Goal: Transaction & Acquisition: Purchase product/service

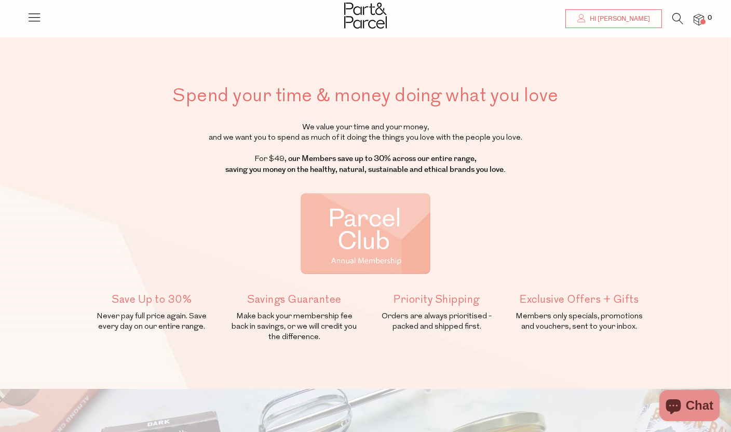
click at [622, 12] on link "Hi [PERSON_NAME]" at bounding box center [613, 18] width 97 height 19
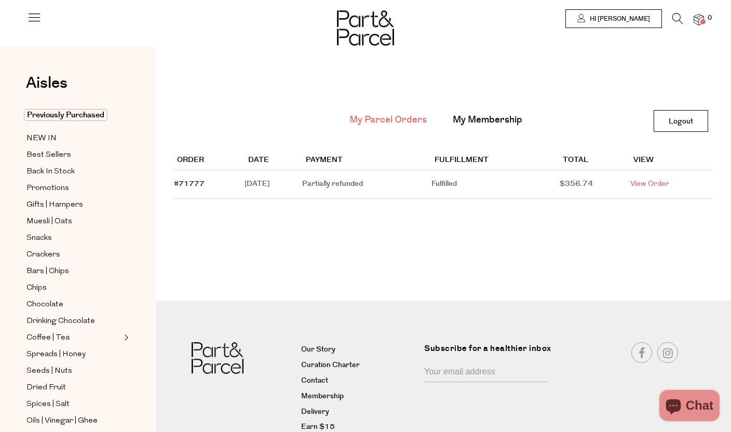
click at [665, 187] on link "View Order" at bounding box center [649, 184] width 39 height 10
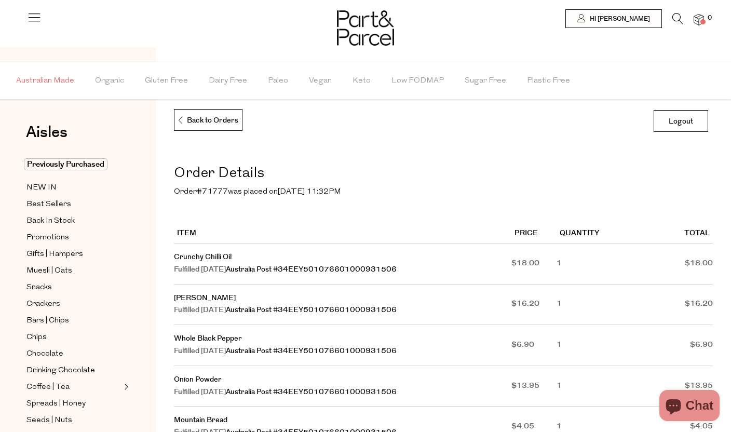
click at [67, 85] on span "Australian Made" at bounding box center [45, 81] width 58 height 36
click at [64, 79] on span "Australian Made" at bounding box center [44, 80] width 63 height 11
click at [110, 79] on span "Organic" at bounding box center [109, 81] width 29 height 36
click at [110, 79] on span "Organic" at bounding box center [109, 80] width 34 height 11
click at [195, 120] on p "Back to Orders" at bounding box center [207, 120] width 61 height 22
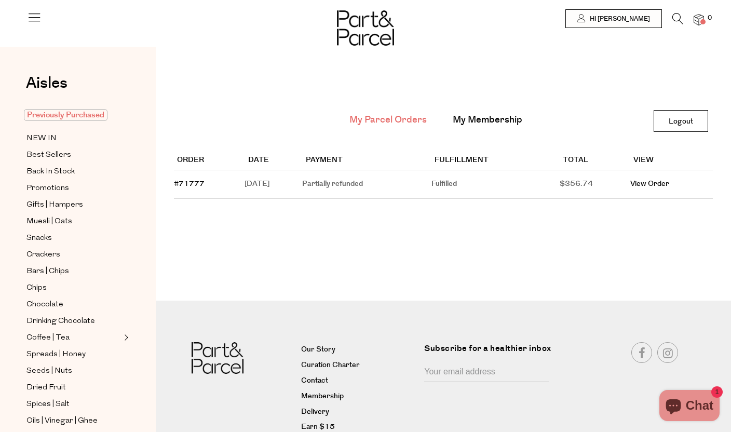
click at [58, 118] on span "Previously Purchased" at bounding box center [66, 115] width 84 height 12
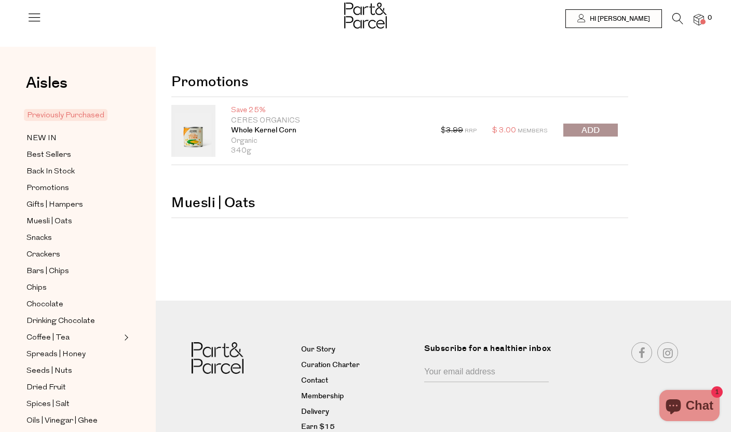
click at [36, 17] on icon at bounding box center [34, 17] width 15 height 15
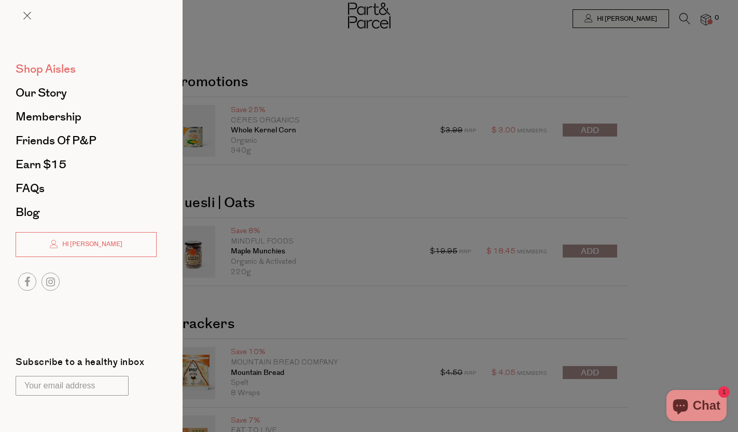
click at [52, 72] on span "Shop Aisles" at bounding box center [46, 69] width 60 height 17
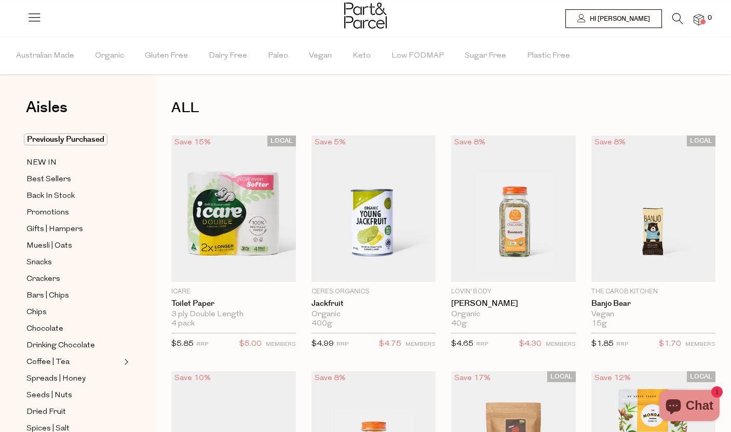
click at [680, 16] on icon at bounding box center [677, 18] width 11 height 11
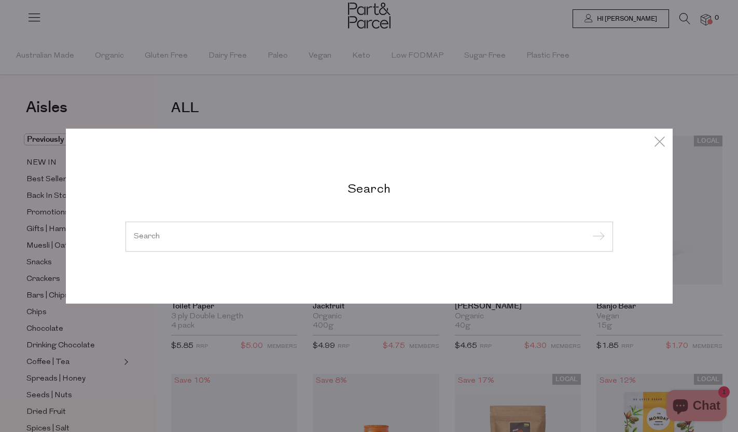
click at [276, 242] on div at bounding box center [370, 237] width 488 height 30
click at [274, 230] on div at bounding box center [370, 237] width 488 height 30
click at [263, 238] on input "search" at bounding box center [369, 236] width 471 height 8
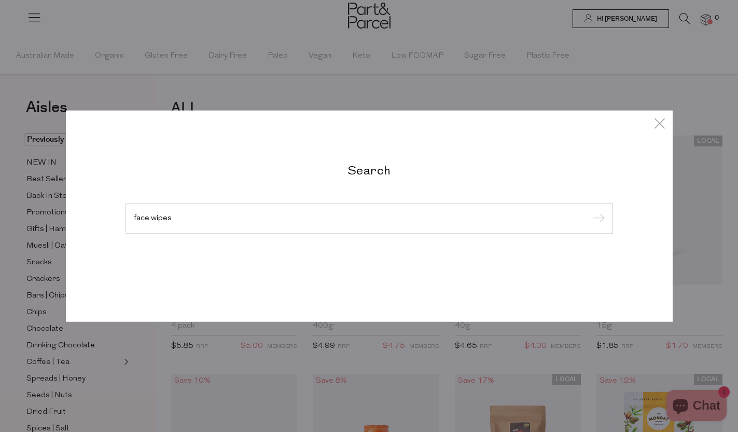
type input "face wipes"
click at [590, 211] on input "submit" at bounding box center [598, 219] width 16 height 16
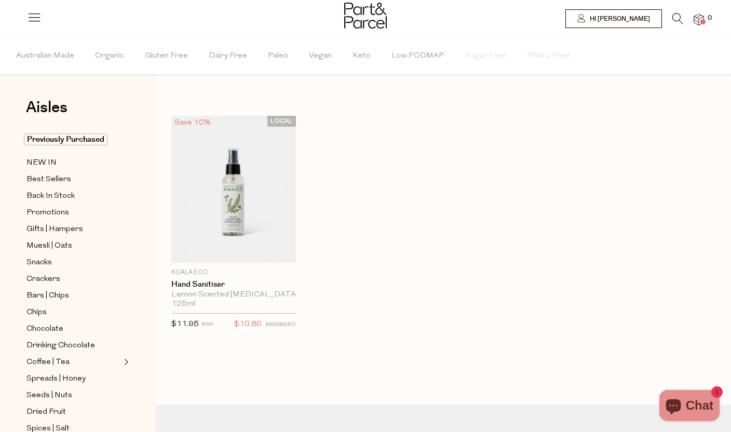
click at [674, 21] on icon at bounding box center [677, 18] width 11 height 11
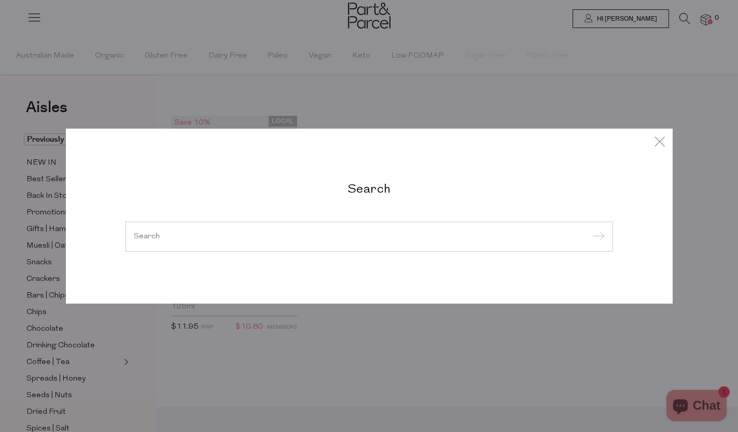
click at [180, 238] on input "search" at bounding box center [369, 236] width 471 height 8
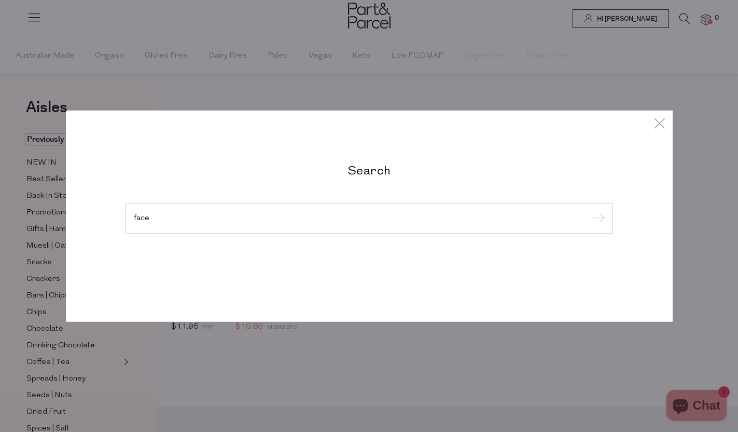
type input "face"
click at [590, 211] on input "submit" at bounding box center [598, 219] width 16 height 16
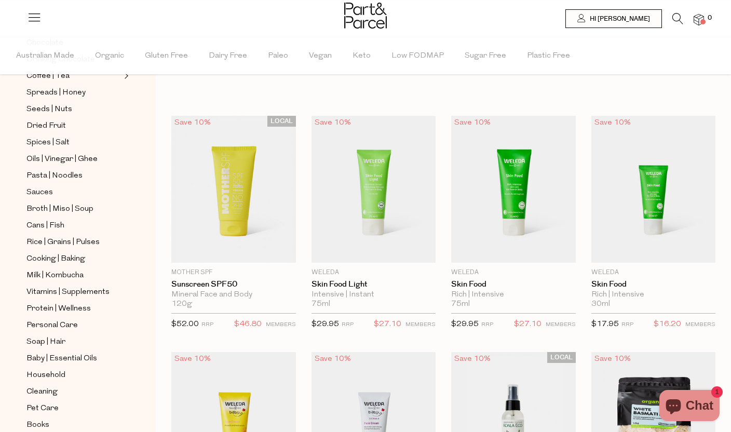
scroll to position [331, 0]
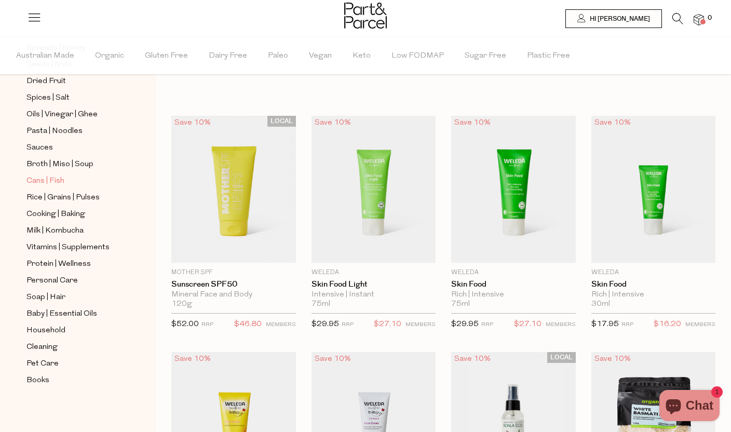
click at [47, 179] on span "Cans | Fish" at bounding box center [45, 181] width 38 height 12
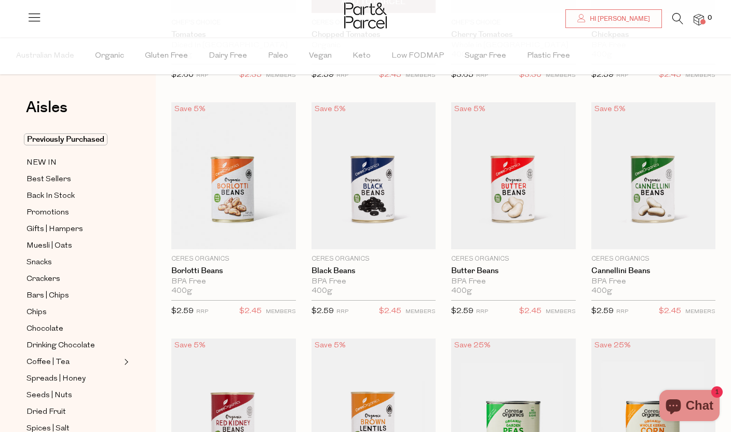
scroll to position [269, 0]
click at [44, 193] on span "Back In Stock" at bounding box center [50, 196] width 48 height 12
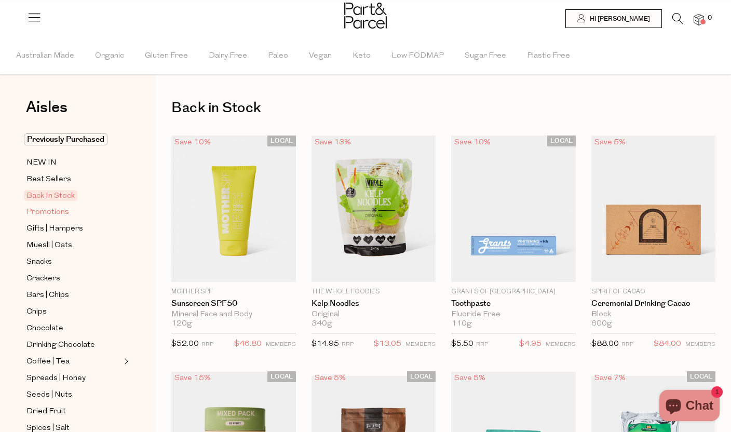
click at [35, 214] on span "Promotions" at bounding box center [47, 212] width 43 height 12
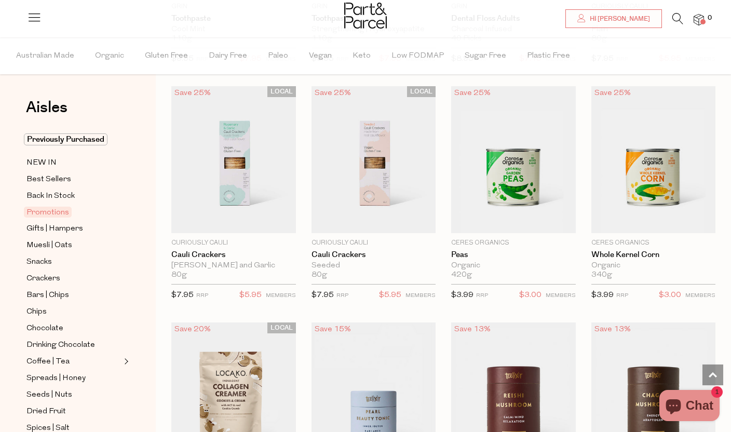
scroll to position [133, 0]
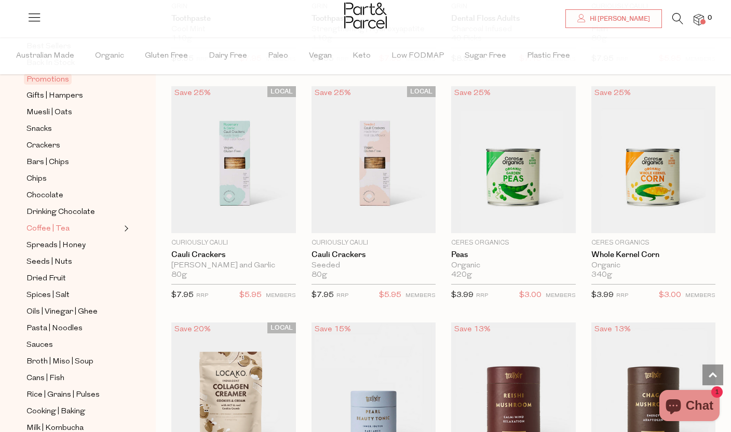
click at [52, 234] on span "Coffee | Tea" at bounding box center [47, 229] width 43 height 12
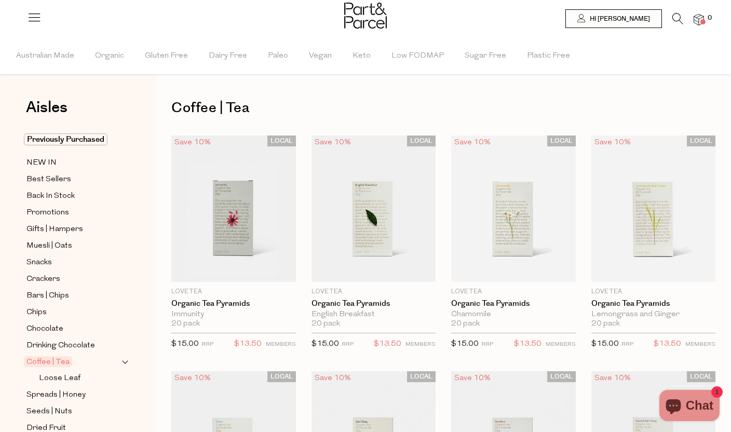
click at [39, 172] on ul "Previously Purchased NEW IN Best Sellers Back In Stock Promotions Gifts | Hampe…" at bounding box center [77, 433] width 111 height 600
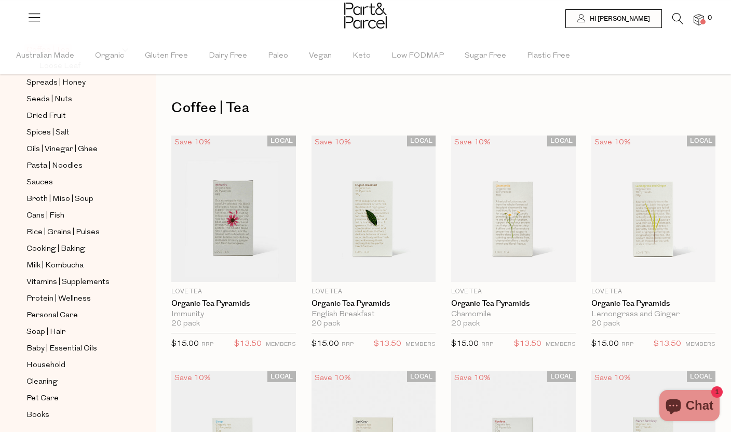
scroll to position [347, 0]
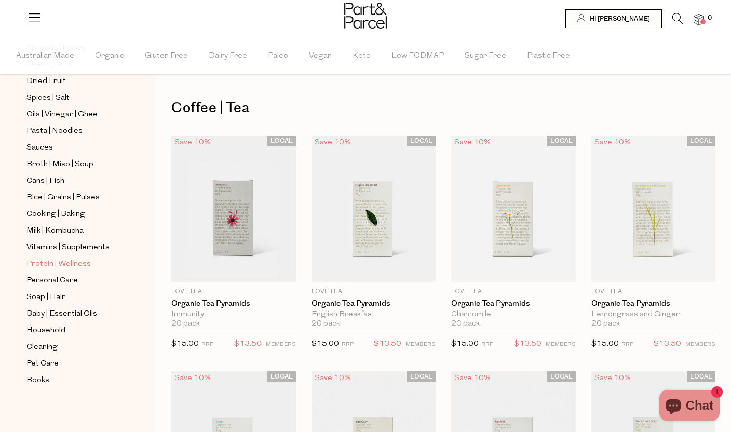
click at [61, 262] on span "Protein | Wellness" at bounding box center [58, 264] width 64 height 12
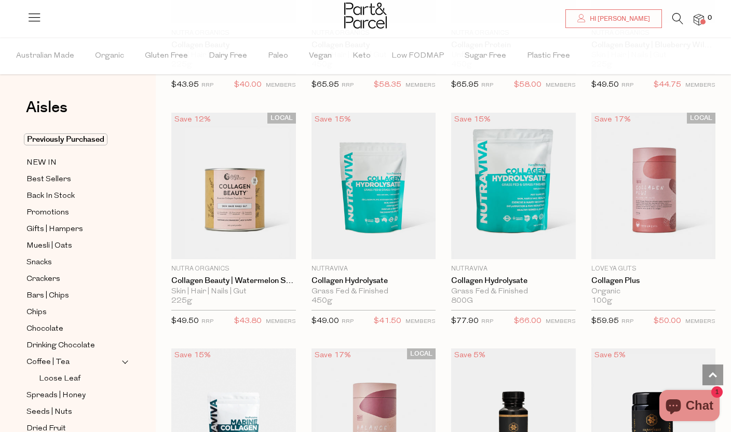
scroll to position [1493, 0]
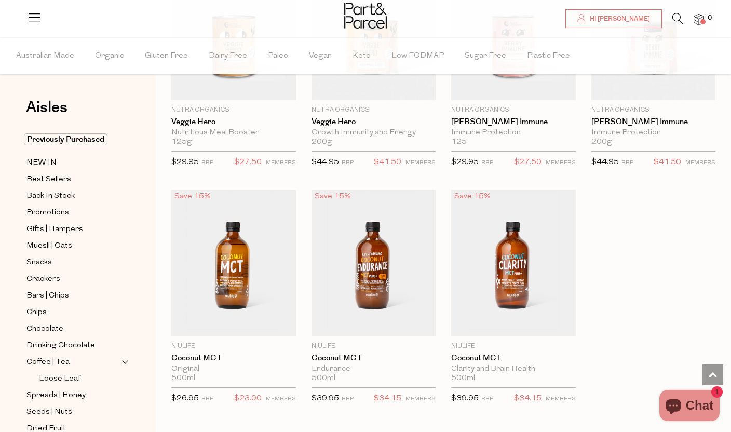
scroll to position [4752, 0]
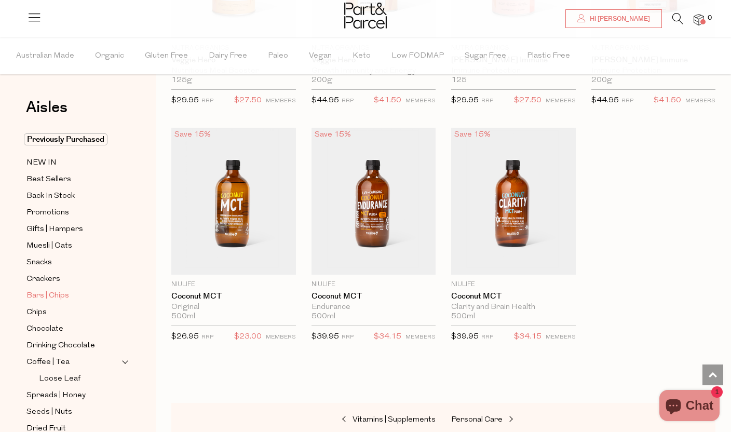
click at [39, 300] on span "Bars | Chips" at bounding box center [47, 296] width 43 height 12
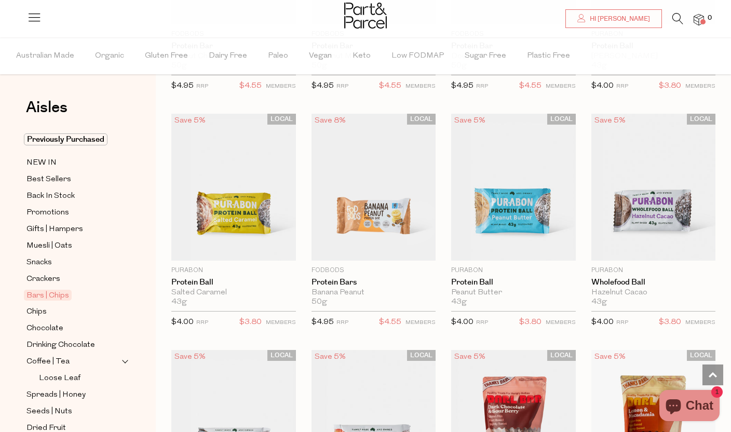
scroll to position [2675, 0]
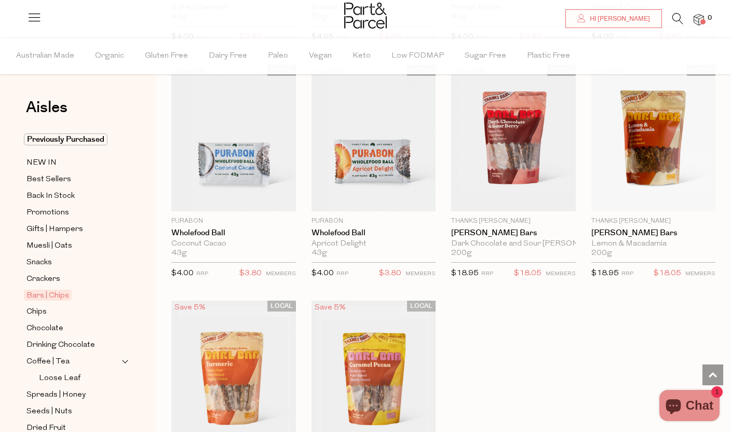
scroll to position [2821, 0]
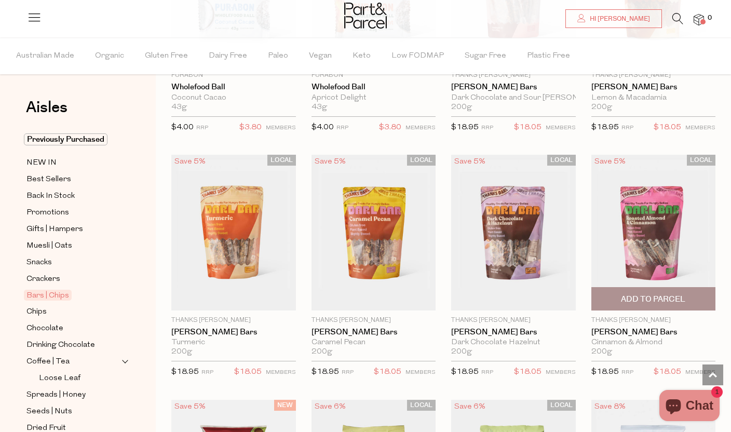
click at [663, 241] on img at bounding box center [653, 232] width 125 height 155
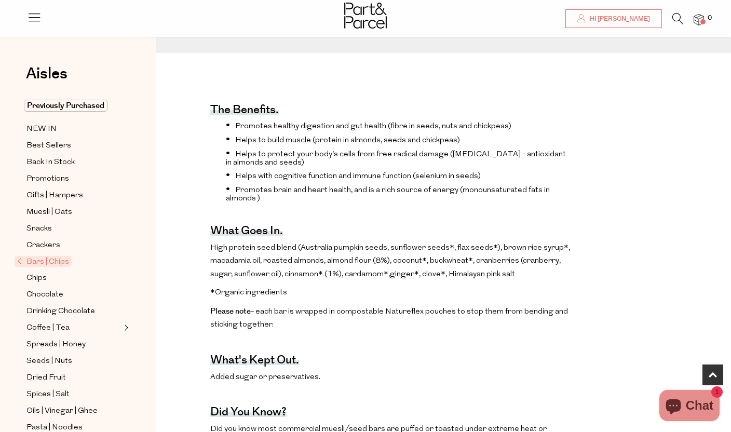
scroll to position [587, 0]
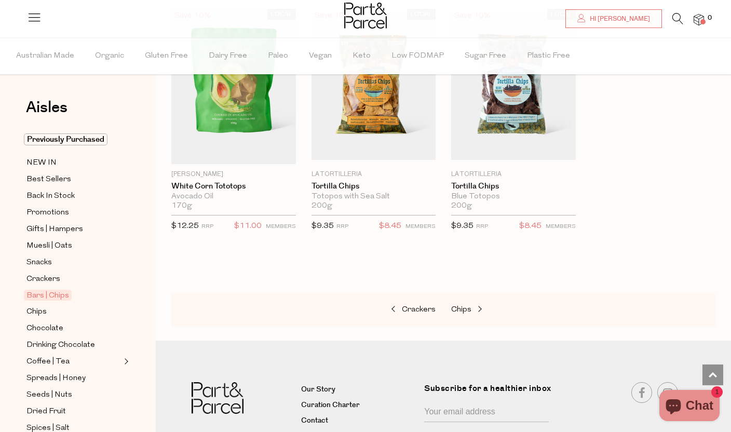
scroll to position [980, 0]
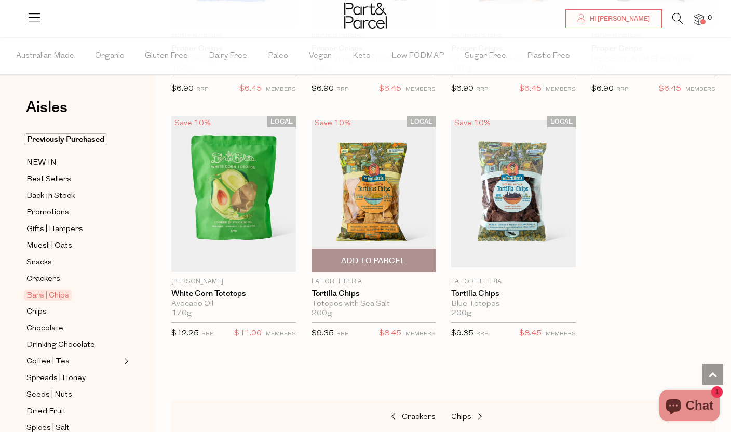
click at [384, 208] on img at bounding box center [373, 193] width 125 height 147
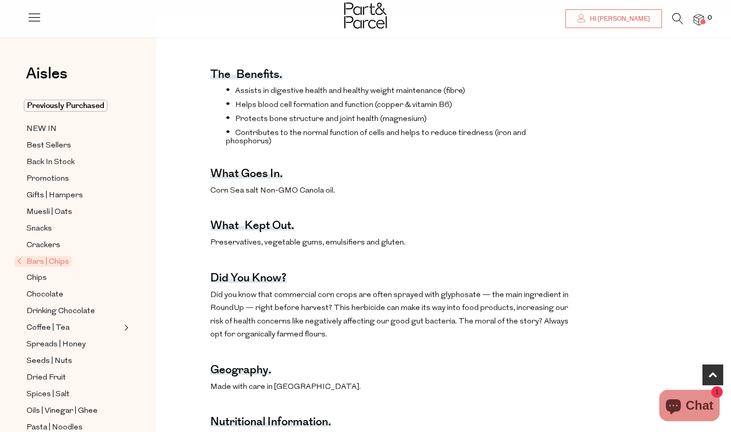
scroll to position [364, 0]
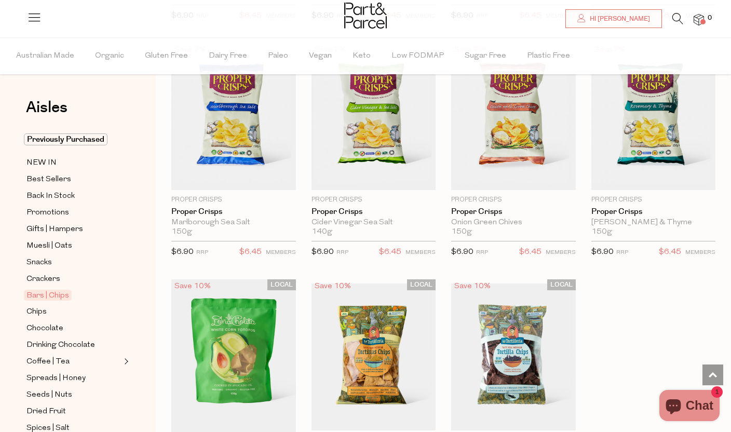
scroll to position [875, 8]
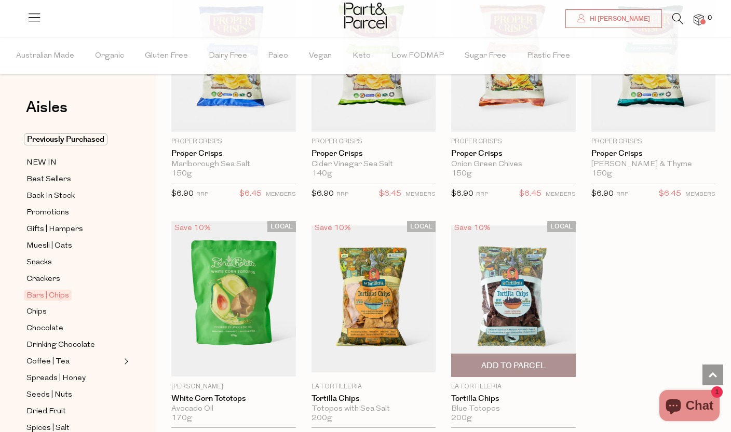
click at [492, 307] on img at bounding box center [513, 298] width 125 height 147
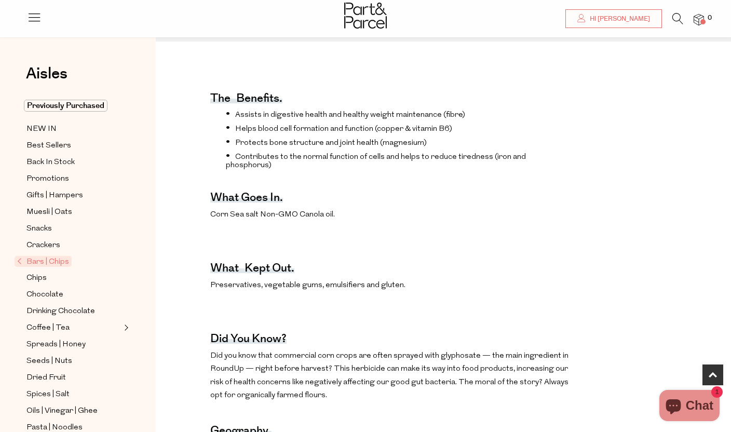
scroll to position [420, 0]
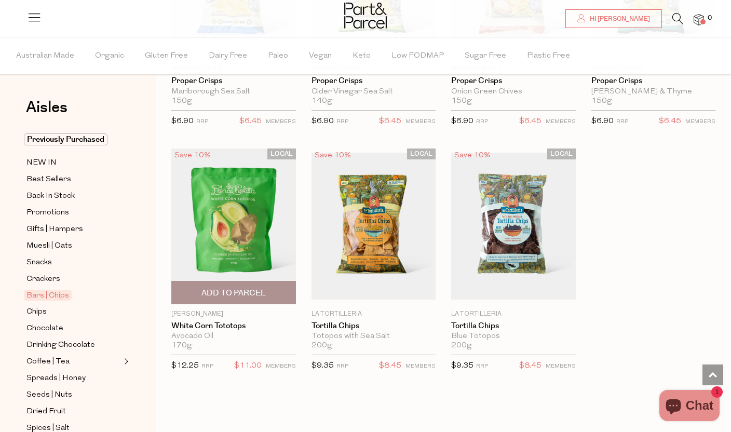
click at [243, 248] on img at bounding box center [233, 225] width 125 height 155
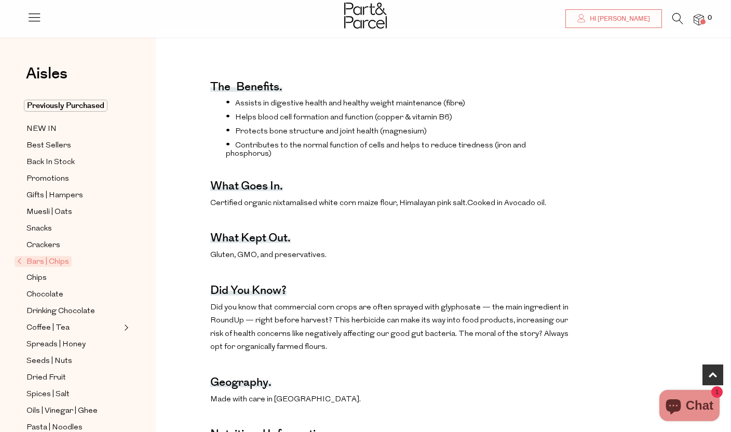
scroll to position [340, 0]
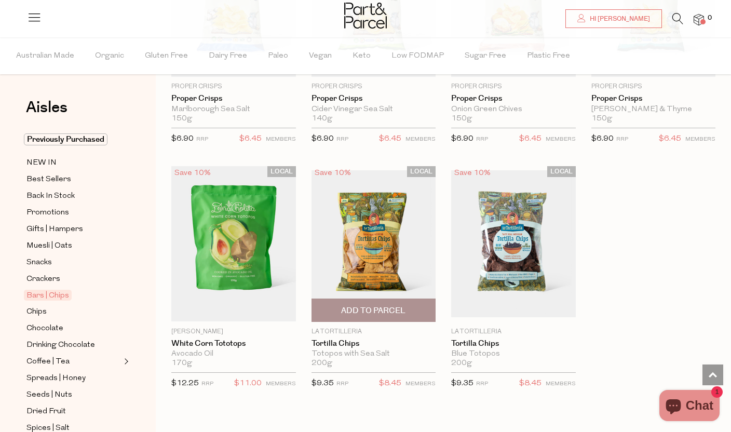
scroll to position [923, 0]
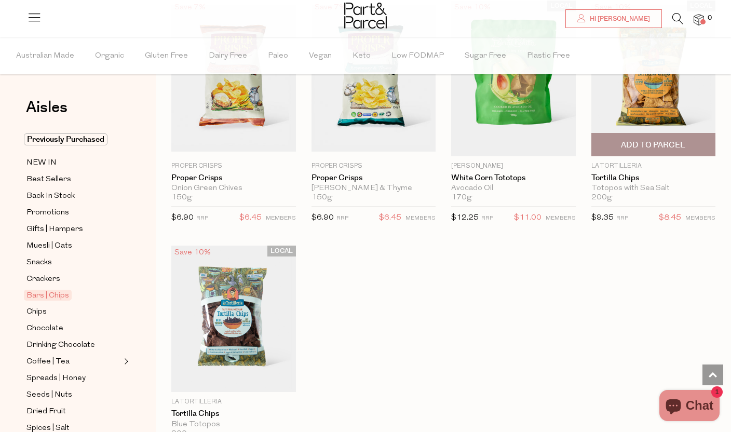
scroll to position [3857, 0]
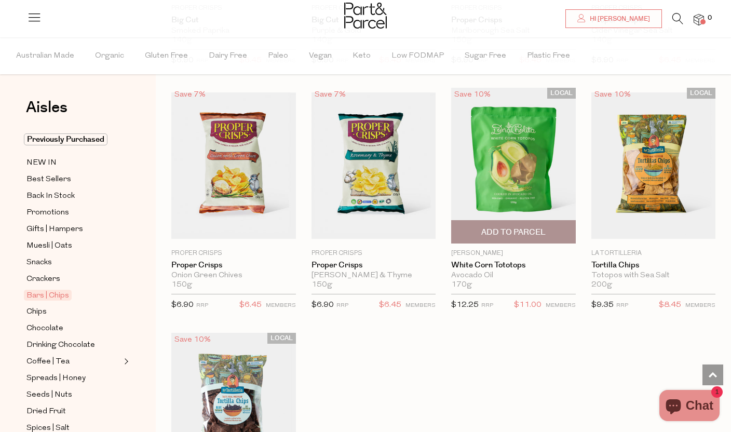
click at [505, 184] on img at bounding box center [513, 165] width 125 height 155
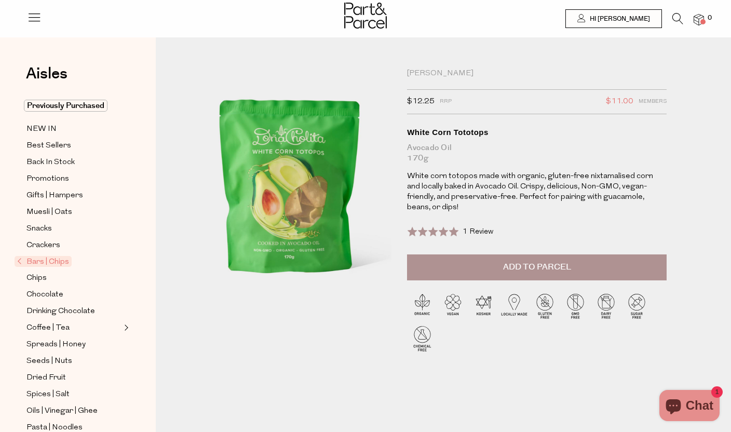
click at [489, 261] on button "Add to Parcel" at bounding box center [536, 267] width 259 height 26
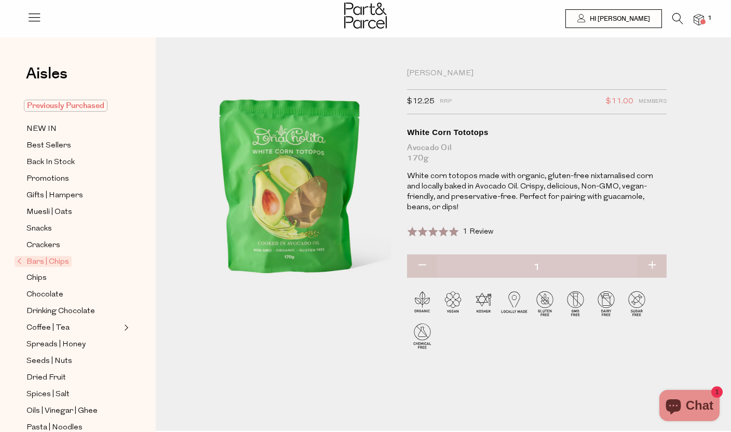
click at [75, 107] on span "Previously Purchased" at bounding box center [66, 106] width 84 height 12
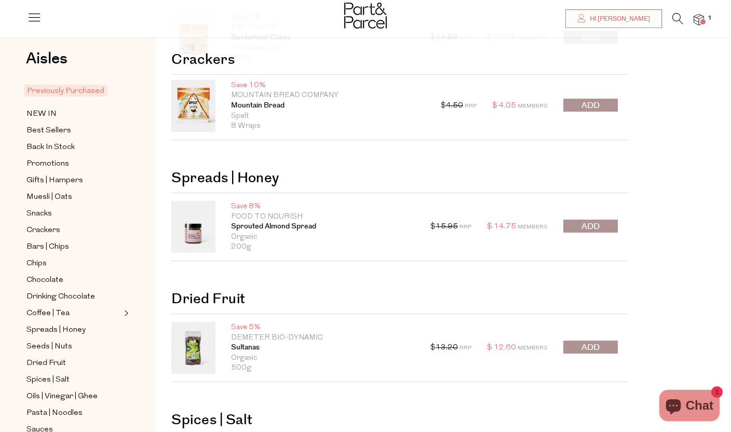
scroll to position [143, 0]
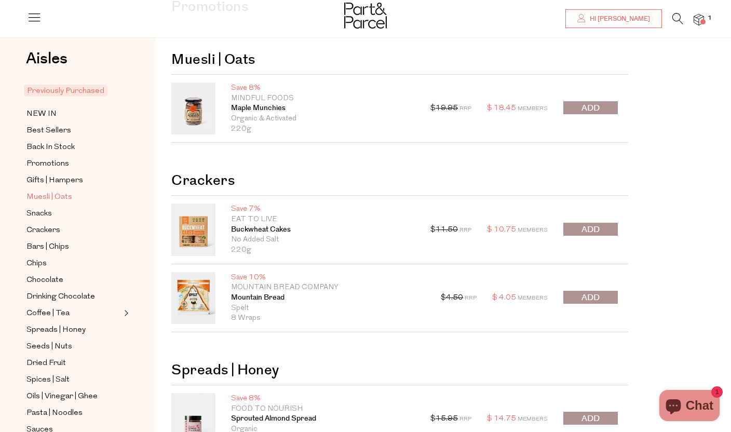
click at [45, 194] on span "Muesli | Oats" at bounding box center [49, 197] width 46 height 12
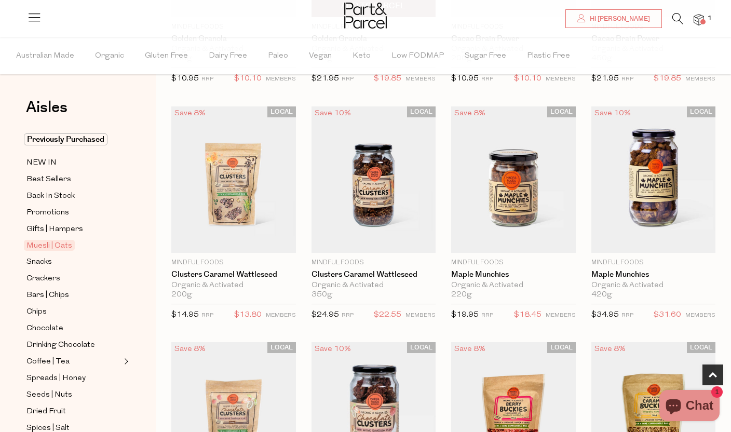
scroll to position [860, 0]
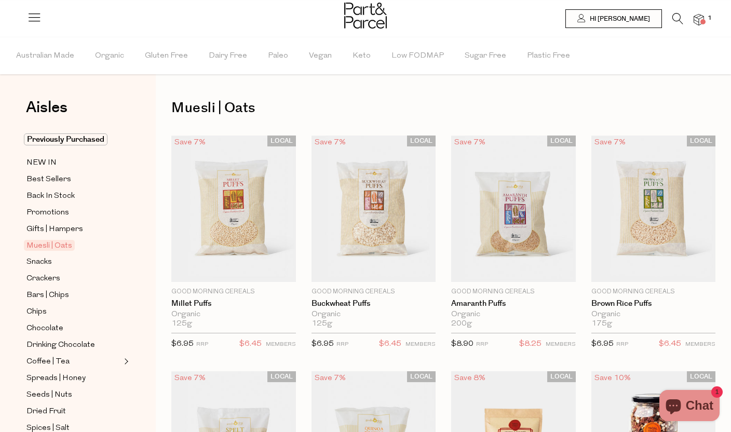
click at [684, 17] on li "1" at bounding box center [693, 20] width 21 height 14
click at [675, 17] on icon at bounding box center [677, 18] width 11 height 11
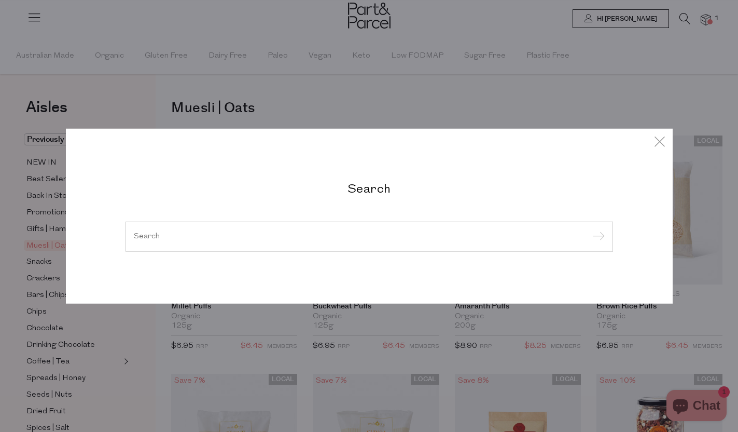
click at [264, 248] on div at bounding box center [370, 237] width 488 height 30
click at [263, 236] on input "search" at bounding box center [369, 236] width 471 height 8
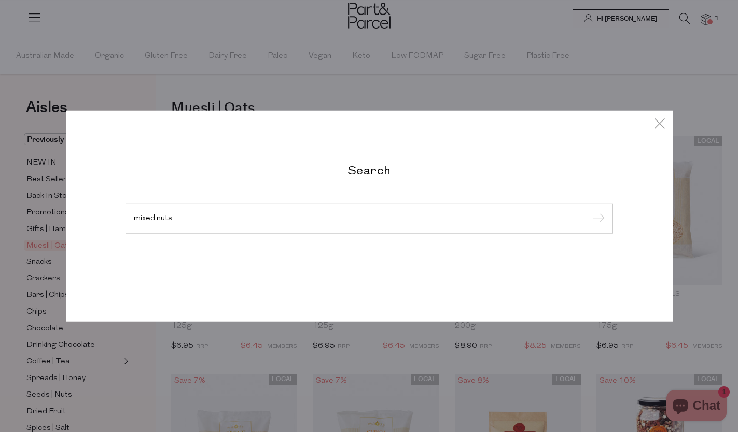
type input "mixed nuts"
click at [590, 211] on input "submit" at bounding box center [598, 219] width 16 height 16
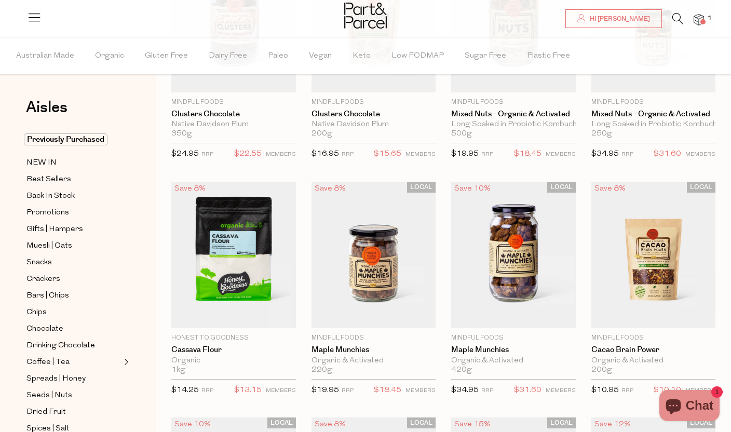
scroll to position [4, 0]
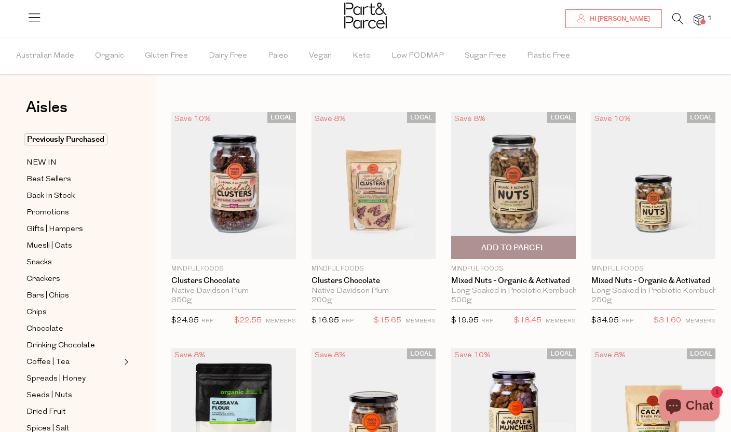
click at [527, 188] on img at bounding box center [513, 185] width 125 height 147
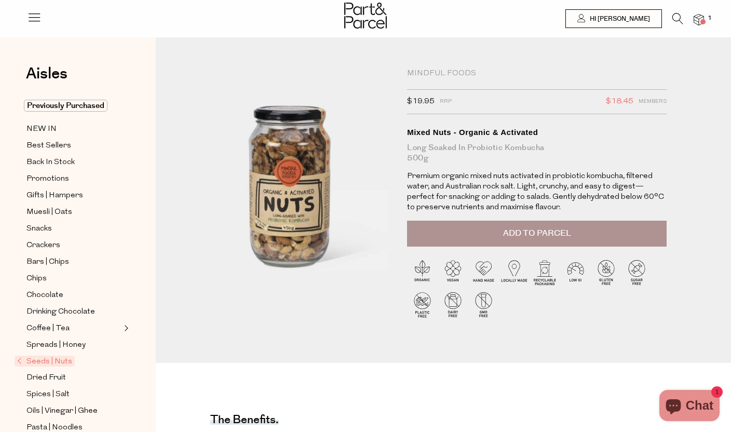
click at [560, 236] on span "Add to Parcel" at bounding box center [537, 233] width 68 height 12
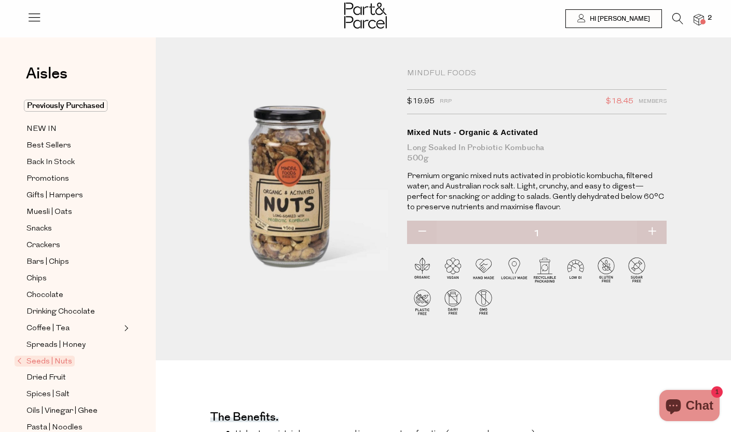
click at [659, 231] on button "button" at bounding box center [652, 232] width 30 height 23
type input "2"
click at [701, 19] on img at bounding box center [698, 20] width 10 height 12
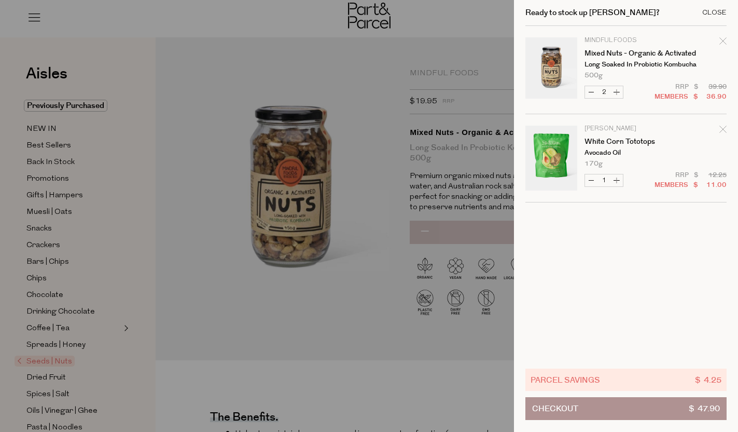
click at [717, 13] on div "Close" at bounding box center [715, 12] width 24 height 7
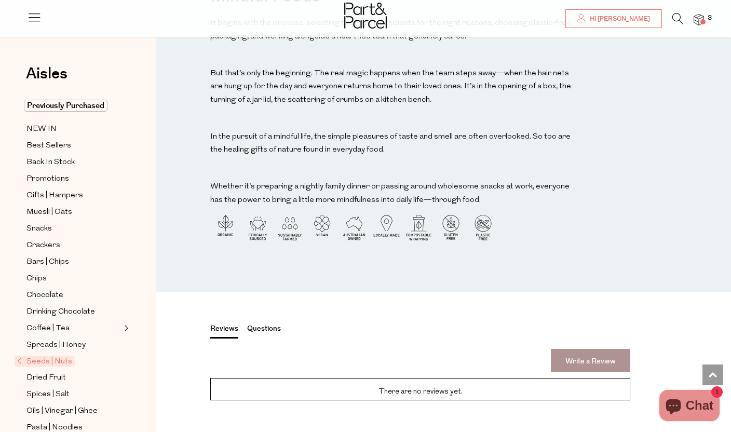
scroll to position [1105, 0]
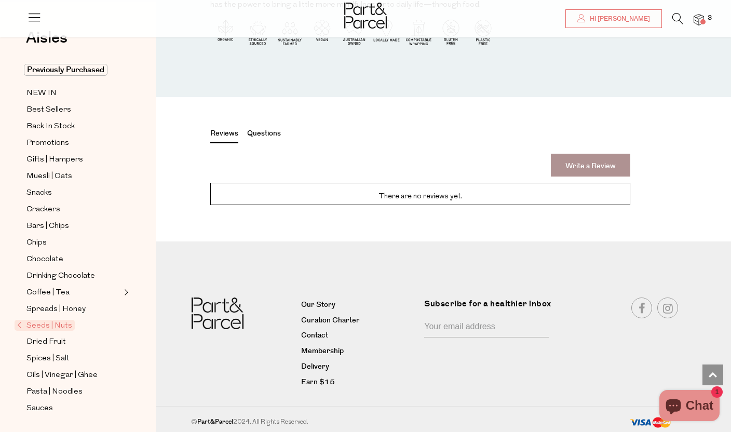
click at [48, 321] on span "Seeds | Nuts" at bounding box center [45, 325] width 60 height 11
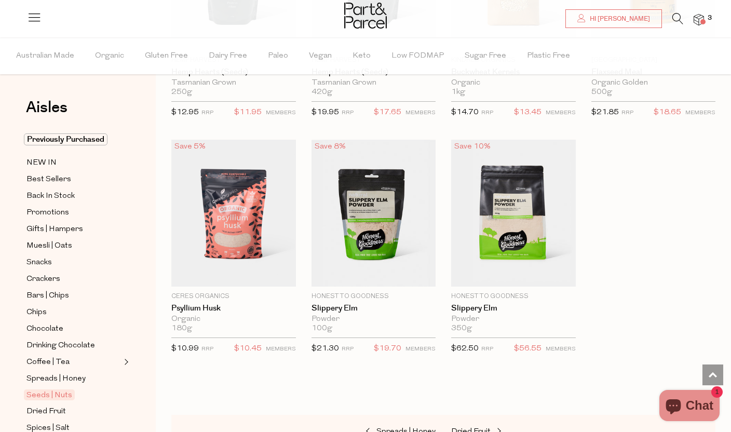
scroll to position [2583, 0]
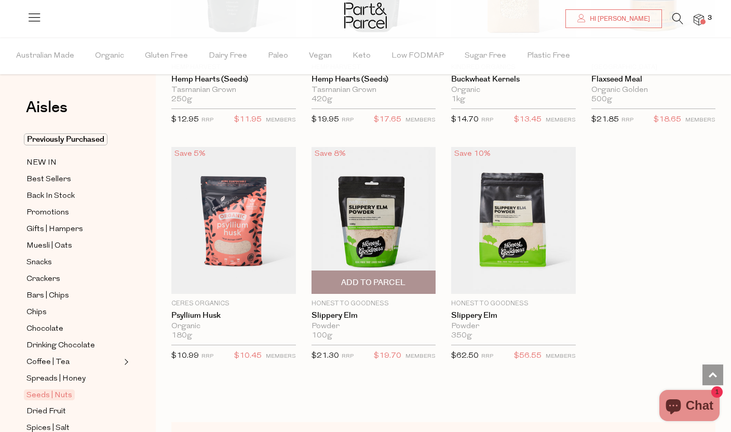
click at [372, 236] on img at bounding box center [373, 220] width 125 height 147
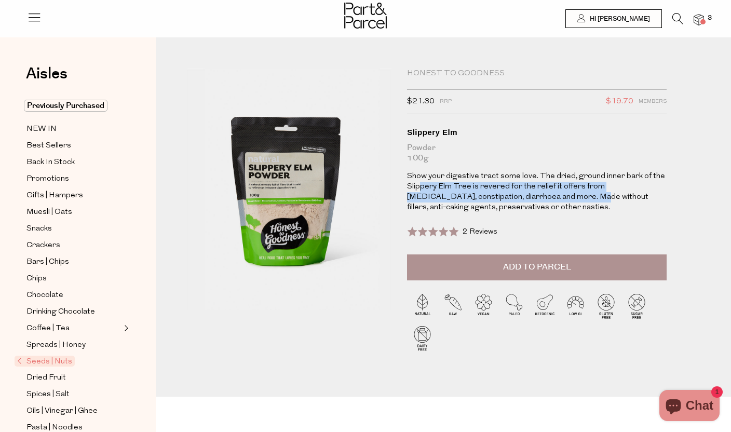
drag, startPoint x: 421, startPoint y: 186, endPoint x: 558, endPoint y: 196, distance: 137.4
click at [558, 196] on p "Show your digestive tract some love. The dried, ground inner bark of the Slippe…" at bounding box center [536, 192] width 259 height 42
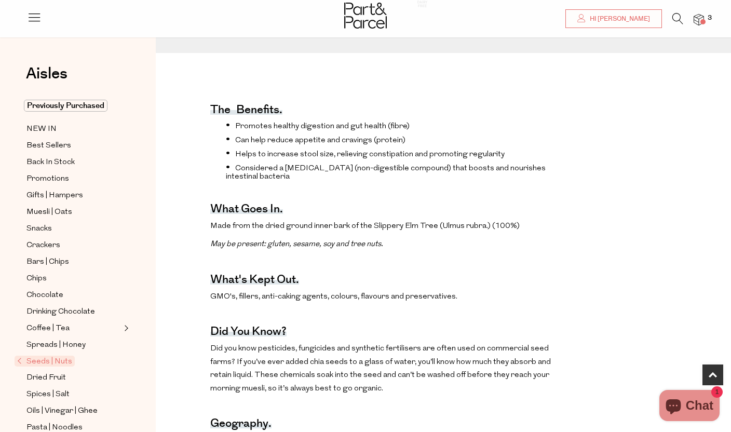
scroll to position [456, 0]
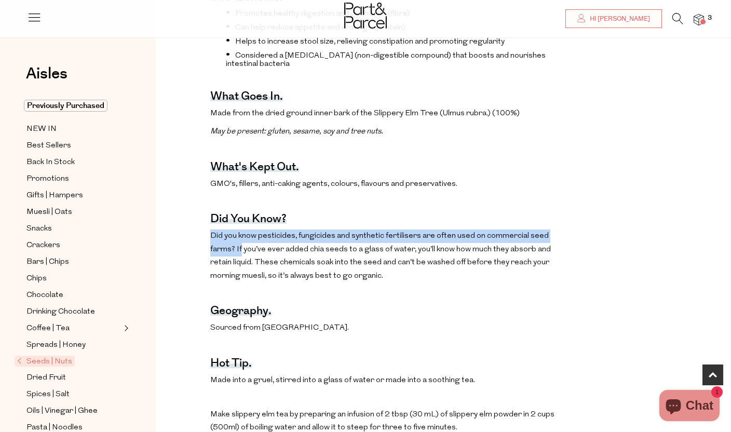
drag, startPoint x: 207, startPoint y: 226, endPoint x: 578, endPoint y: 227, distance: 371.6
click at [578, 227] on div "The benefits. Promotes healthy digestion and gut health (fibre) Can help reduce…" at bounding box center [442, 314] width 559 height 691
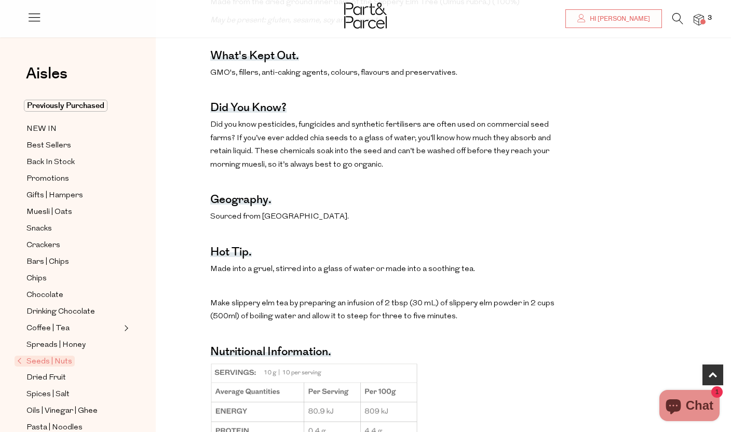
scroll to position [585, 0]
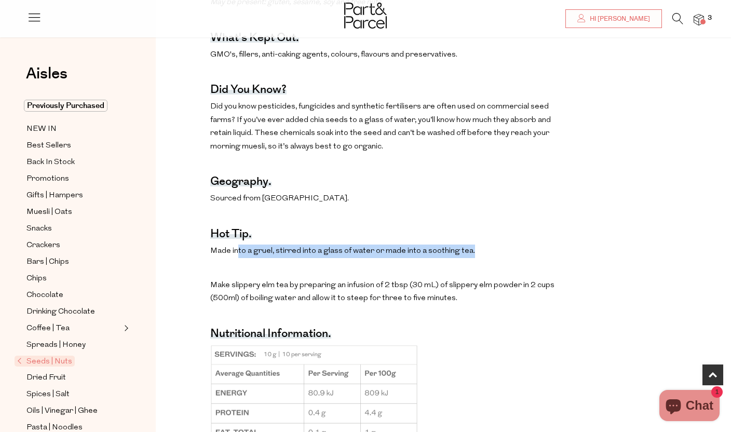
drag, startPoint x: 236, startPoint y: 236, endPoint x: 487, endPoint y: 235, distance: 251.7
click at [487, 244] on div "Made into a gruel, stirred into a glass of water or made into a soothing tea." at bounding box center [391, 250] width 362 height 13
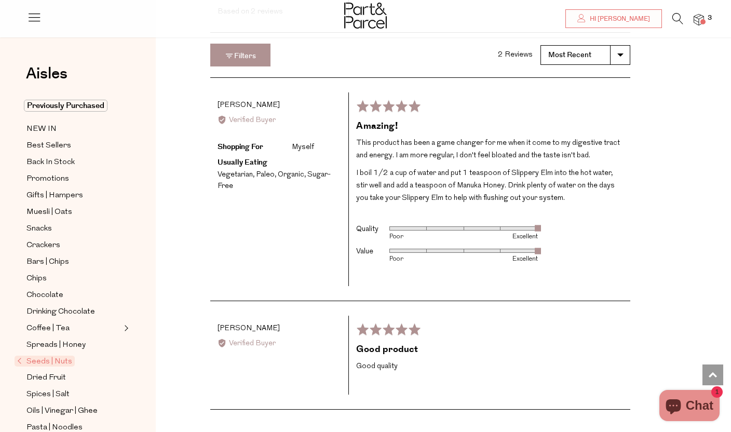
scroll to position [1491, 0]
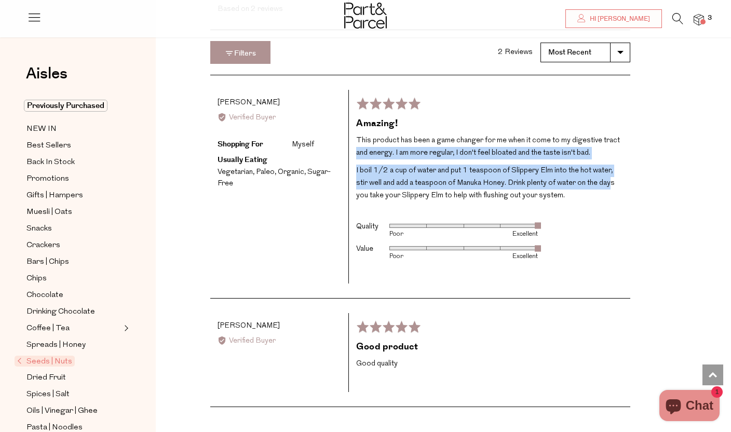
drag, startPoint x: 357, startPoint y: 146, endPoint x: 594, endPoint y: 173, distance: 238.2
click at [594, 173] on div "This product has been a game changer for me when it come to my digestive tract …" at bounding box center [489, 167] width 267 height 67
click at [594, 173] on p "I boil 1/2 a cup of water and put 1 teaspoon of Slippery Elm into the hot water…" at bounding box center [489, 183] width 267 height 37
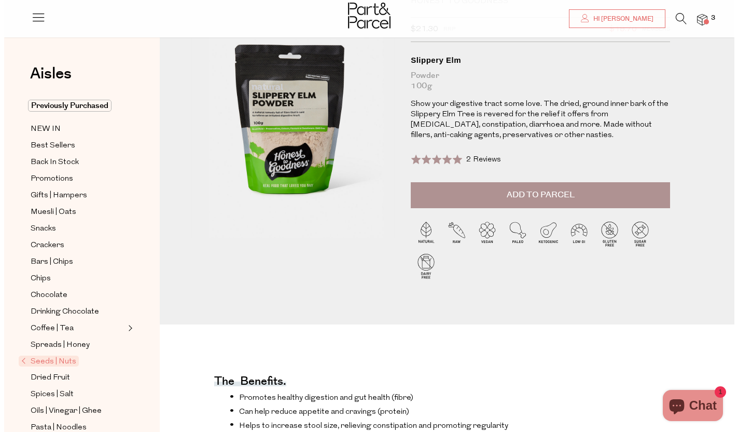
scroll to position [0, 0]
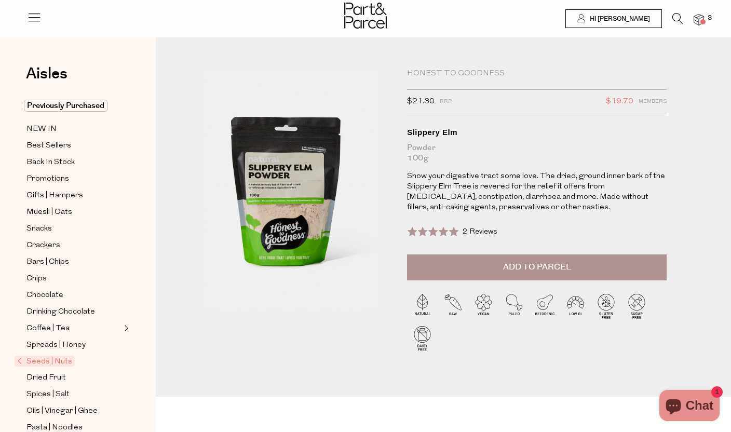
click at [708, 25] on div at bounding box center [365, 17] width 731 height 34
click at [706, 21] on span "3" at bounding box center [709, 17] width 9 height 9
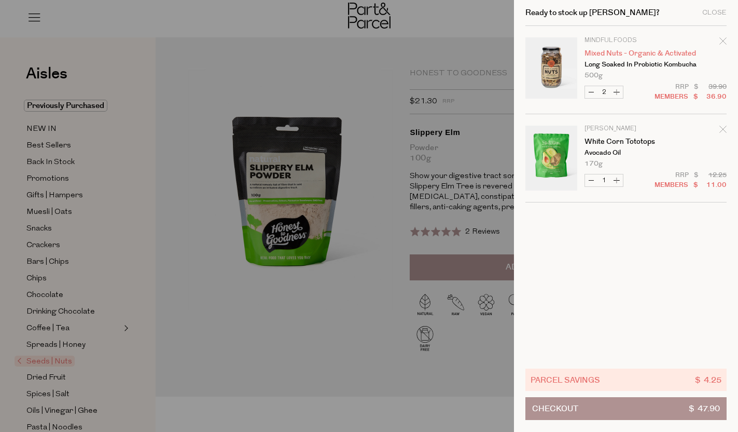
click at [637, 53] on link "Mixed Nuts - Organic & Activated" at bounding box center [625, 53] width 80 height 7
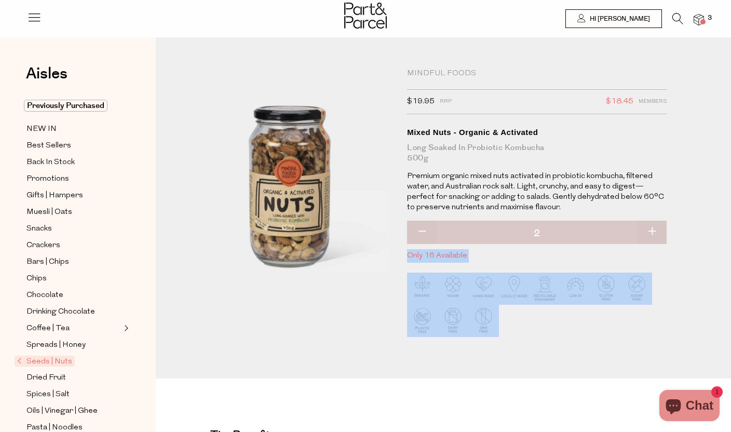
drag, startPoint x: 403, startPoint y: 257, endPoint x: 469, endPoint y: 265, distance: 65.8
click at [469, 265] on div "Mindful Foods $19.95 RRP $18.45 Members Available: In Stock Mixed Nuts - Organi…" at bounding box center [531, 211] width 264 height 284
click at [469, 265] on div at bounding box center [536, 307] width 259 height 90
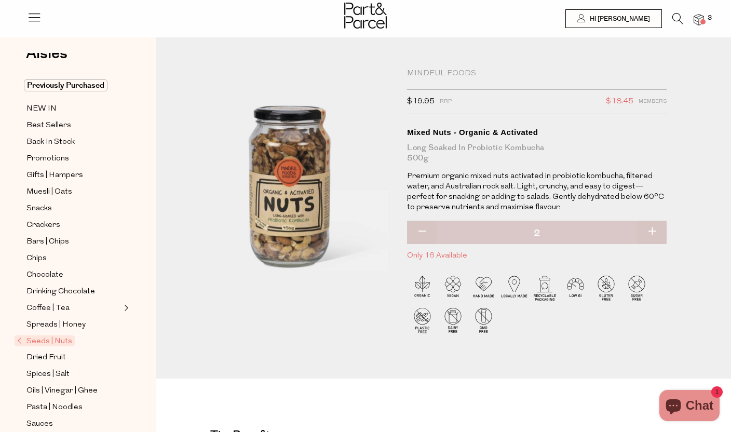
scroll to position [21, 0]
click at [43, 340] on span "Seeds | Nuts" at bounding box center [45, 340] width 60 height 11
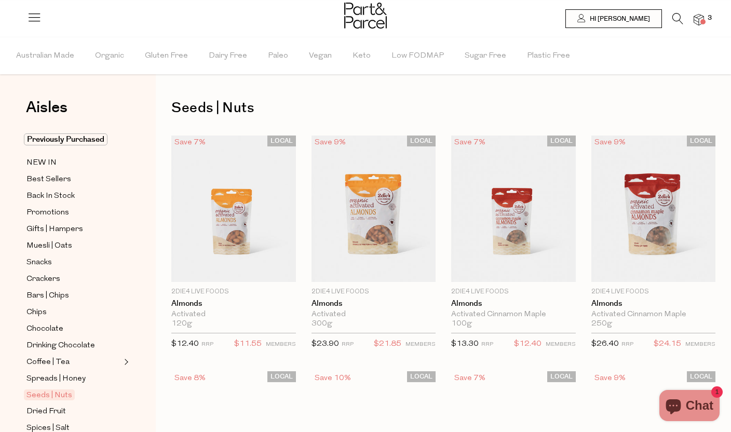
click at [696, 26] on div at bounding box center [365, 17] width 731 height 34
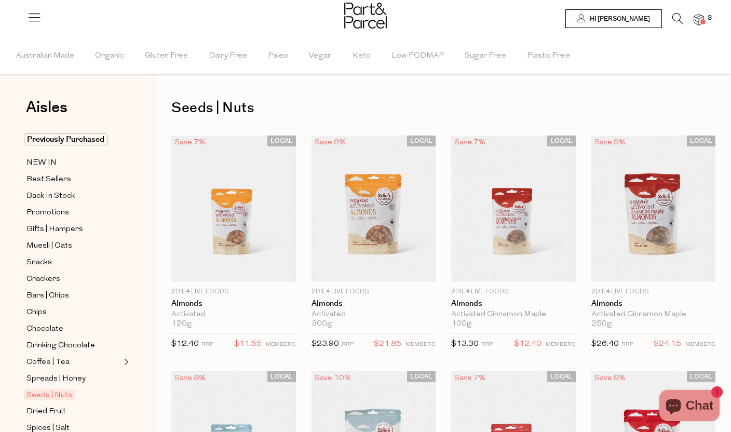
click at [697, 23] on img at bounding box center [698, 20] width 10 height 12
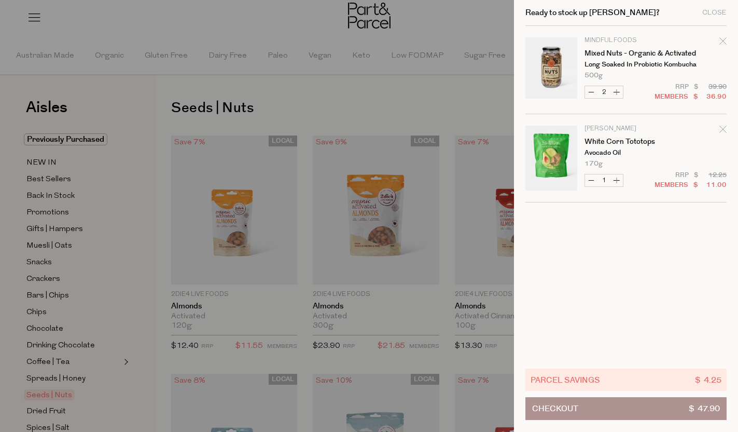
click at [463, 97] on div at bounding box center [369, 216] width 738 height 432
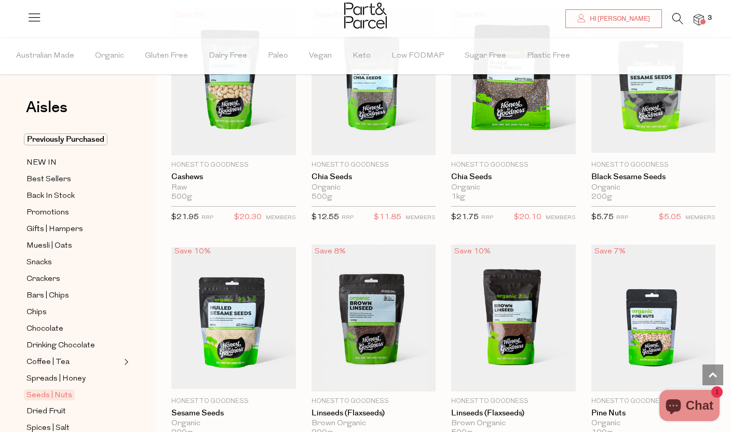
scroll to position [1690, 0]
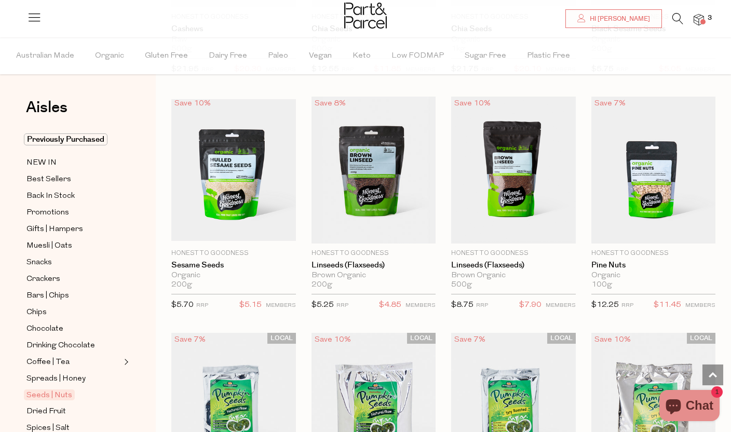
click at [672, 25] on link at bounding box center [677, 21] width 11 height 11
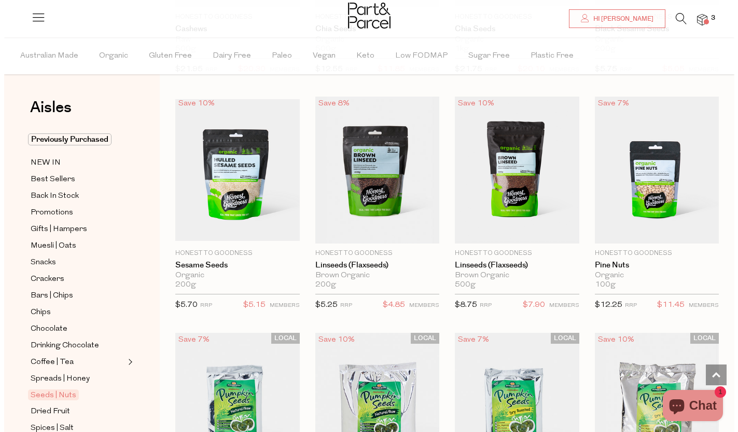
scroll to position [1704, 0]
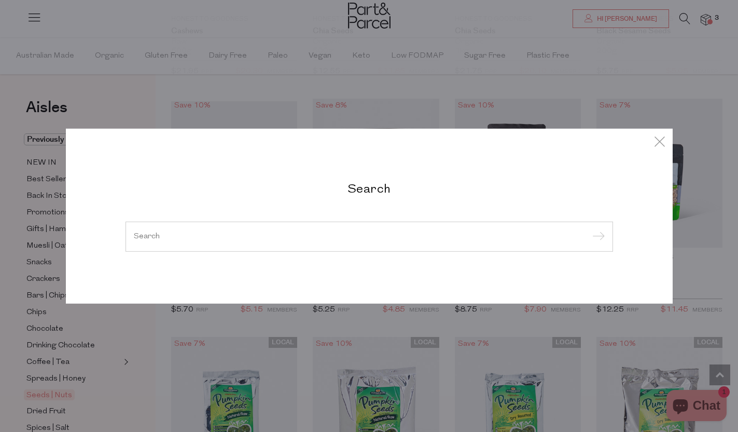
click at [288, 234] on input "search" at bounding box center [369, 236] width 471 height 8
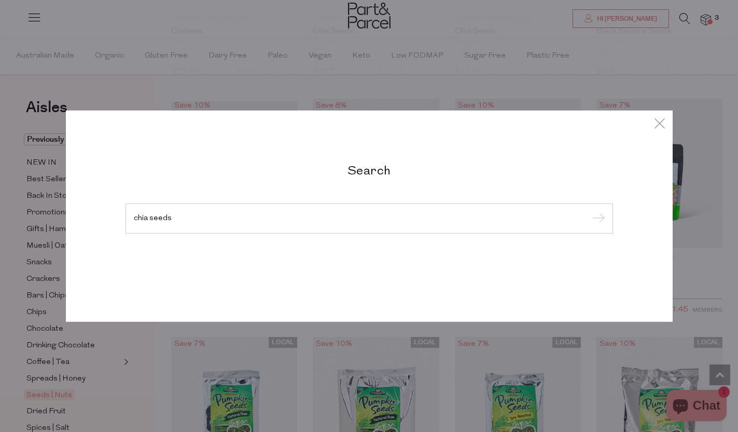
type input "chia seeds"
click at [590, 211] on input "submit" at bounding box center [598, 219] width 16 height 16
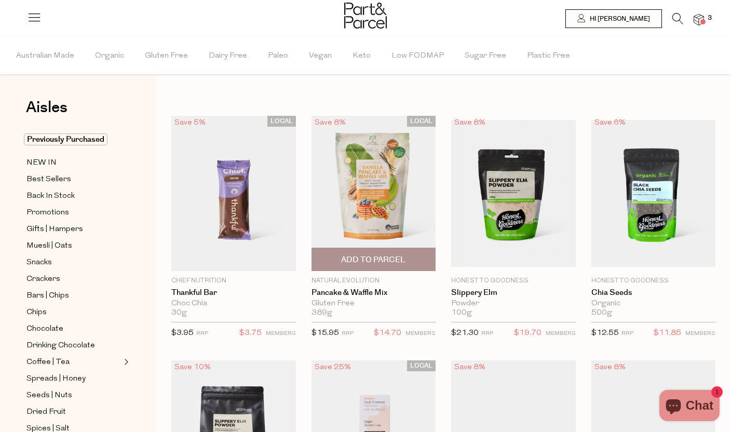
click at [393, 205] on img at bounding box center [373, 193] width 125 height 155
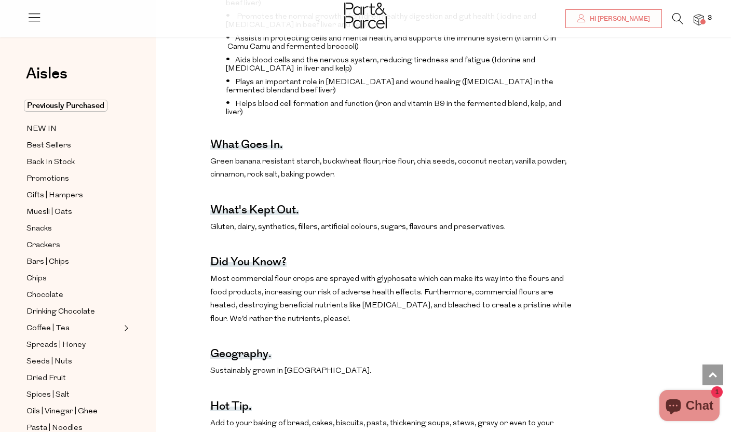
scroll to position [481, 0]
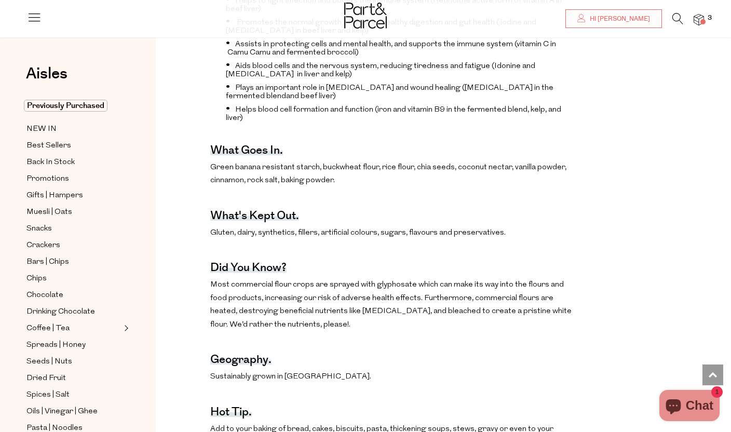
drag, startPoint x: 205, startPoint y: 167, endPoint x: 524, endPoint y: 181, distance: 318.9
click at [524, 181] on div "The benefits. Helps to fight infection and boosts the immune system (R etinol t…" at bounding box center [442, 384] width 559 height 856
click at [524, 181] on p "Green banana resistant starch, buckwheat flour, rice flour, chia seeds, coconut…" at bounding box center [391, 174] width 362 height 26
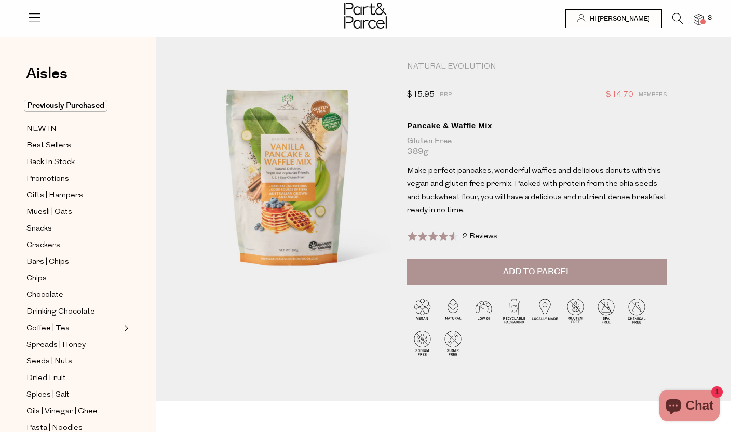
scroll to position [0, 0]
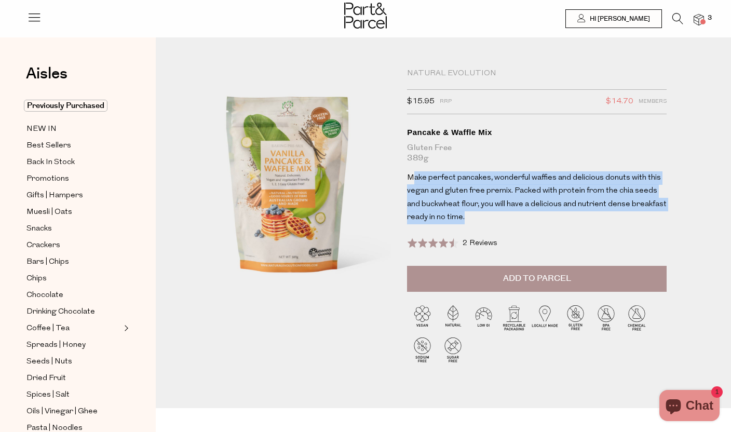
drag, startPoint x: 413, startPoint y: 176, endPoint x: 641, endPoint y: 216, distance: 231.3
click at [641, 216] on p "Make perfect pancakes, wonderful waffles and delicious donuts with this vegan a…" at bounding box center [536, 197] width 259 height 53
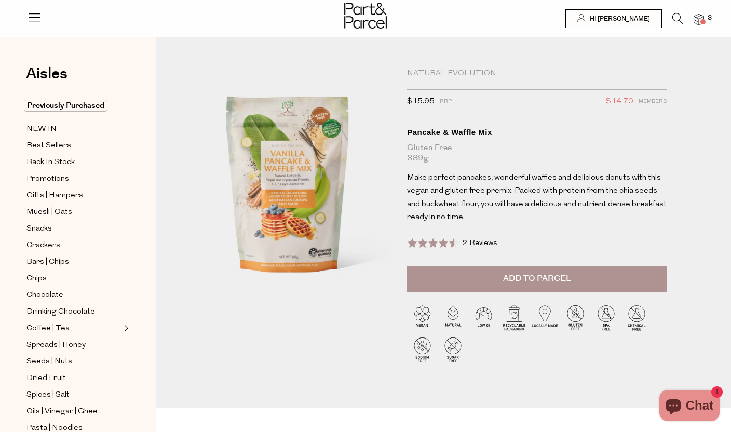
click at [513, 282] on span "Add to Parcel" at bounding box center [537, 278] width 68 height 12
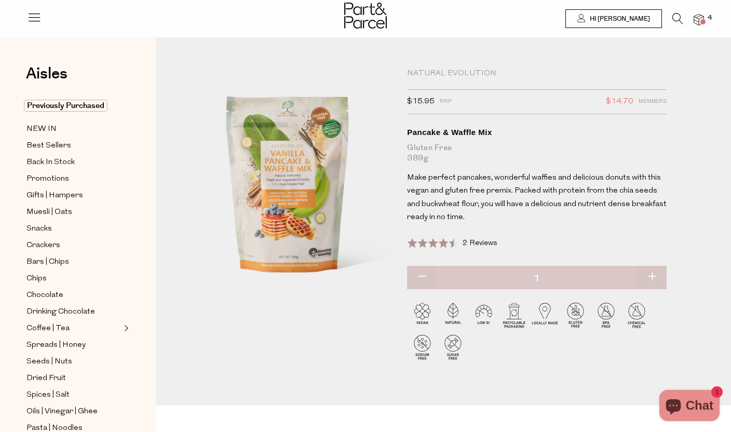
click at [702, 20] on span at bounding box center [702, 21] width 5 height 5
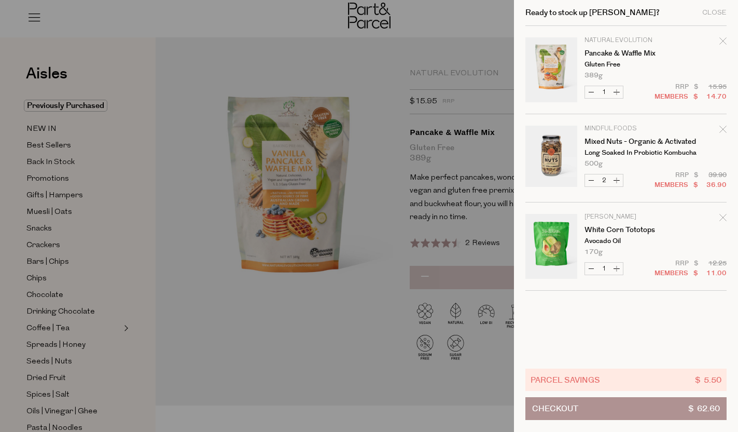
click at [430, 63] on div at bounding box center [369, 216] width 738 height 432
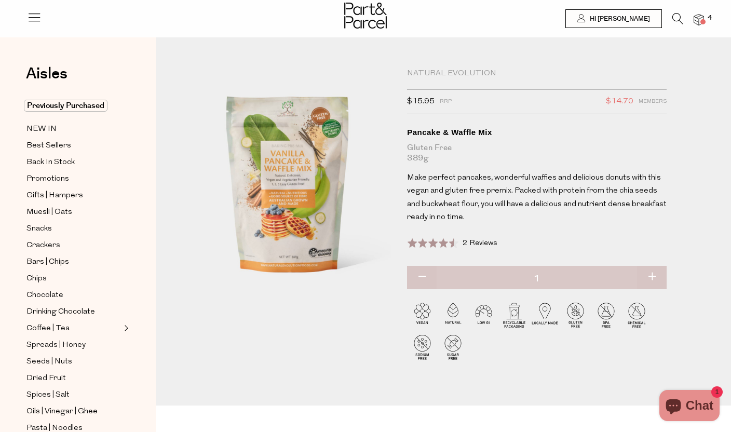
click at [669, 23] on li at bounding box center [672, 21] width 21 height 16
click at [678, 23] on icon at bounding box center [677, 18] width 11 height 11
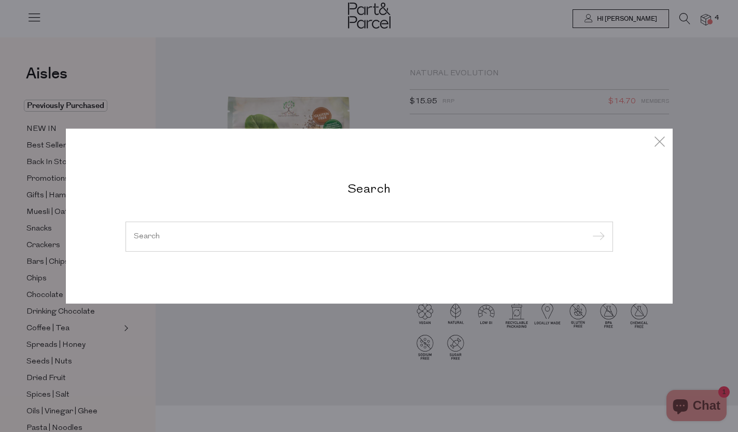
click at [257, 236] on input "search" at bounding box center [369, 236] width 471 height 8
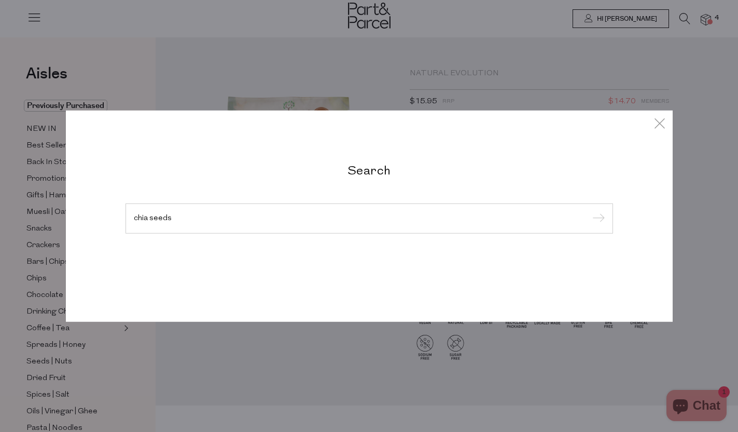
type input "chia seeds"
click at [590, 211] on input "submit" at bounding box center [598, 219] width 16 height 16
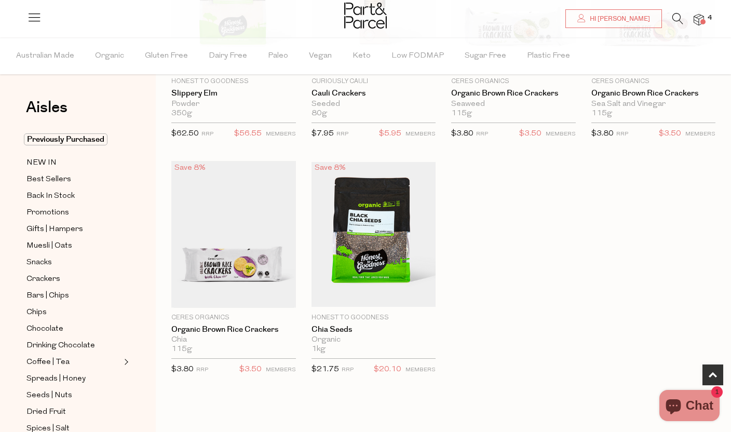
scroll to position [440, 0]
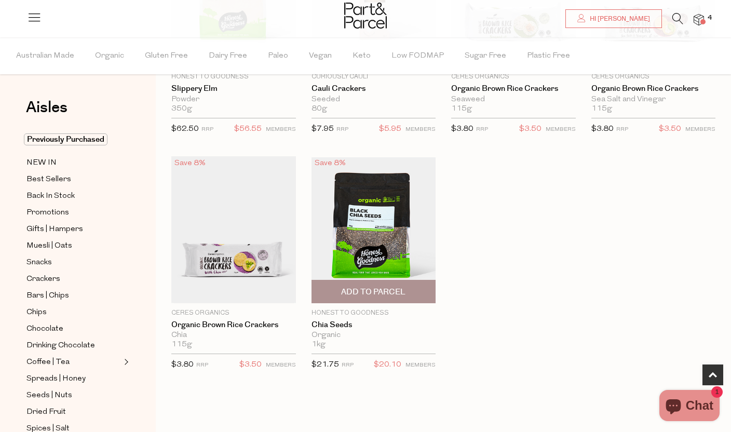
click at [376, 290] on span "Add To Parcel" at bounding box center [373, 291] width 64 height 11
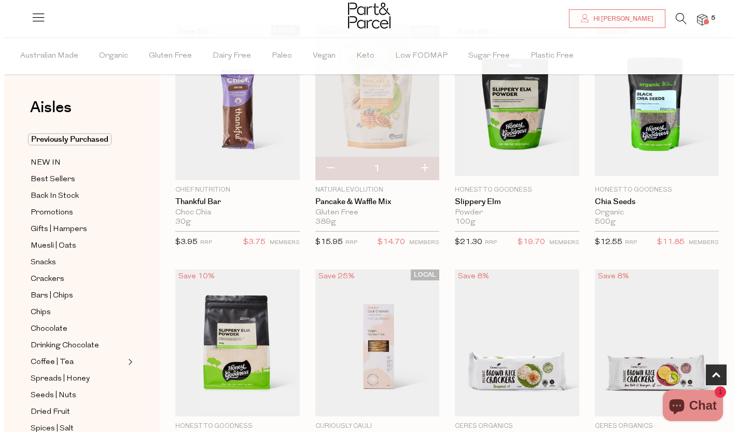
scroll to position [0, 0]
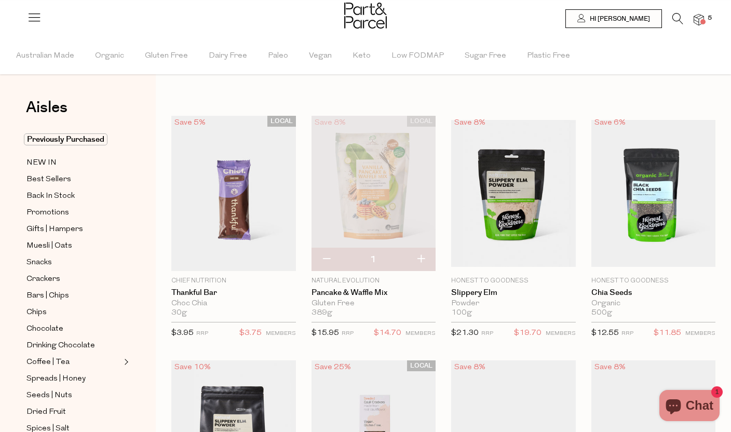
click at [703, 13] on li "5" at bounding box center [693, 20] width 21 height 14
click at [702, 16] on img at bounding box center [698, 20] width 10 height 12
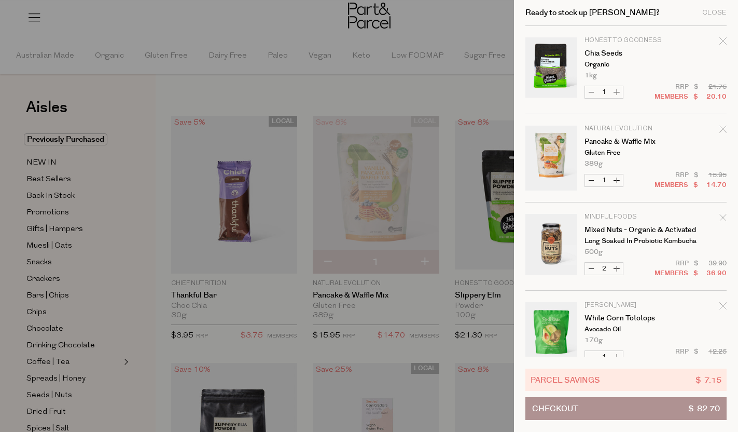
click at [453, 78] on div at bounding box center [369, 216] width 738 height 432
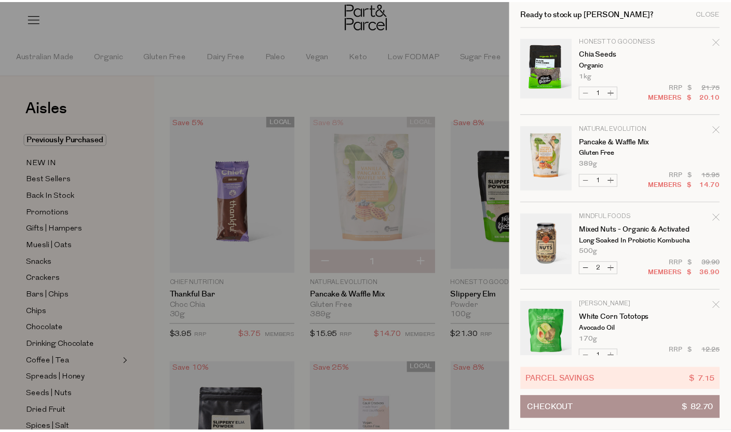
scroll to position [517, 0]
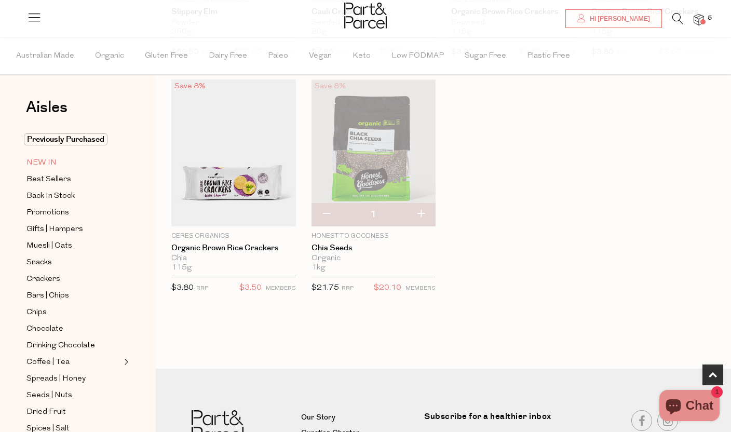
click at [46, 162] on span "NEW IN" at bounding box center [41, 163] width 30 height 12
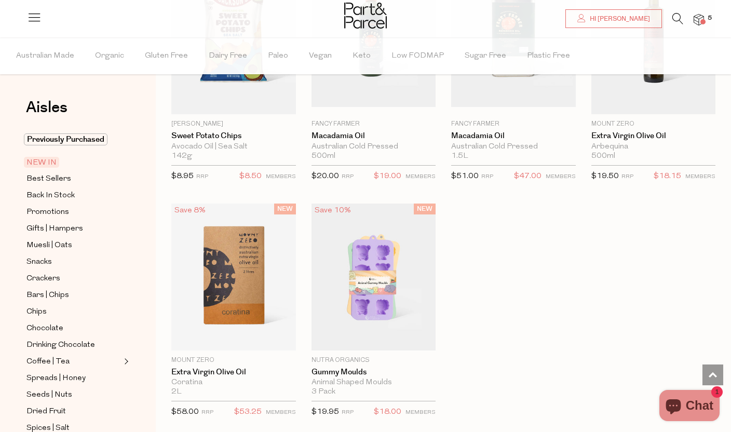
scroll to position [942, 0]
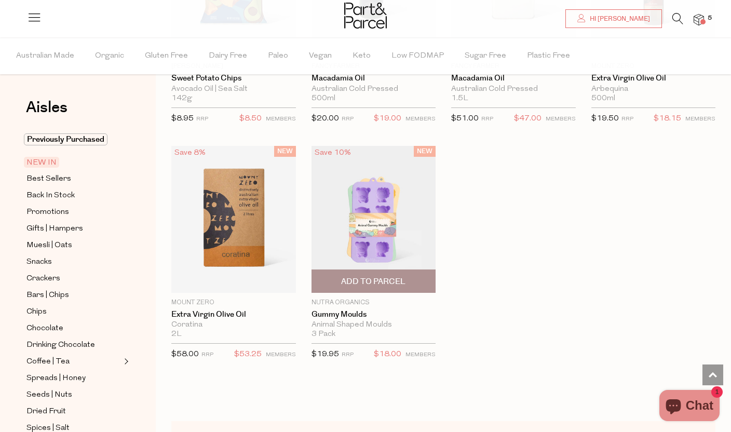
click at [397, 241] on img at bounding box center [373, 219] width 125 height 147
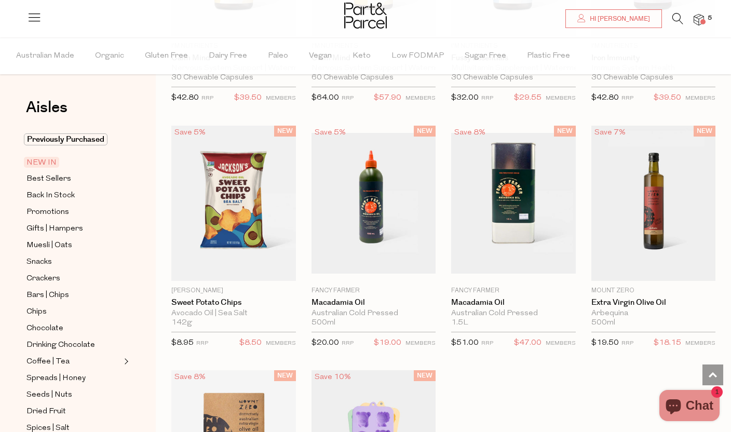
scroll to position [717, 0]
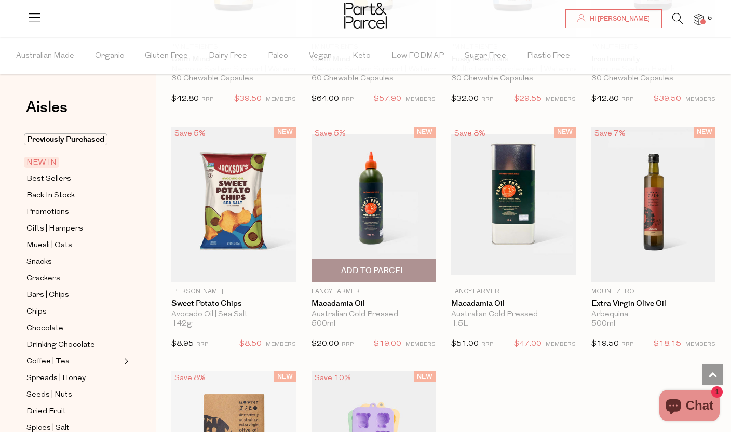
click at [377, 221] on img at bounding box center [373, 204] width 125 height 141
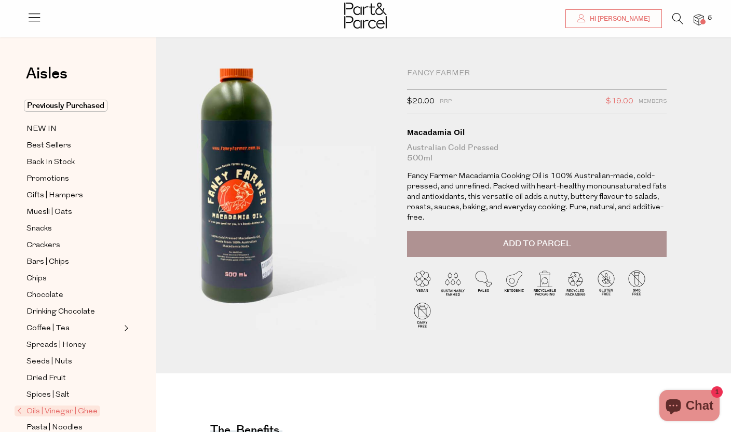
scroll to position [311, 0]
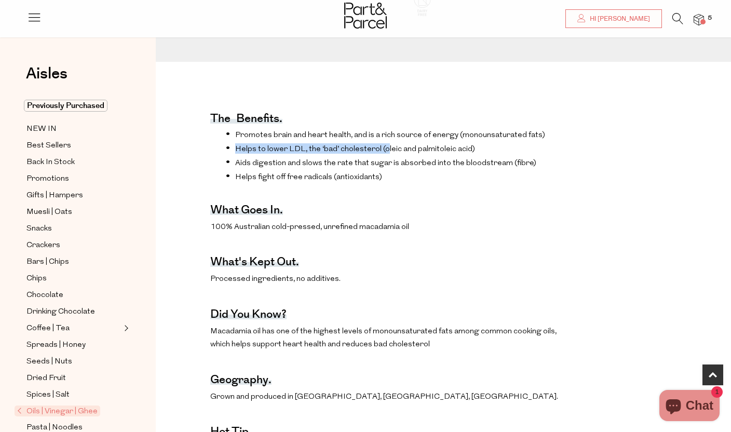
drag, startPoint x: 235, startPoint y: 150, endPoint x: 384, endPoint y: 148, distance: 148.9
click at [384, 148] on li "Helps to lower LDL, the ‘bad’ cholesterol (oleic and palmitoleic acid)" at bounding box center [399, 148] width 347 height 10
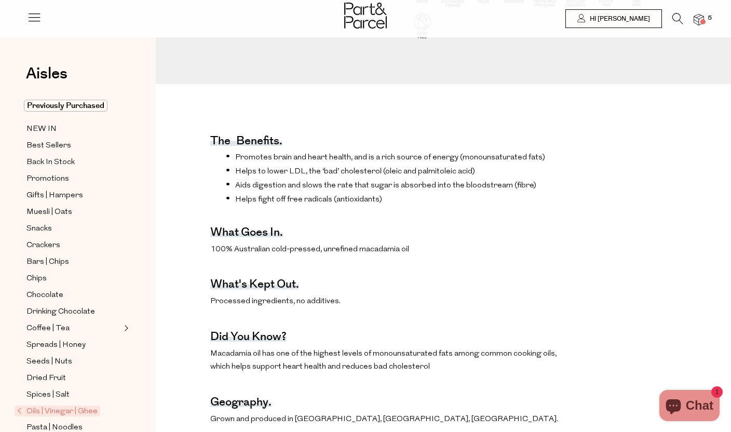
scroll to position [0, 0]
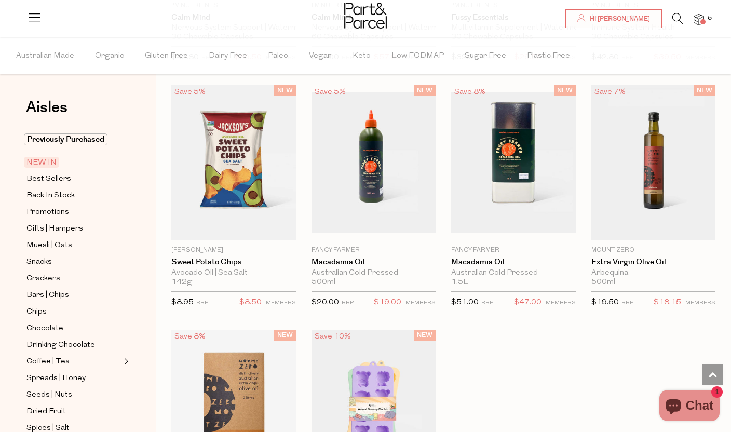
scroll to position [756, 0]
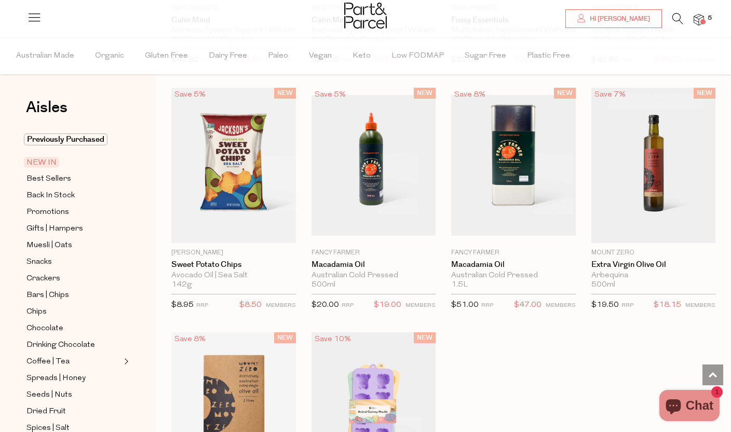
click at [682, 20] on icon at bounding box center [677, 18] width 11 height 11
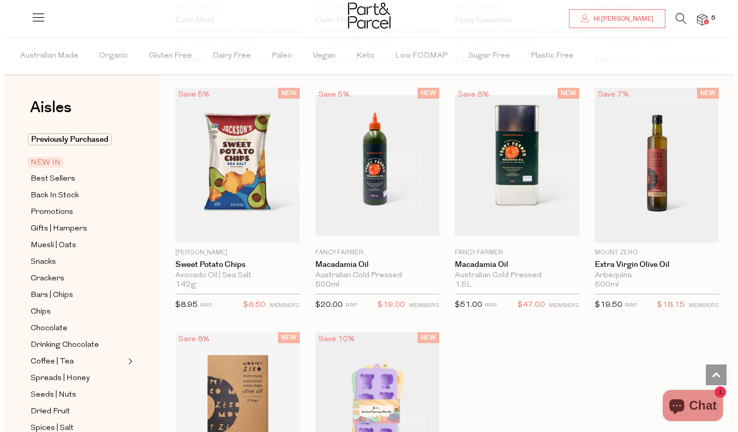
scroll to position [762, 0]
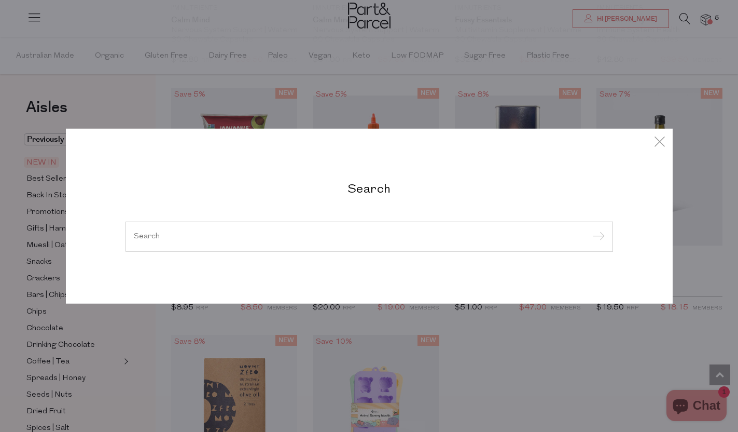
click at [253, 239] on input "search" at bounding box center [369, 236] width 471 height 8
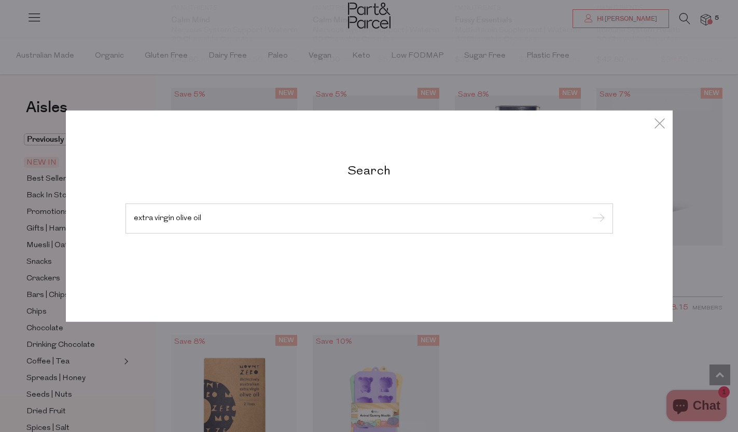
type input "extra virgin olive oil"
click at [590, 211] on input "submit" at bounding box center [598, 219] width 16 height 16
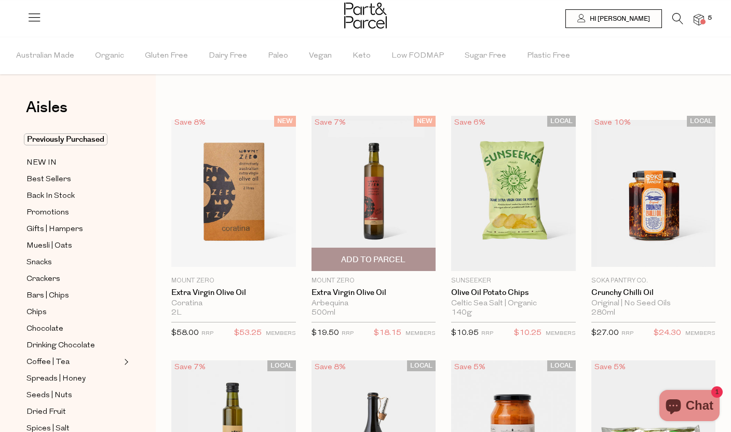
click at [353, 213] on img at bounding box center [373, 193] width 125 height 155
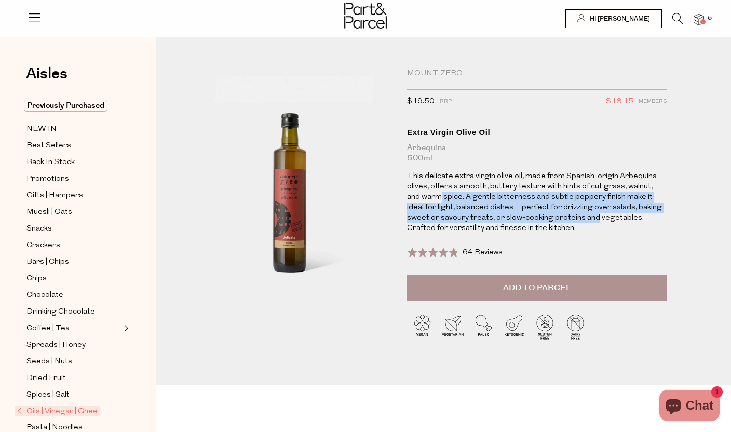
drag, startPoint x: 428, startPoint y: 197, endPoint x: 562, endPoint y: 221, distance: 136.0
click at [562, 221] on p "This delicate extra virgin olive oil, made from Spanish-origin Arbequina olives…" at bounding box center [536, 202] width 259 height 62
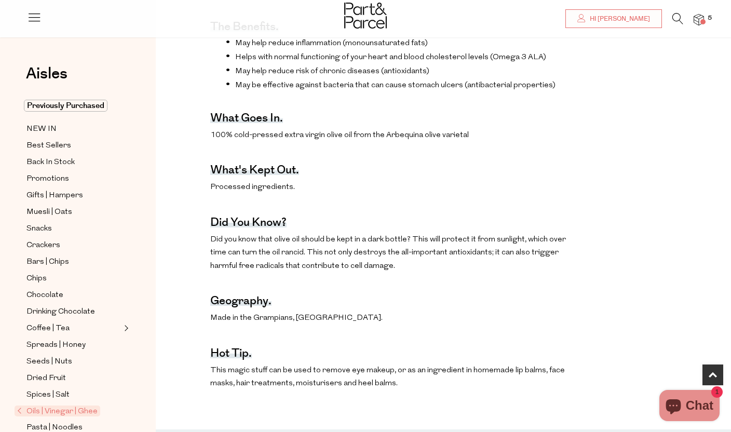
scroll to position [398, 0]
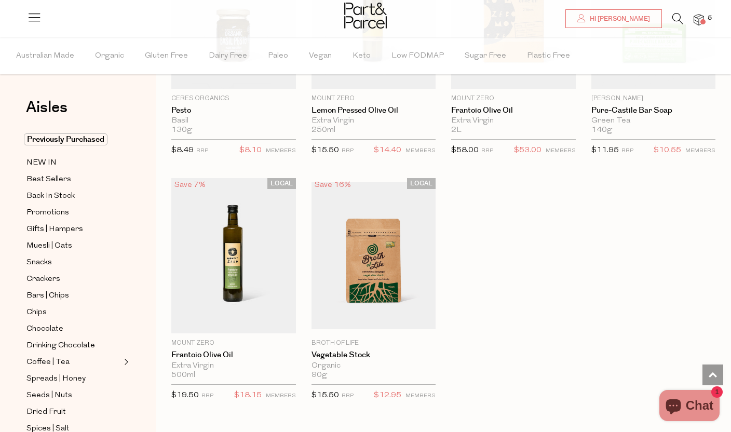
scroll to position [663, 0]
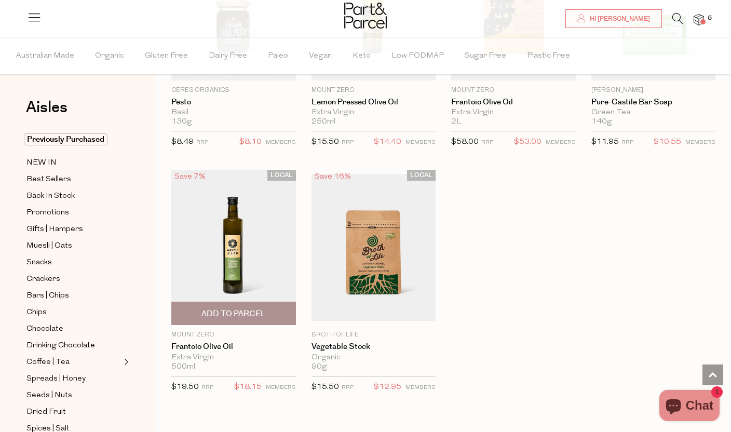
click at [242, 268] on img at bounding box center [233, 247] width 125 height 155
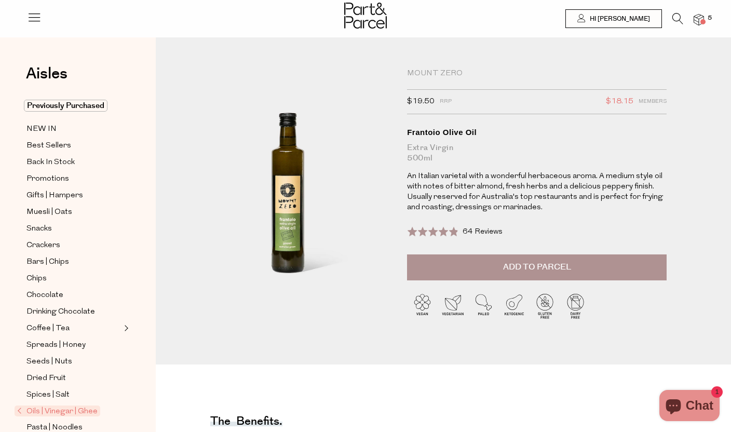
drag, startPoint x: 412, startPoint y: 177, endPoint x: 574, endPoint y: 204, distance: 164.1
click at [574, 204] on p "An Italian varietal with a wonderful herbaceous aroma. A medium style oil with …" at bounding box center [536, 192] width 259 height 42
click at [435, 262] on button "Add to Parcel" at bounding box center [536, 267] width 259 height 26
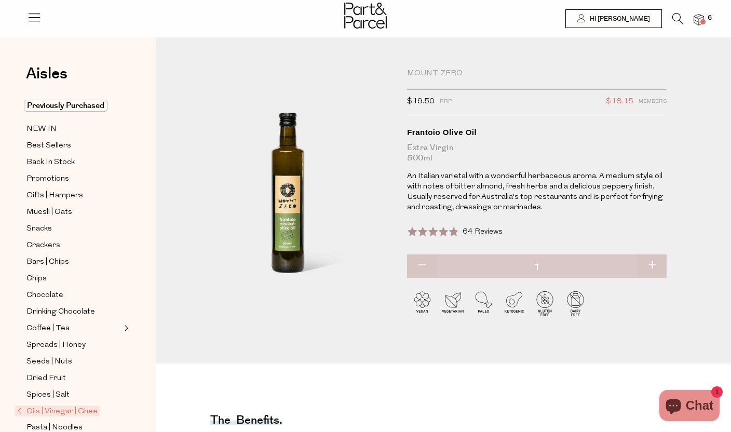
click at [703, 20] on span at bounding box center [702, 21] width 5 height 5
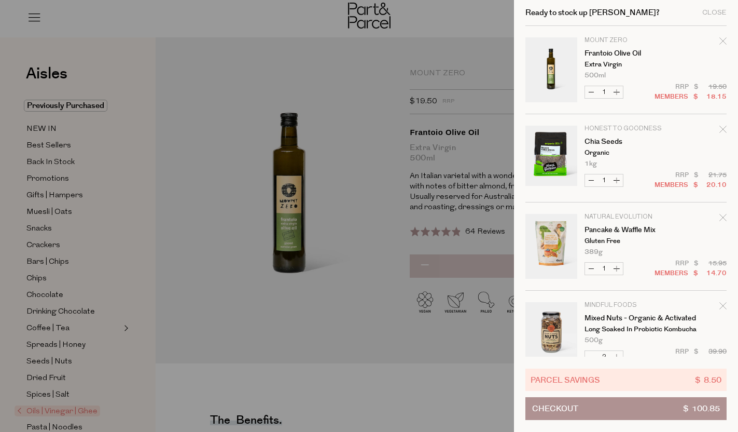
click at [365, 178] on div at bounding box center [369, 216] width 738 height 432
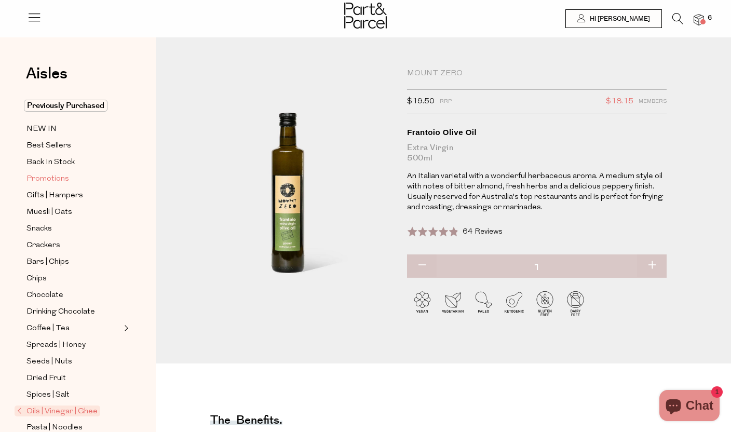
click at [44, 182] on span "Promotions" at bounding box center [47, 179] width 43 height 12
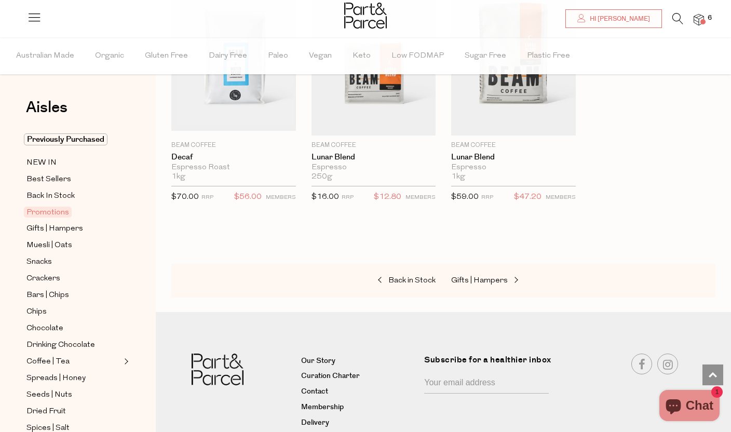
scroll to position [1155, 0]
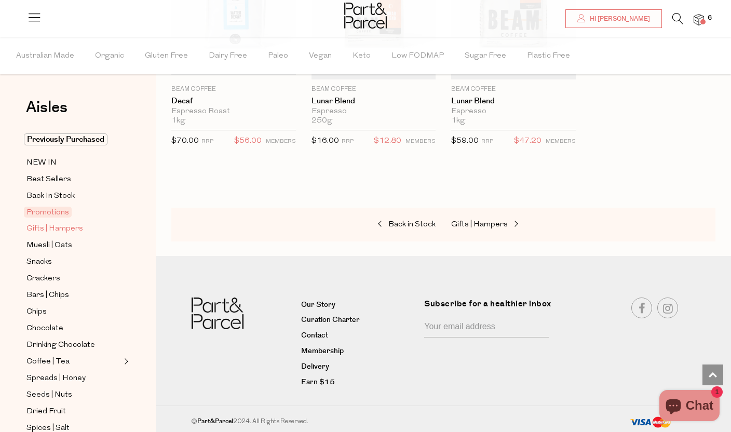
click at [65, 229] on span "Gifts | Hampers" at bounding box center [54, 229] width 57 height 12
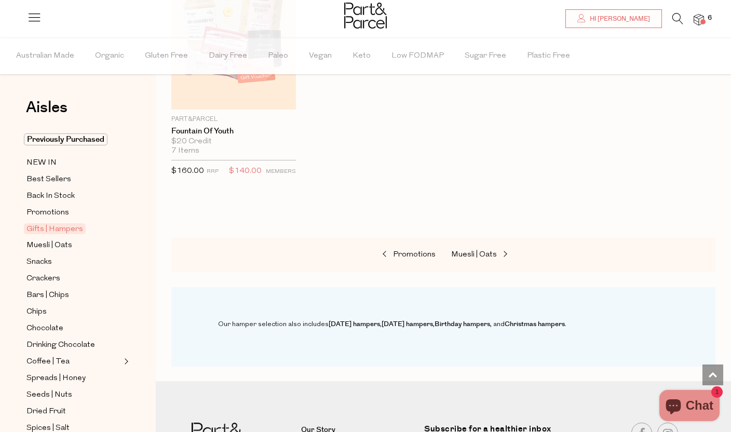
scroll to position [678, 0]
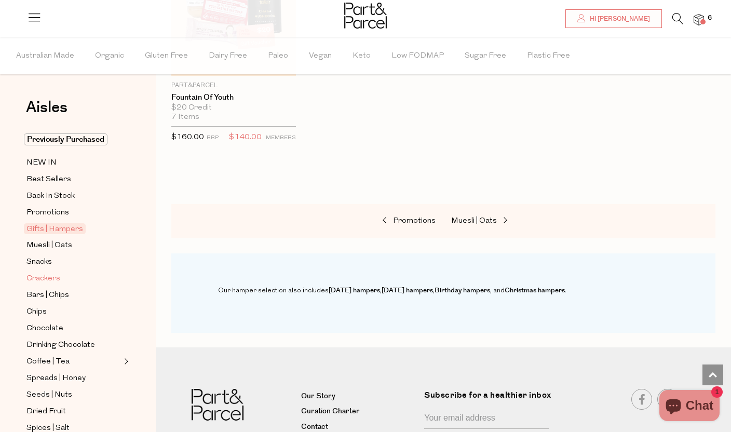
click at [45, 276] on span "Crackers" at bounding box center [43, 278] width 34 height 12
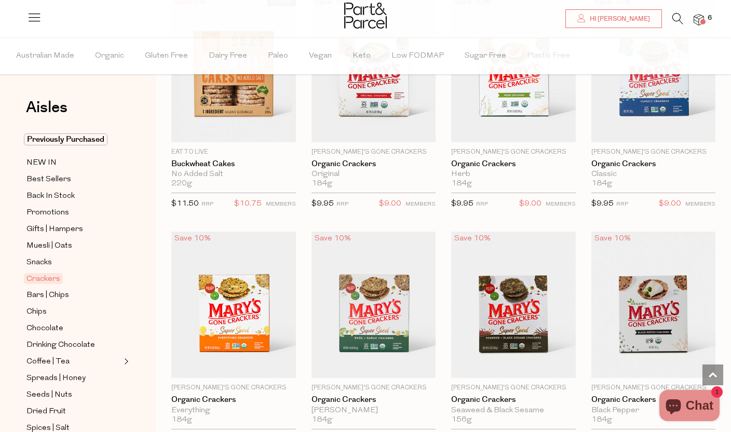
scroll to position [1132, 0]
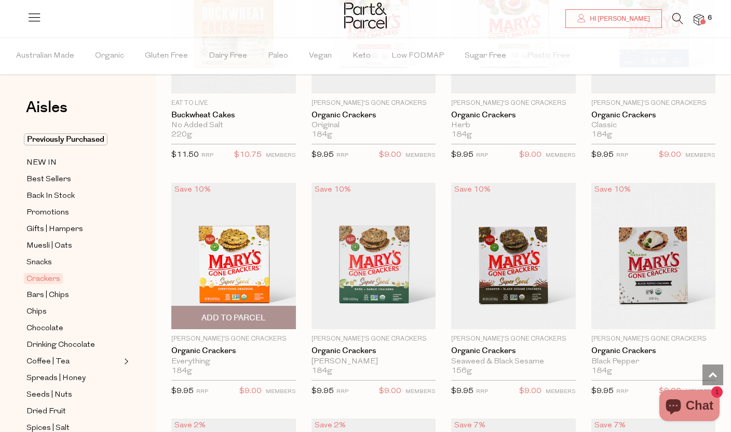
click at [242, 279] on img at bounding box center [233, 256] width 125 height 147
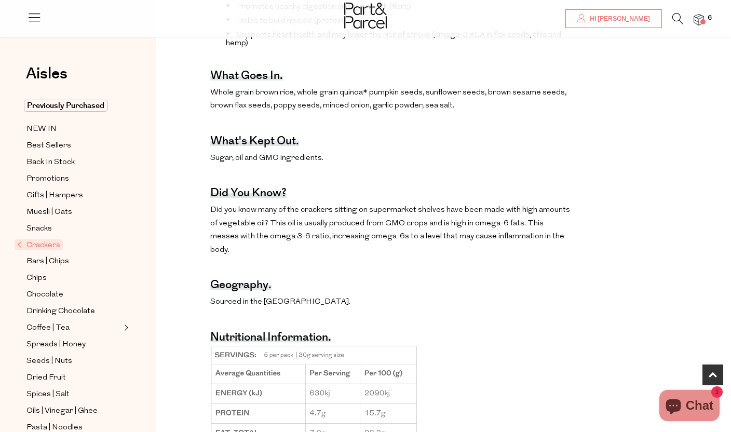
scroll to position [266, 0]
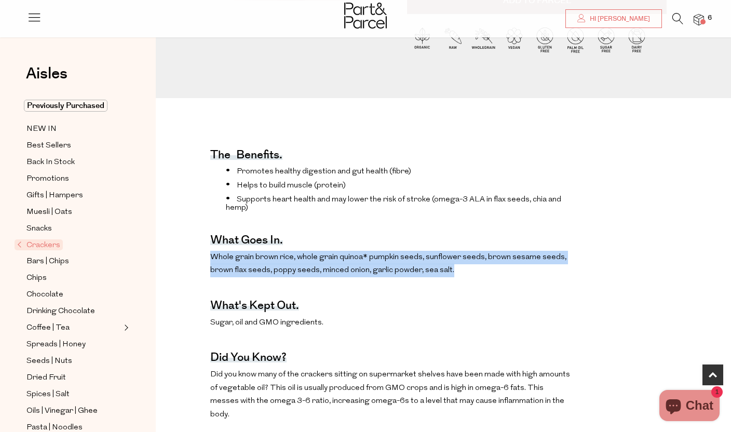
drag, startPoint x: 196, startPoint y: 255, endPoint x: 504, endPoint y: 267, distance: 309.0
click at [504, 267] on div "The benefits. Promotes healthy digestion and gut health (fibre) Helps to build …" at bounding box center [442, 410] width 559 height 567
click at [504, 267] on p "Whole grain brown rice, whole grain quinoa* pumpkin seeds, sunflower seeds, bro…" at bounding box center [391, 264] width 362 height 26
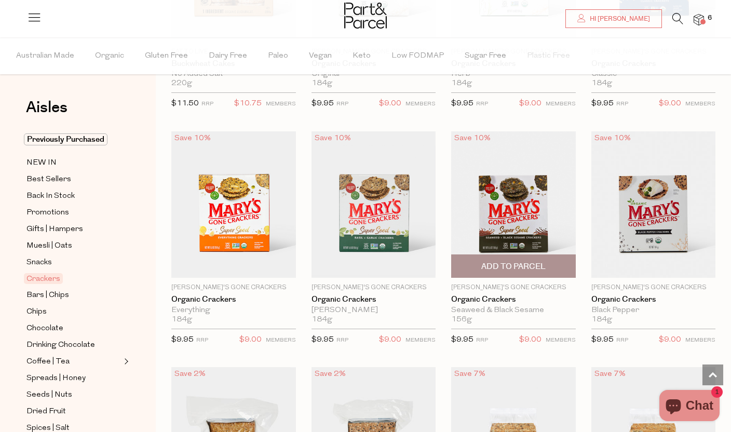
scroll to position [1174, 0]
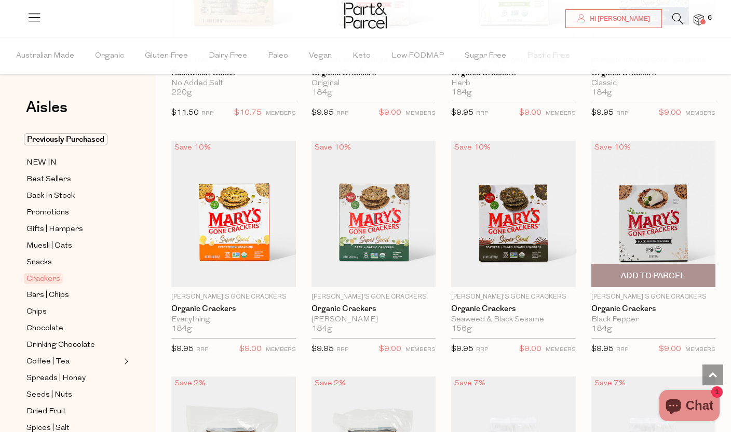
click at [659, 233] on img at bounding box center [653, 214] width 125 height 147
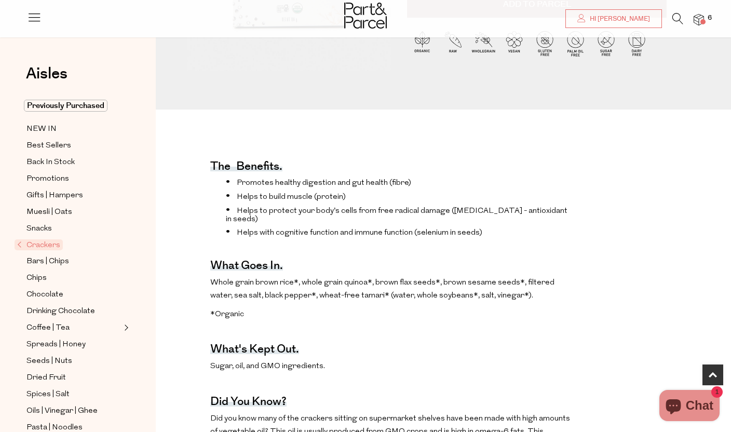
scroll to position [310, 0]
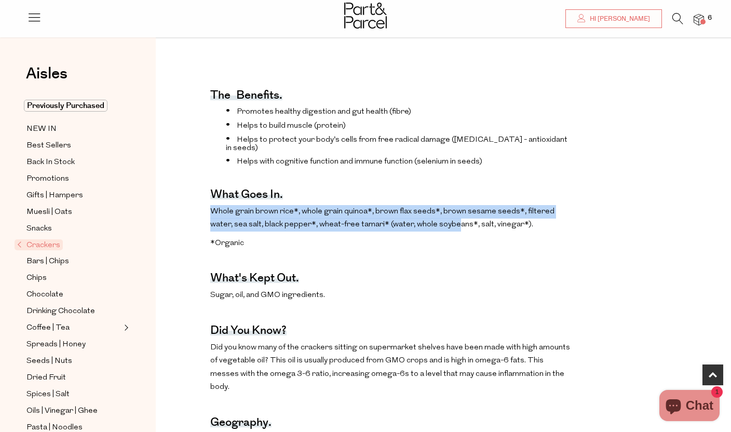
drag, startPoint x: 214, startPoint y: 206, endPoint x: 430, endPoint y: 209, distance: 216.4
click at [430, 209] on p "Whole grain brown rice*, whole grain quinoa*, brown flax seeds*, brown sesame s…" at bounding box center [391, 218] width 362 height 26
drag, startPoint x: 386, startPoint y: 207, endPoint x: 545, endPoint y: 217, distance: 159.7
click at [545, 217] on p "Whole grain brown rice*, whole grain quinoa*, brown flax seeds*, brown sesame s…" at bounding box center [391, 218] width 362 height 26
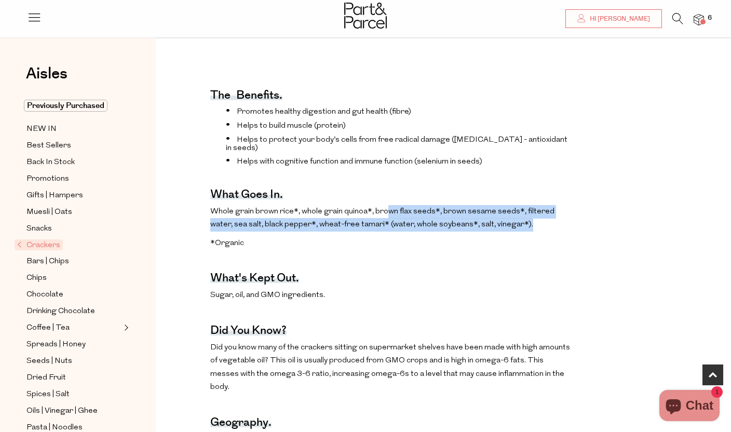
click at [545, 217] on p "Whole grain brown rice*, whole grain quinoa*, brown flax seeds*, brown sesame s…" at bounding box center [391, 218] width 362 height 26
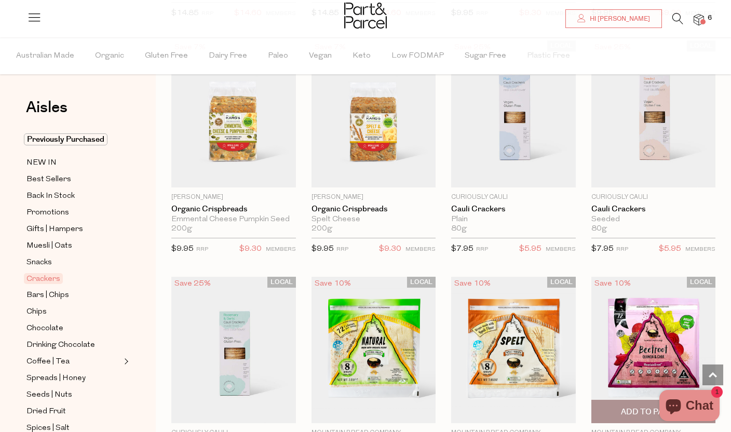
scroll to position [1746, 0]
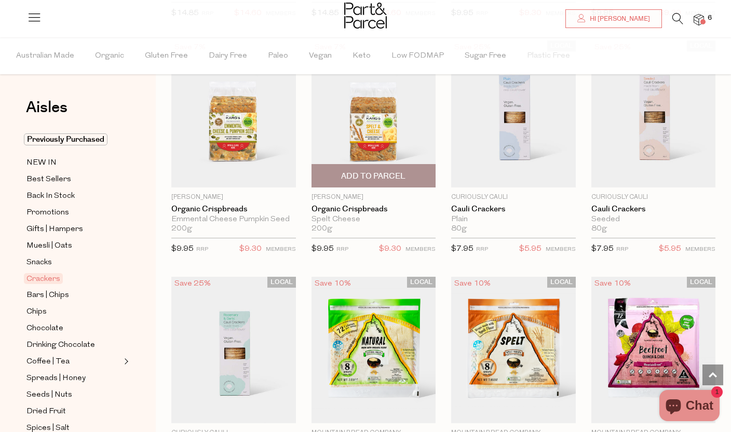
click at [375, 143] on img at bounding box center [373, 113] width 125 height 147
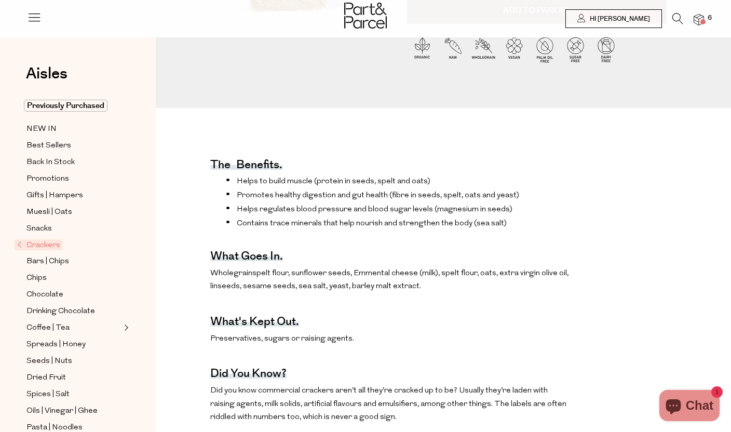
scroll to position [310, 0]
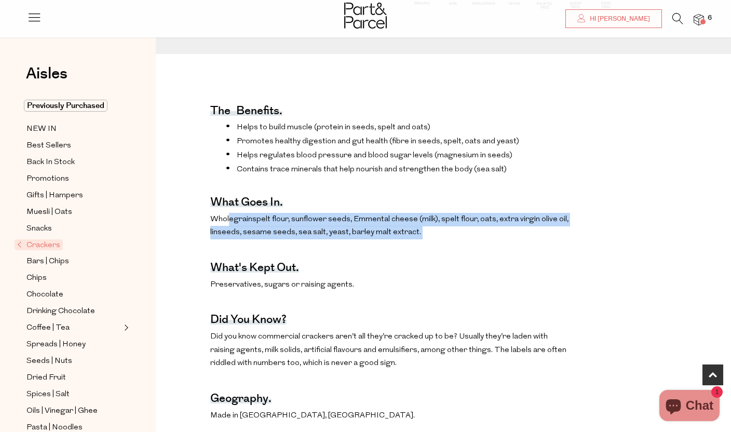
drag, startPoint x: 228, startPoint y: 215, endPoint x: 495, endPoint y: 239, distance: 267.9
click at [495, 239] on div "The benefits. Helps to build muscle (protein in seeds, spelt and oats) Promotes…" at bounding box center [391, 408] width 362 height 650
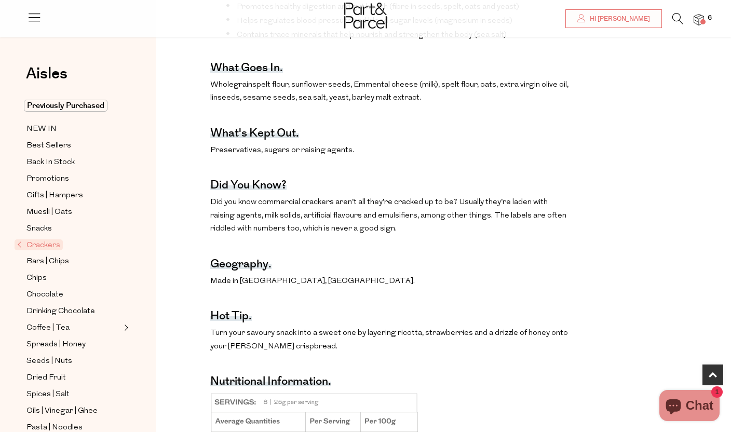
scroll to position [0, 0]
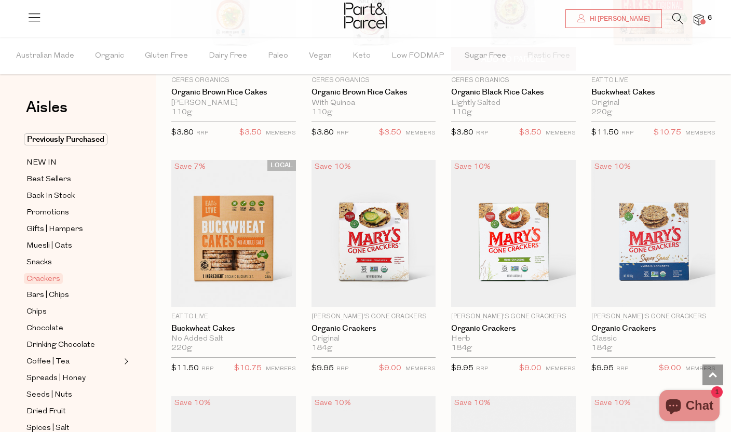
scroll to position [912, 0]
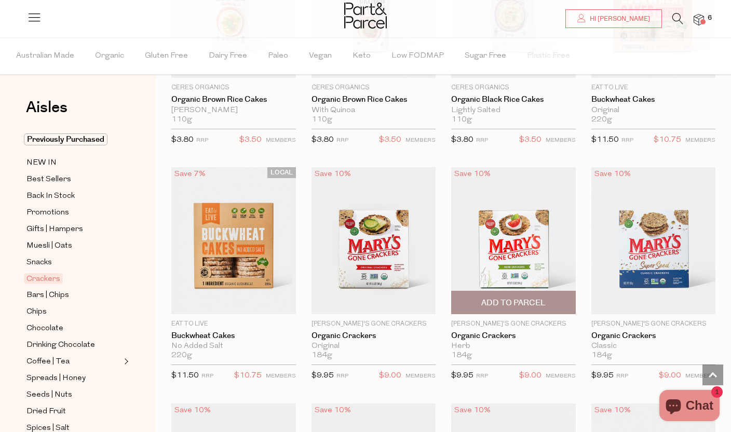
click at [510, 254] on img at bounding box center [513, 240] width 125 height 147
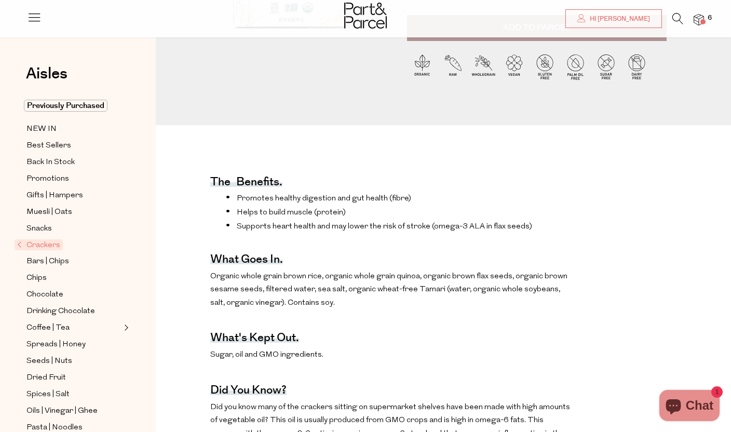
scroll to position [311, 0]
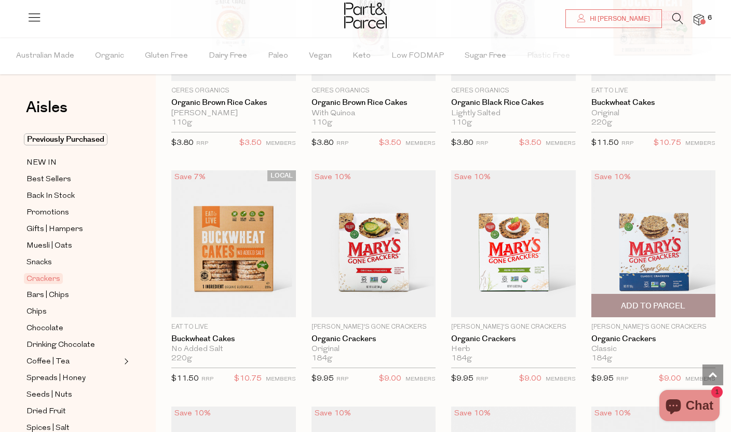
scroll to position [902, 0]
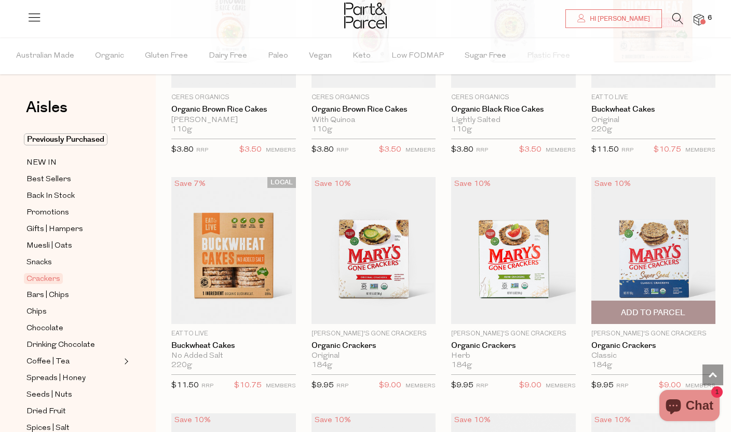
click at [652, 253] on img at bounding box center [653, 250] width 125 height 147
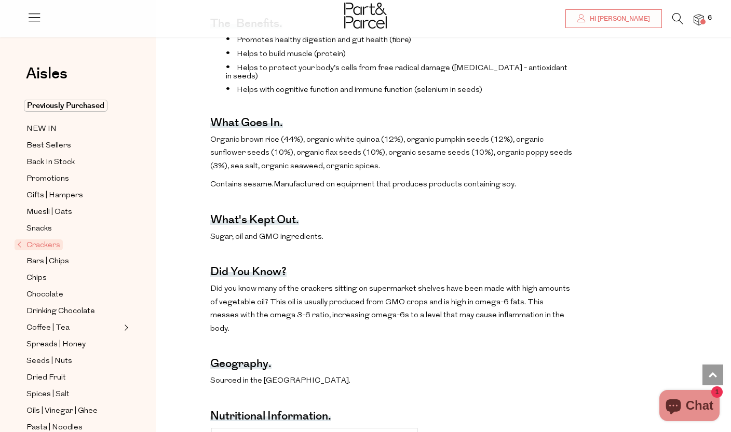
scroll to position [319, 0]
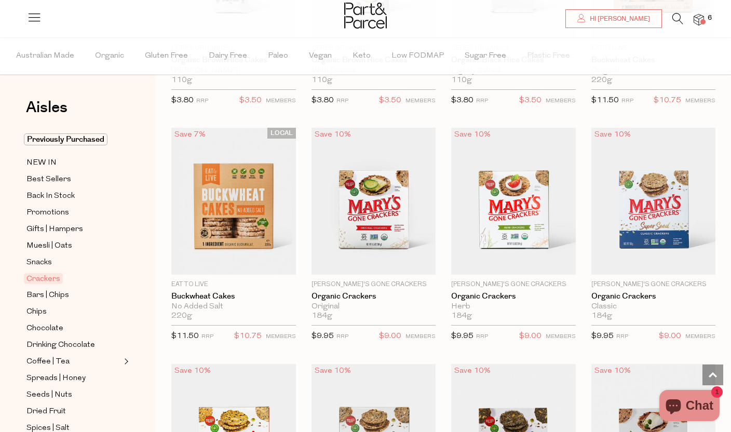
scroll to position [982, 0]
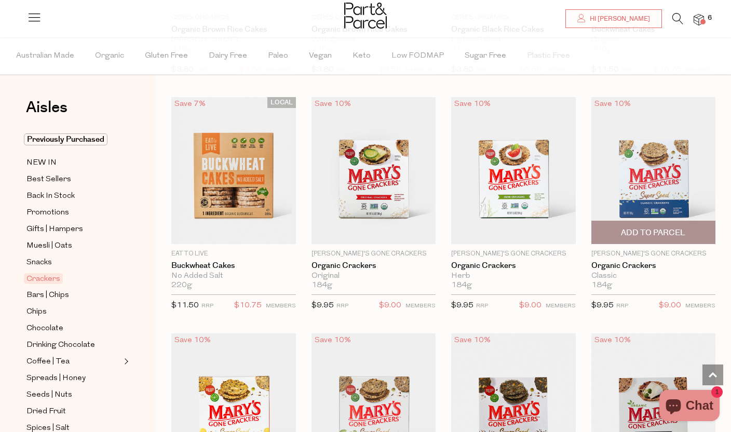
click at [643, 175] on img at bounding box center [653, 170] width 125 height 147
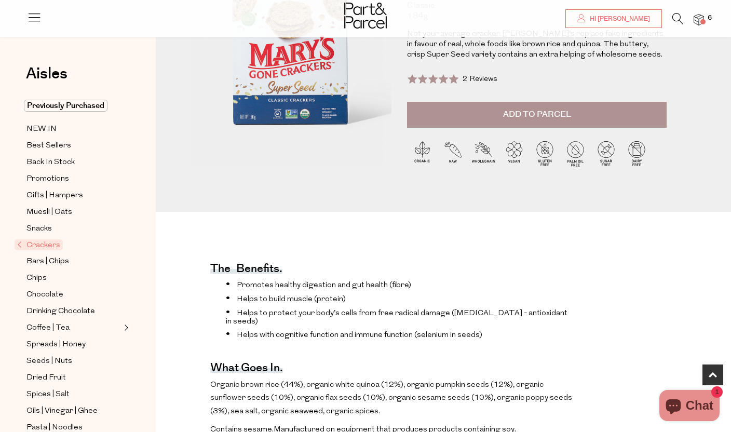
scroll to position [265, 0]
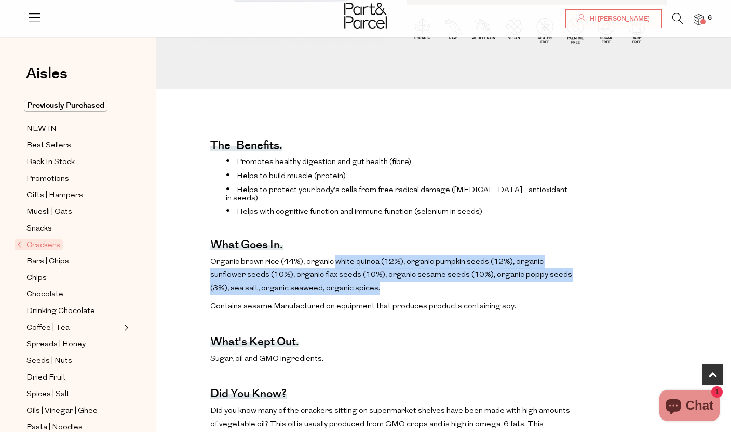
drag, startPoint x: 334, startPoint y: 251, endPoint x: 431, endPoint y: 288, distance: 104.0
click at [431, 288] on div "The benefits. Promotes healthy digestion and gut health (fibre) Helps to build …" at bounding box center [391, 425] width 362 height 617
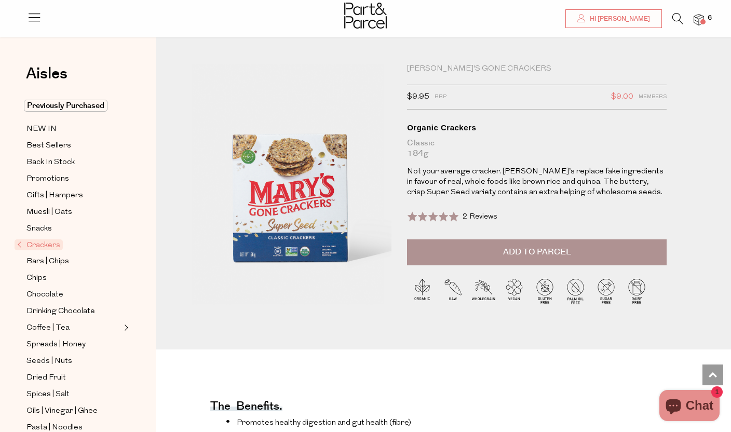
scroll to position [0, 0]
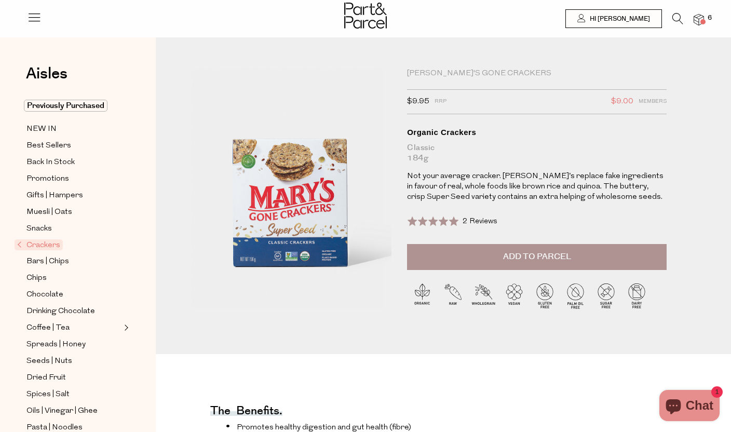
click at [478, 255] on button "Add to Parcel" at bounding box center [536, 257] width 259 height 26
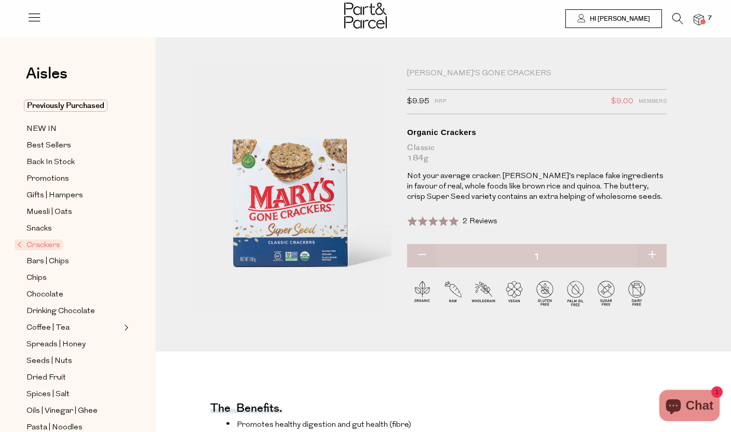
click at [40, 254] on ul "Previously Purchased NEW IN Best Sellers Back In Stock Promotions Gifts | Hampe…" at bounding box center [77, 391] width 111 height 583
click at [40, 261] on span "Bars | Chips" at bounding box center [47, 261] width 43 height 12
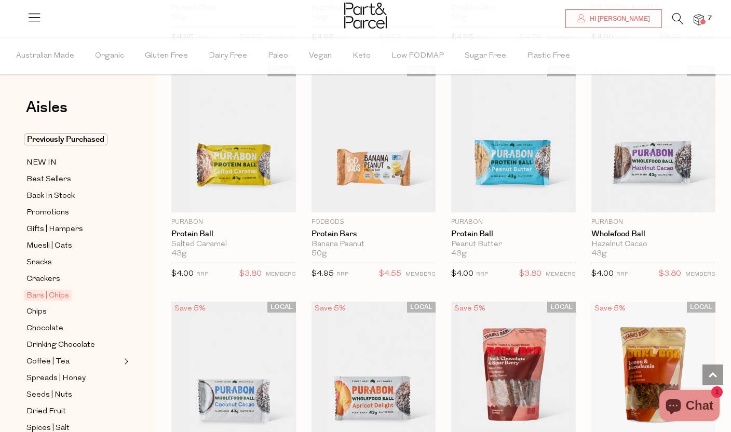
scroll to position [2463, 0]
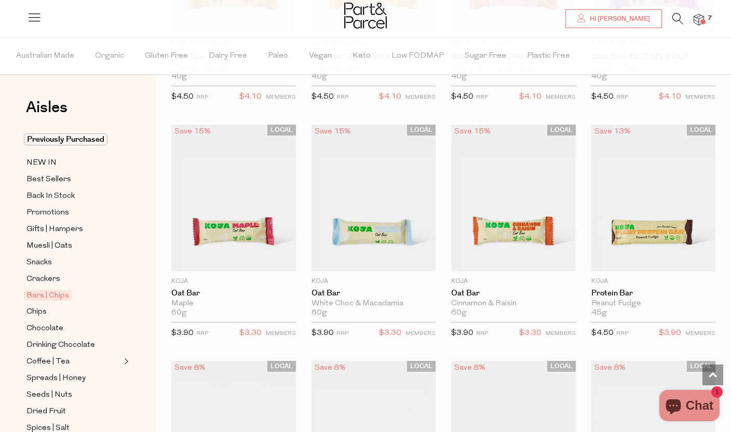
scroll to position [497, 0]
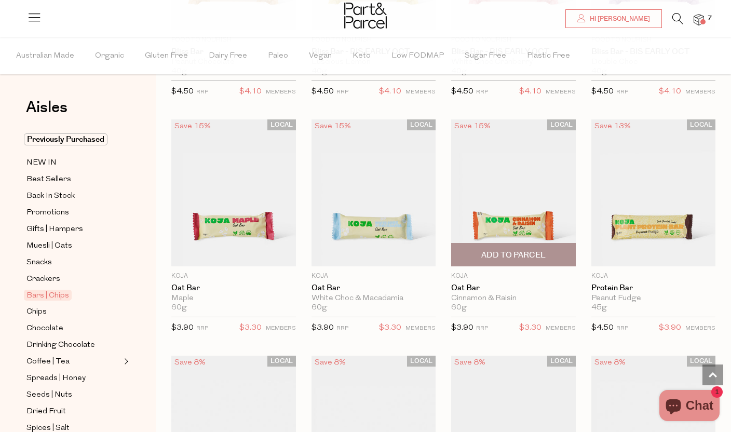
click at [536, 209] on img at bounding box center [513, 192] width 125 height 147
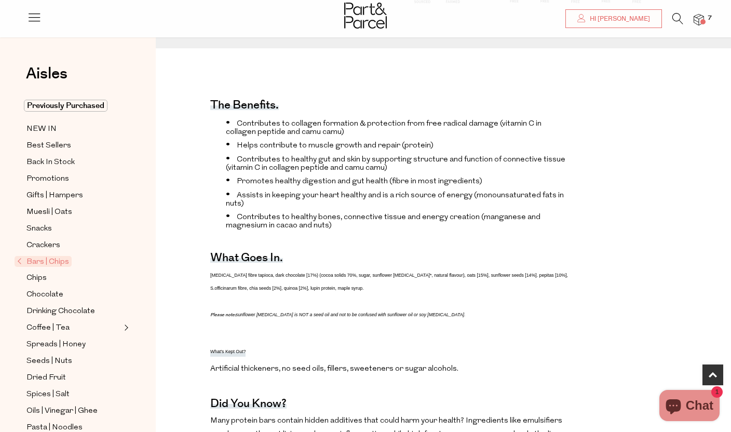
scroll to position [403, 0]
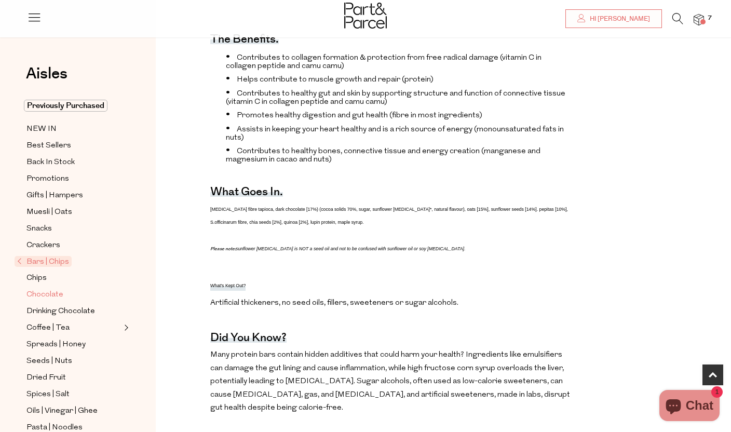
click at [37, 298] on span "Chocolate" at bounding box center [44, 295] width 37 height 12
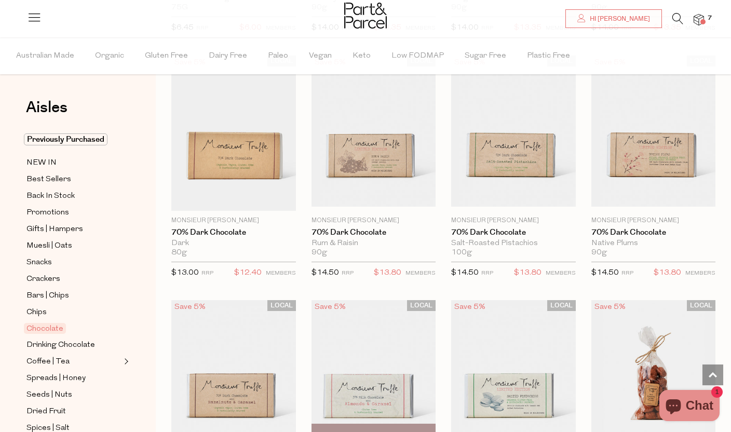
scroll to position [1712, 0]
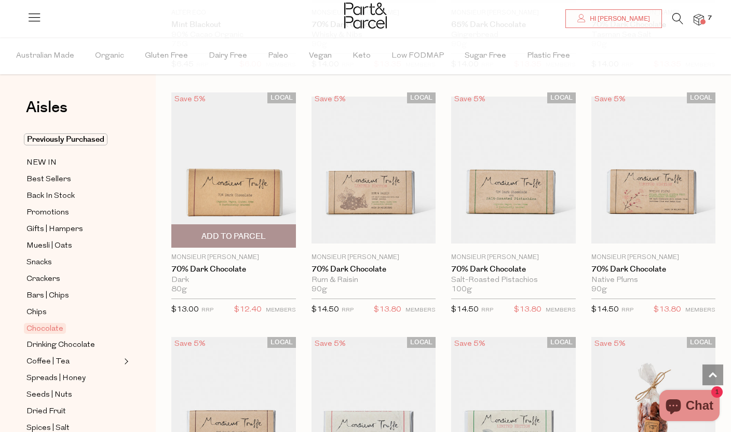
click at [227, 197] on img at bounding box center [233, 169] width 125 height 155
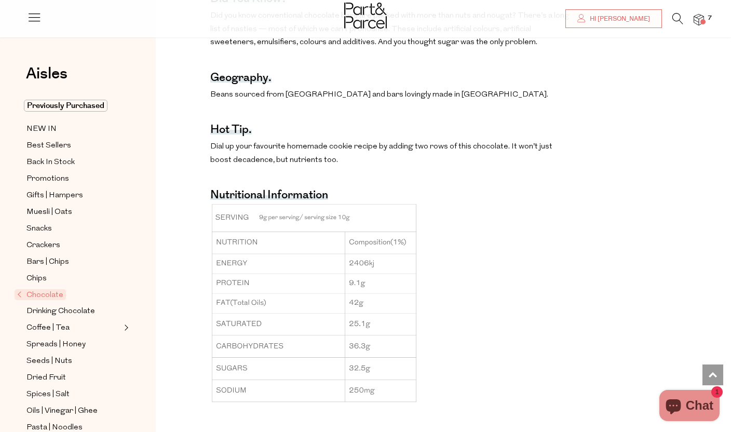
scroll to position [847, 0]
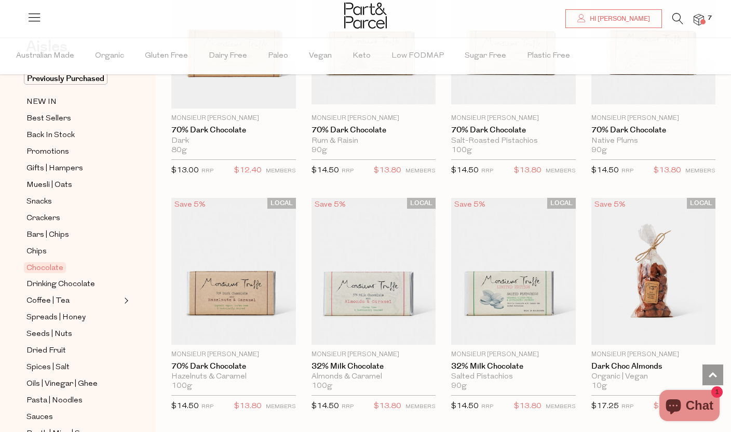
scroll to position [108, 0]
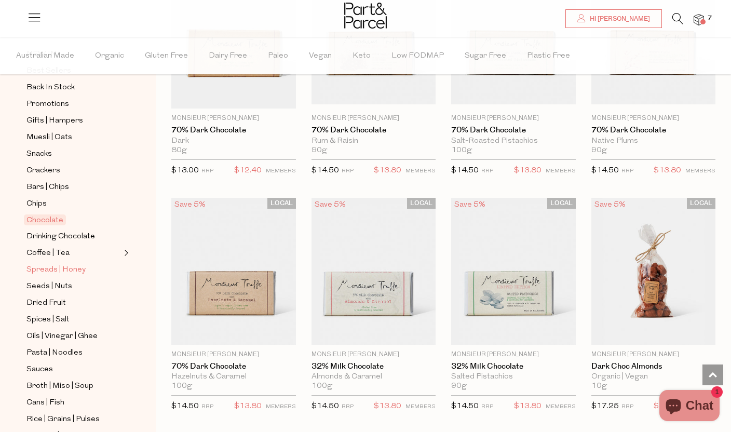
click at [42, 264] on span "Spreads | Honey" at bounding box center [55, 270] width 59 height 12
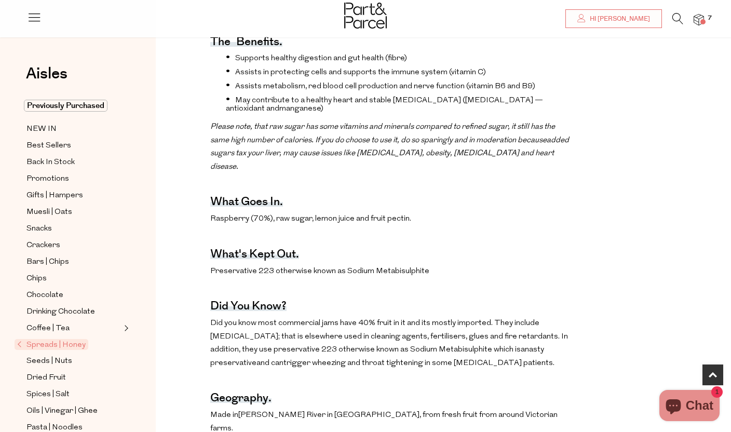
scroll to position [493, 0]
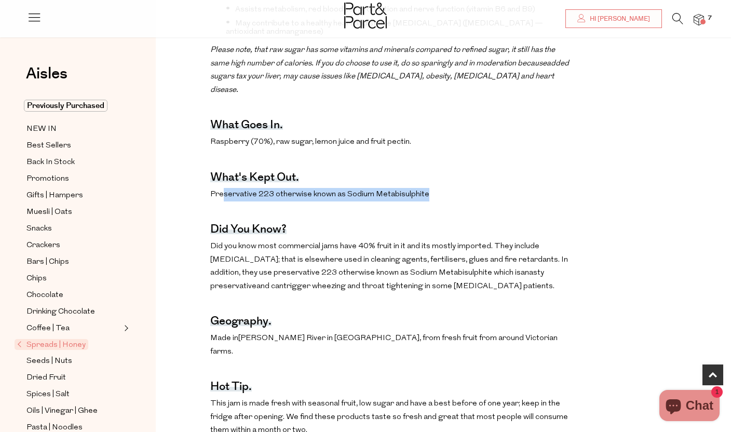
drag, startPoint x: 225, startPoint y: 195, endPoint x: 440, endPoint y: 194, distance: 215.4
click at [440, 194] on p "Preservative 223 otherwise known as Sodium Metabisulphite" at bounding box center [391, 194] width 362 height 13
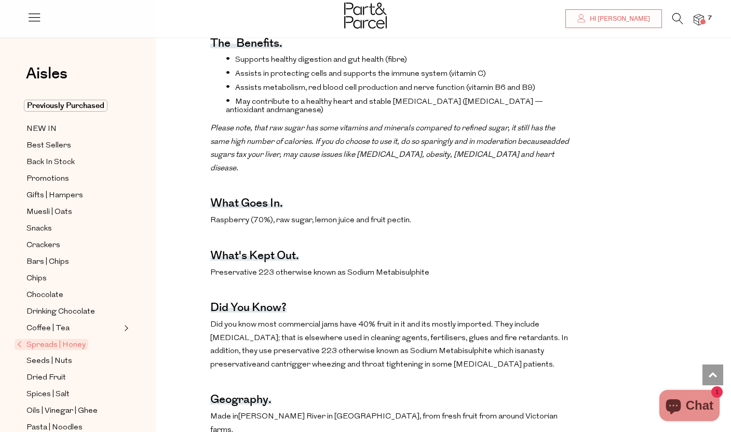
scroll to position [390, 0]
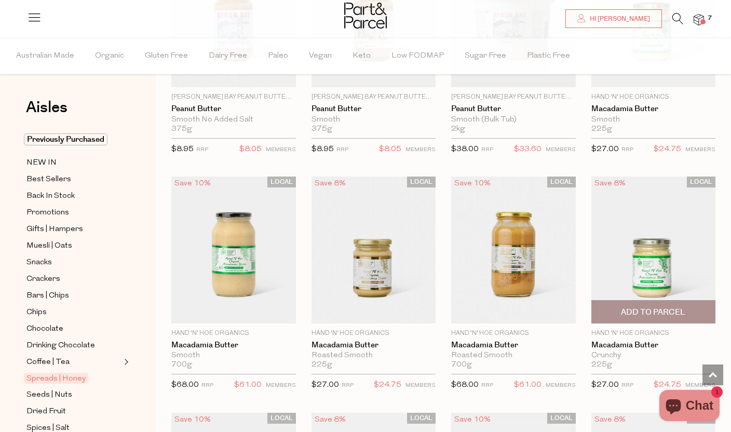
scroll to position [927, 0]
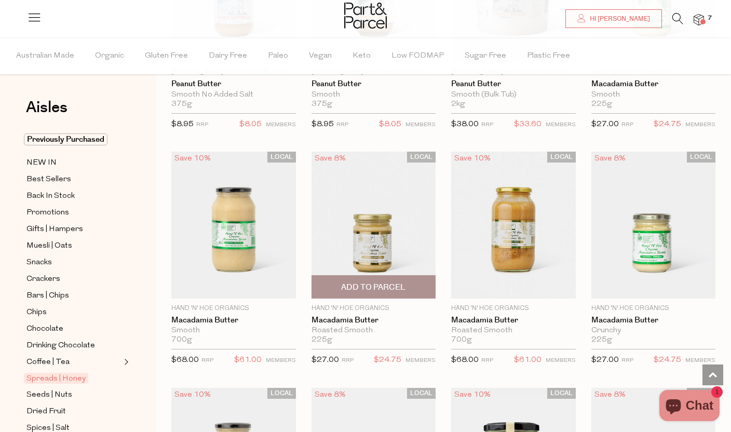
click at [381, 250] on img at bounding box center [373, 225] width 125 height 147
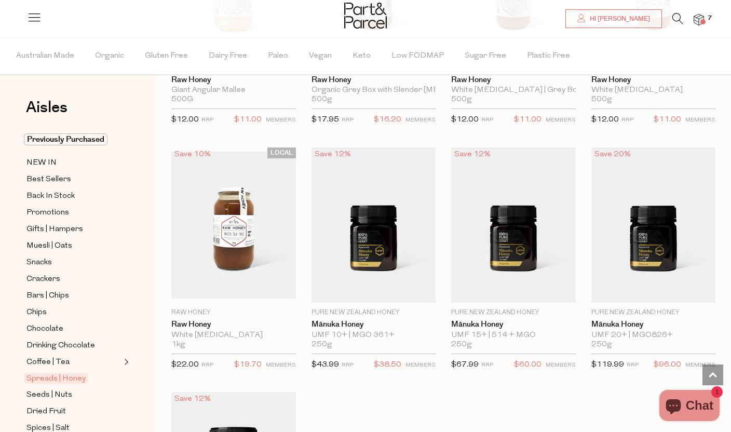
scroll to position [2239, 0]
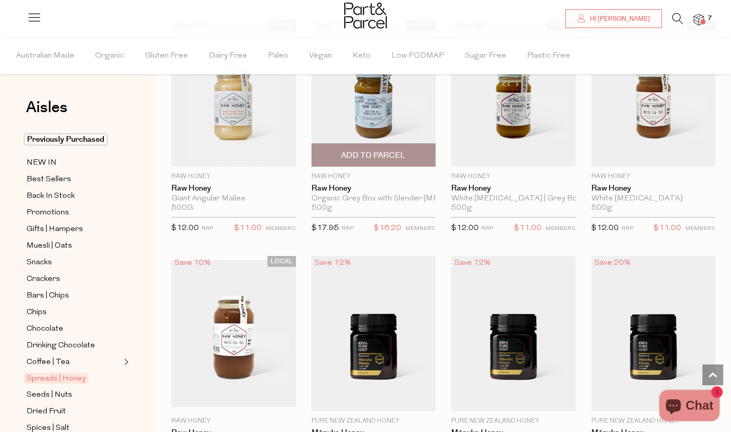
drag, startPoint x: 394, startPoint y: 141, endPoint x: 400, endPoint y: 120, distance: 21.2
click at [400, 120] on img at bounding box center [373, 93] width 125 height 147
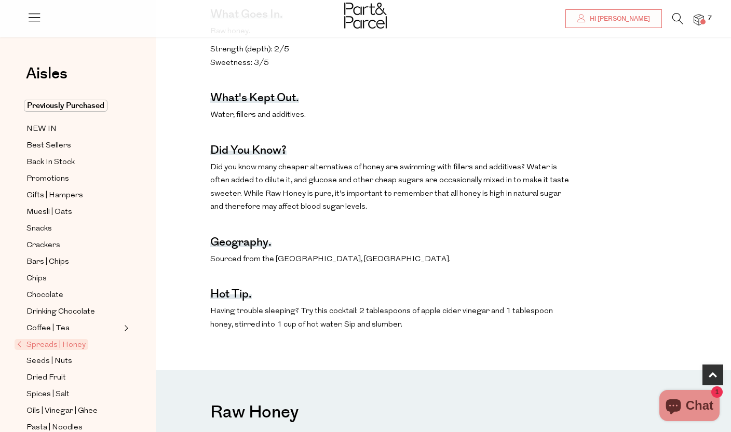
scroll to position [25, 0]
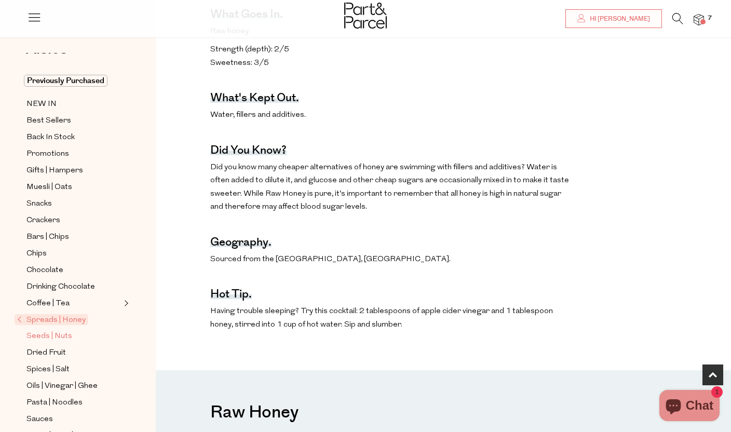
click at [52, 330] on span "Seeds | Nuts" at bounding box center [49, 336] width 46 height 12
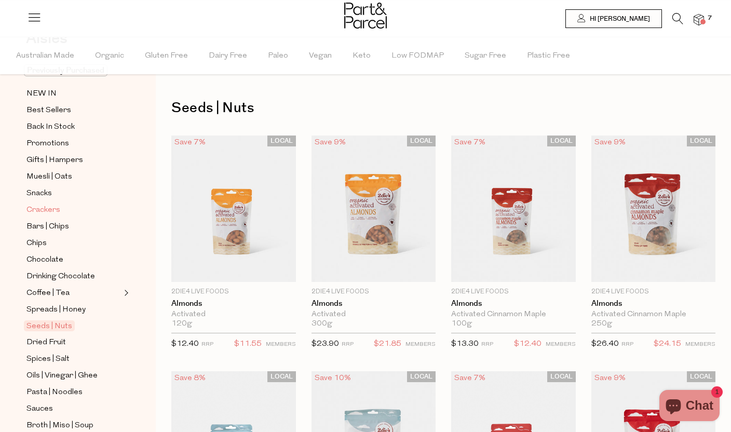
scroll to position [222, 0]
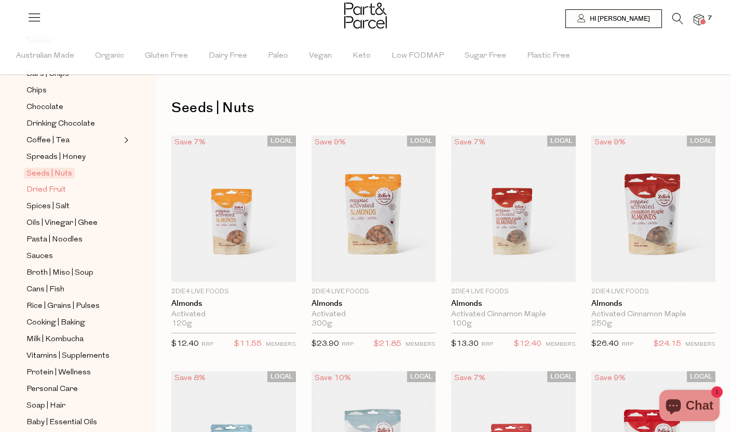
click at [49, 188] on span "Dried Fruit" at bounding box center [45, 190] width 39 height 12
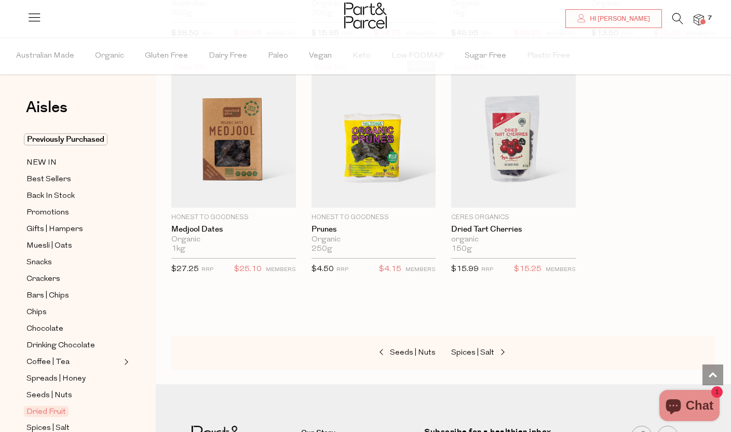
scroll to position [536, 0]
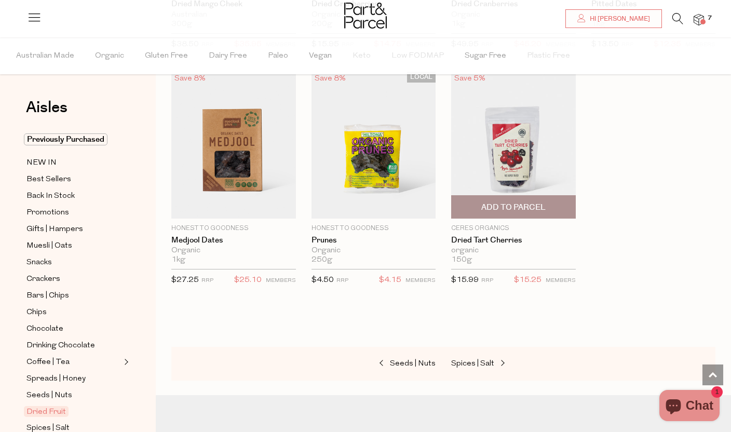
click at [540, 161] on img at bounding box center [513, 145] width 125 height 147
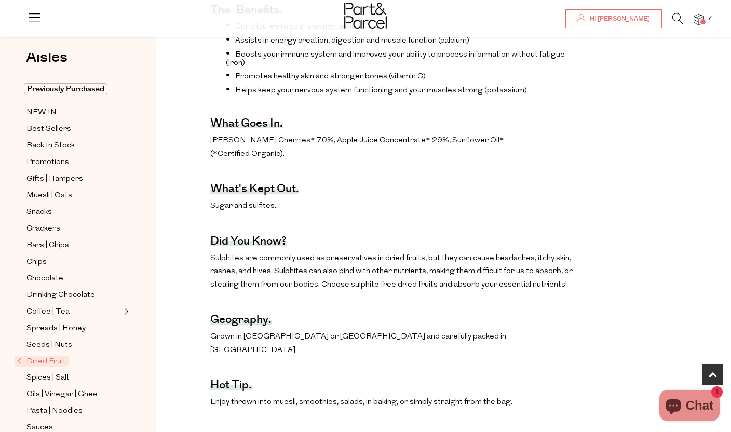
scroll to position [25, 0]
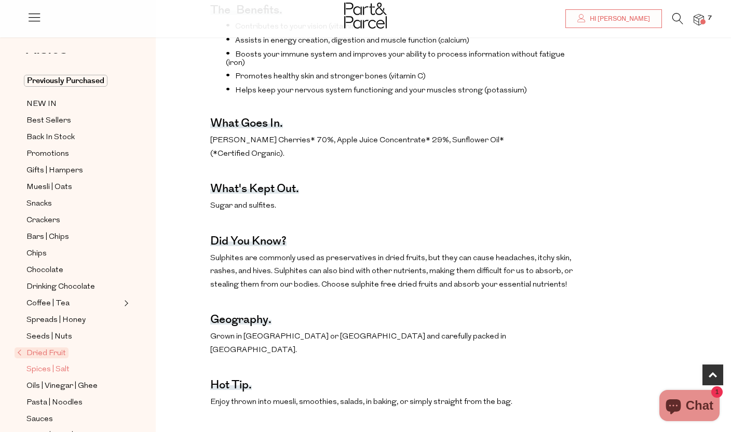
click at [46, 374] on span "Spices | Salt" at bounding box center [47, 369] width 43 height 12
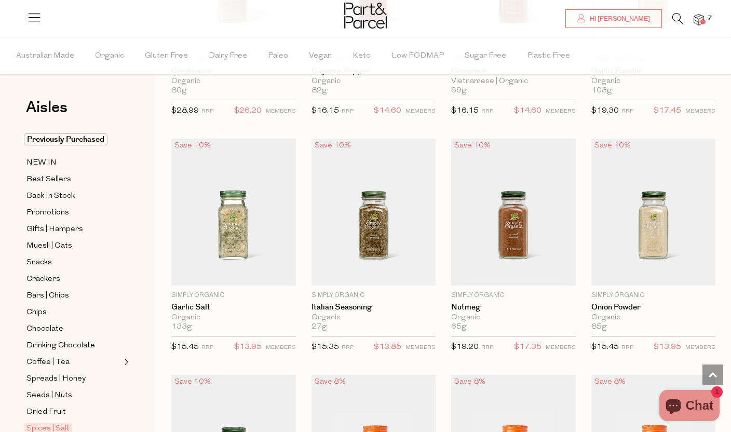
scroll to position [1538, 0]
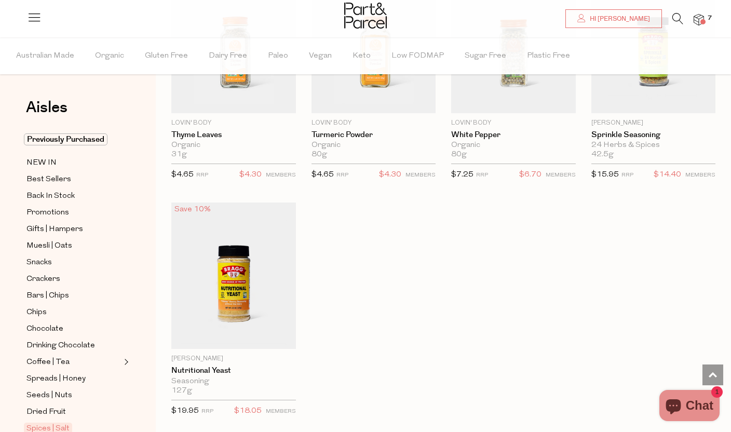
scroll to position [3317, 0]
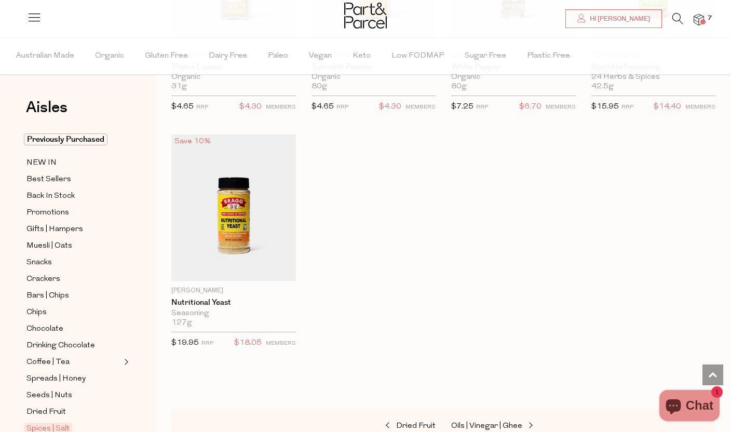
drag, startPoint x: 467, startPoint y: 256, endPoint x: 462, endPoint y: 285, distance: 29.4
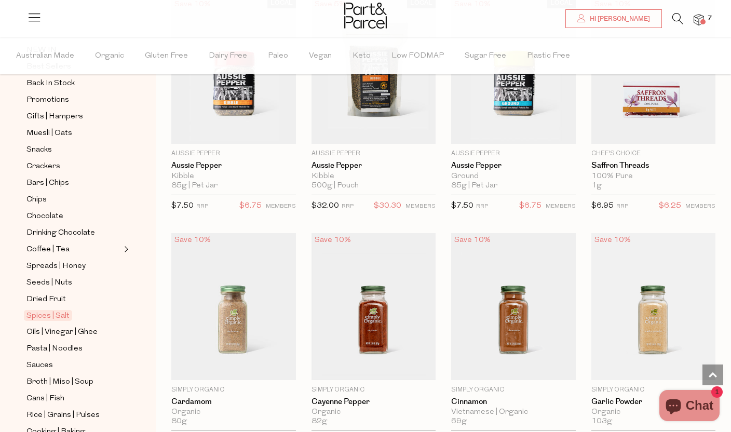
scroll to position [119, 0]
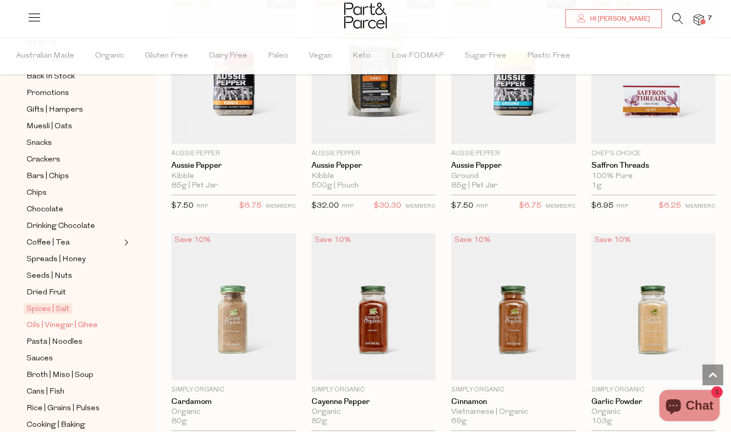
click at [85, 327] on span "Oils | Vinegar | Ghee" at bounding box center [61, 325] width 71 height 12
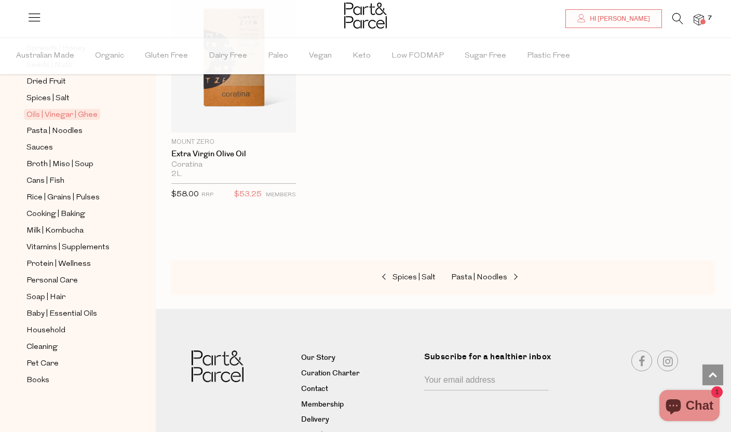
scroll to position [330, 0]
click at [58, 130] on span "Pasta | Noodles" at bounding box center [54, 131] width 56 height 12
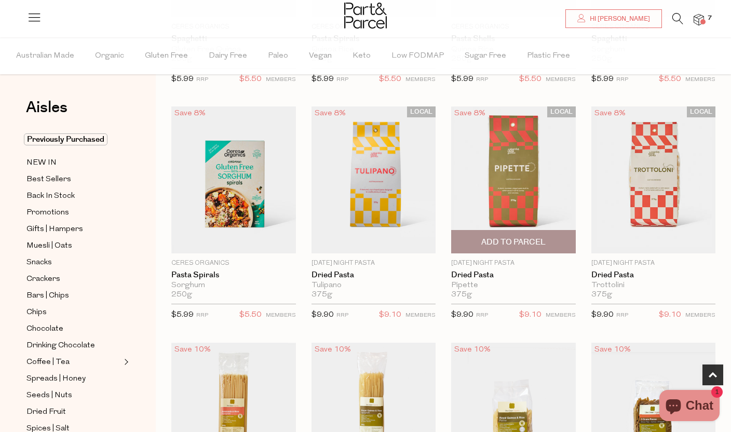
scroll to position [583, 0]
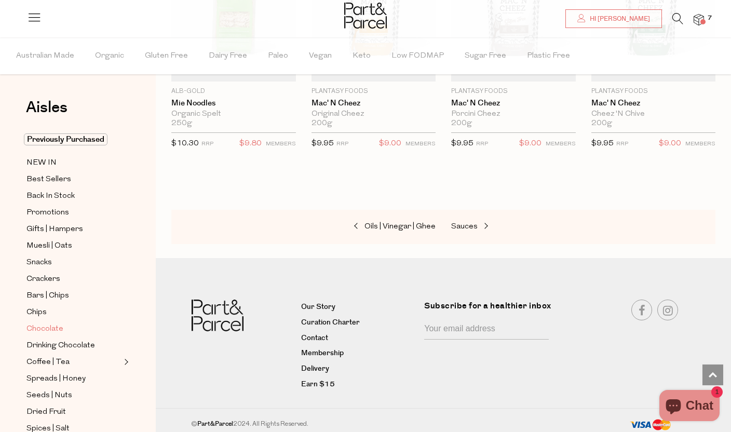
scroll to position [330, 0]
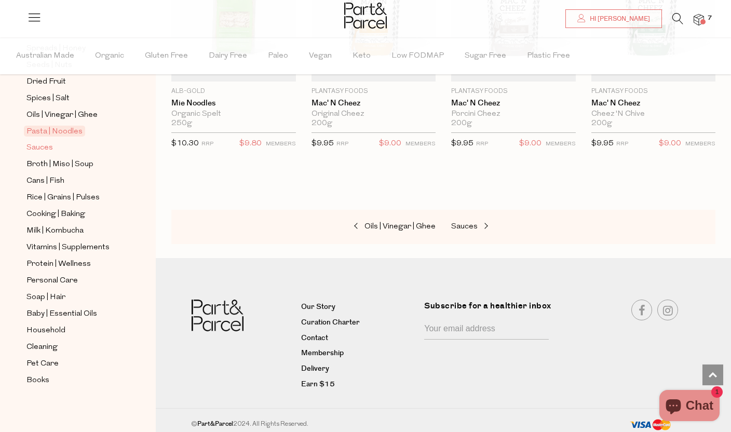
click at [53, 152] on link "Sauces" at bounding box center [73, 147] width 94 height 13
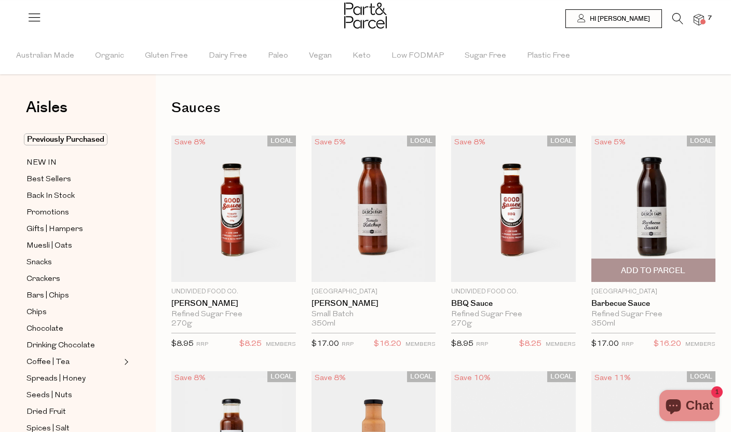
click at [672, 229] on img at bounding box center [653, 208] width 125 height 147
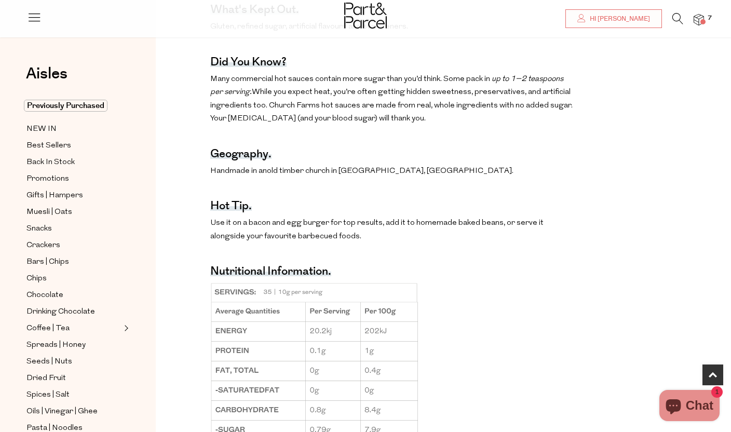
scroll to position [766, 0]
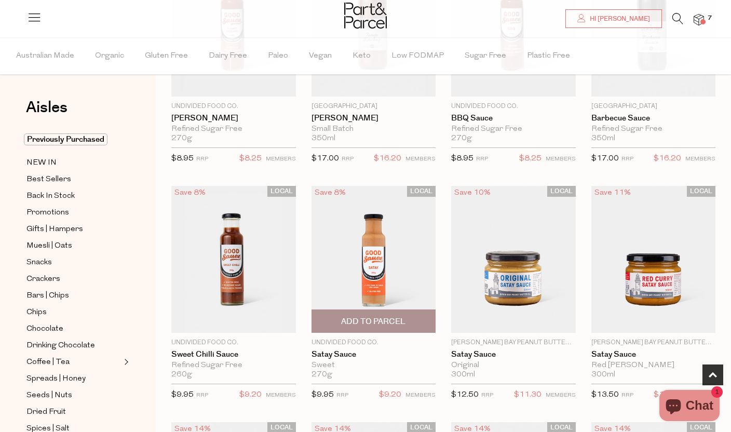
scroll to position [90, 0]
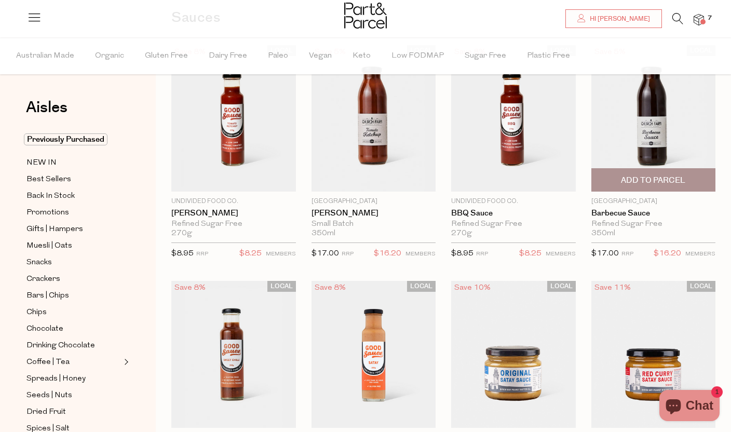
click at [670, 180] on span "Add To Parcel" at bounding box center [653, 180] width 64 height 11
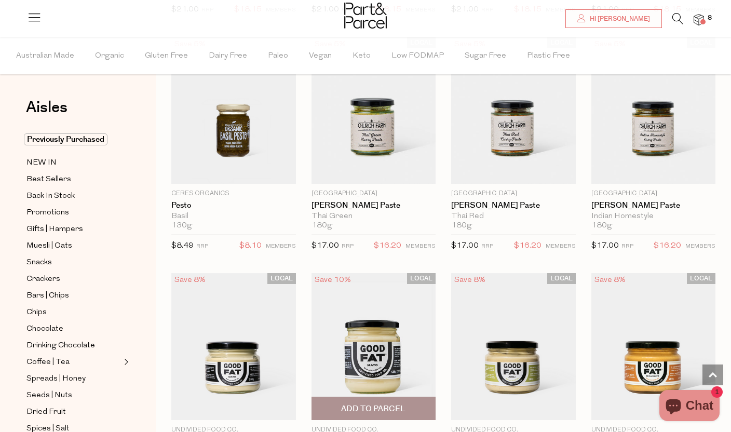
scroll to position [805, 0]
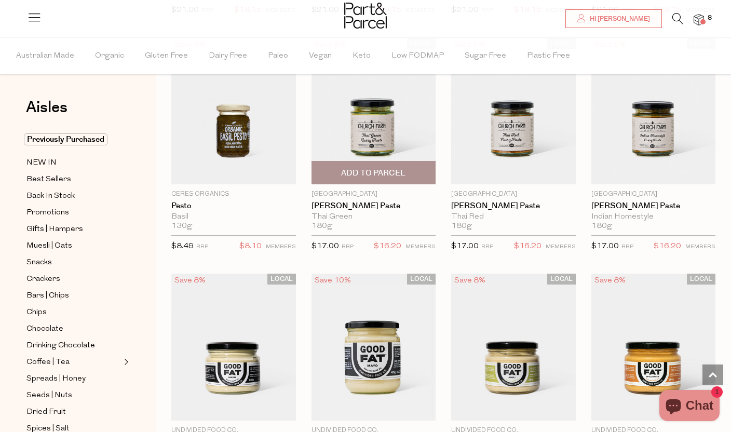
click at [408, 132] on img at bounding box center [373, 111] width 125 height 147
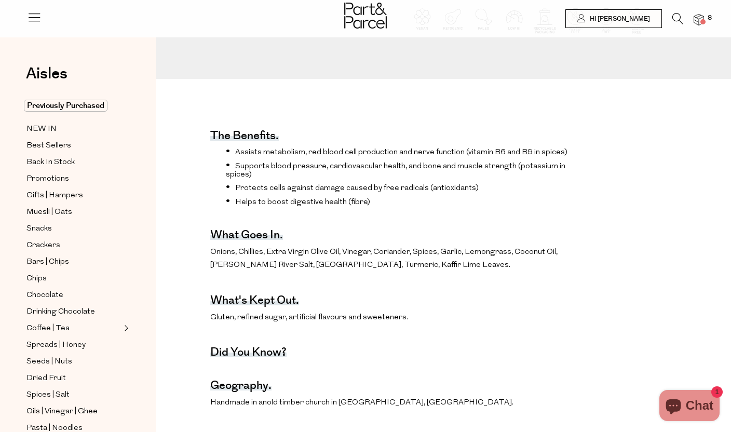
scroll to position [311, 0]
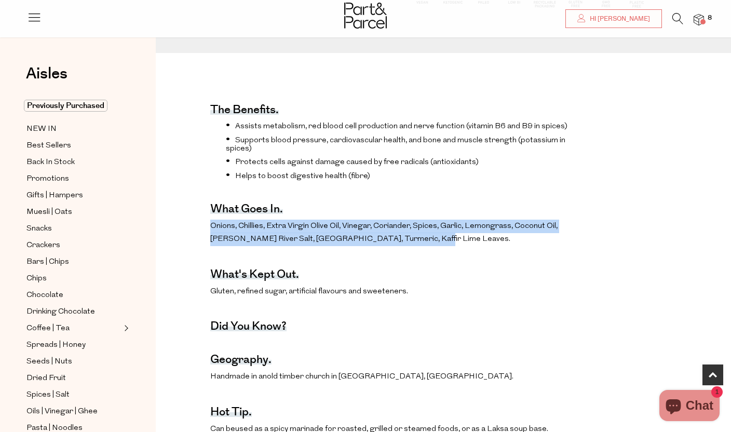
drag, startPoint x: 201, startPoint y: 229, endPoint x: 530, endPoint y: 238, distance: 328.6
click at [530, 238] on div "The benefits. Assists metabolism, red blood cell production and nerve function …" at bounding box center [442, 370] width 559 height 579
click at [530, 238] on p "Onions, Chillies, Extra Virgin Olive Oil, Vinegar, Coriander, Spices, Garlic, L…" at bounding box center [391, 233] width 362 height 26
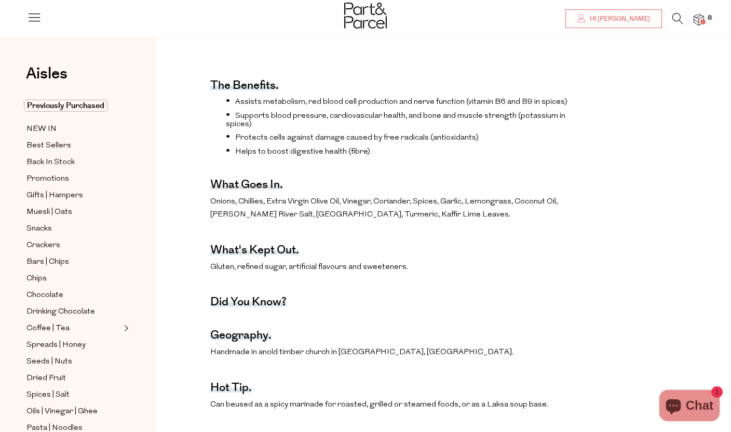
scroll to position [0, 0]
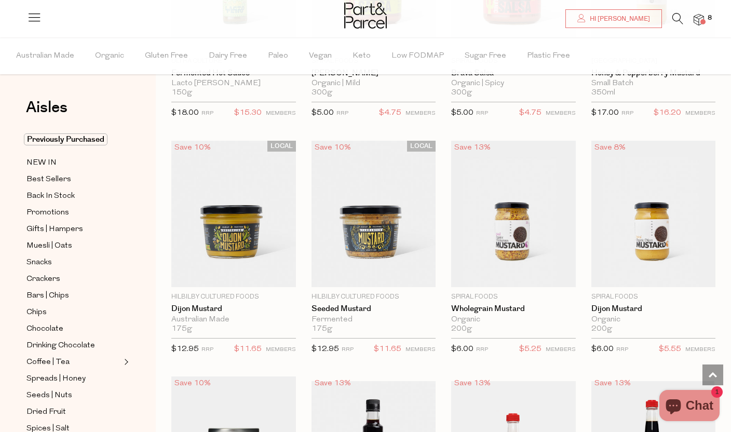
scroll to position [2409, 0]
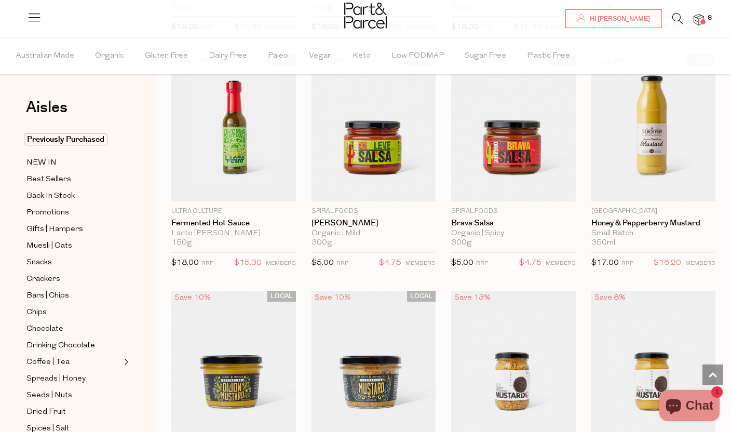
scroll to position [2151, 0]
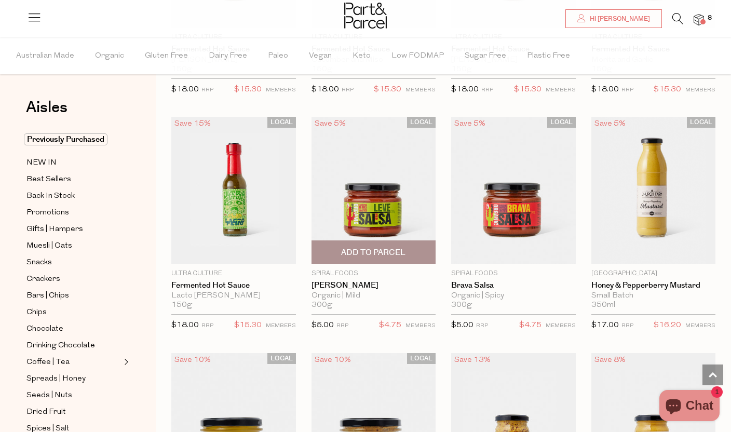
click at [384, 218] on img at bounding box center [373, 190] width 125 height 147
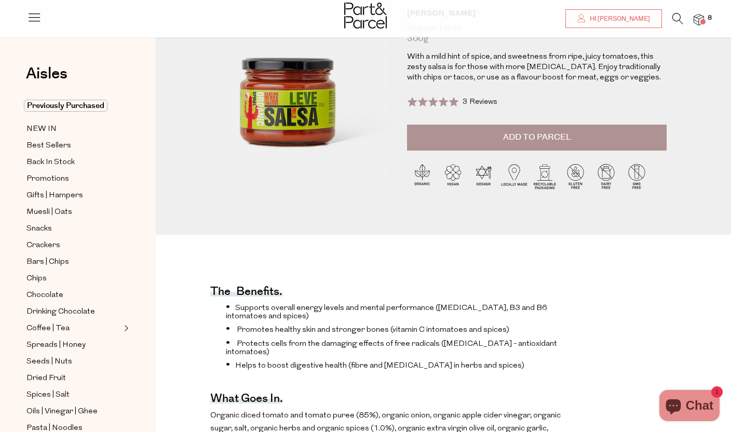
scroll to position [425, 0]
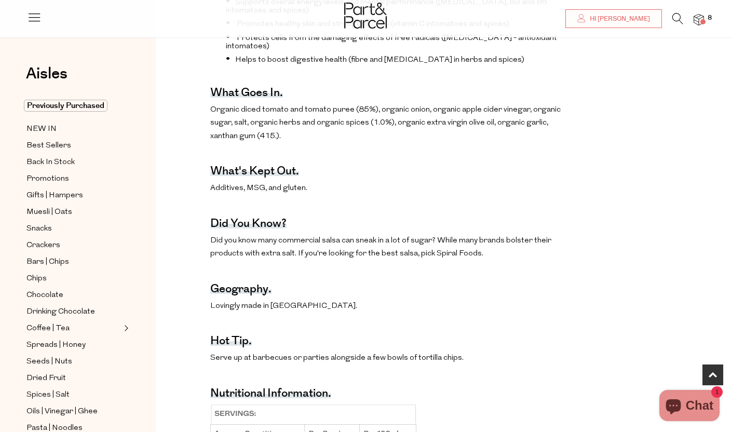
drag, startPoint x: 287, startPoint y: 103, endPoint x: 521, endPoint y: 97, distance: 233.6
click at [521, 106] on span "Organic diced tomato and tomato puree (85%), organic onion, organic apple cider…" at bounding box center [385, 123] width 350 height 34
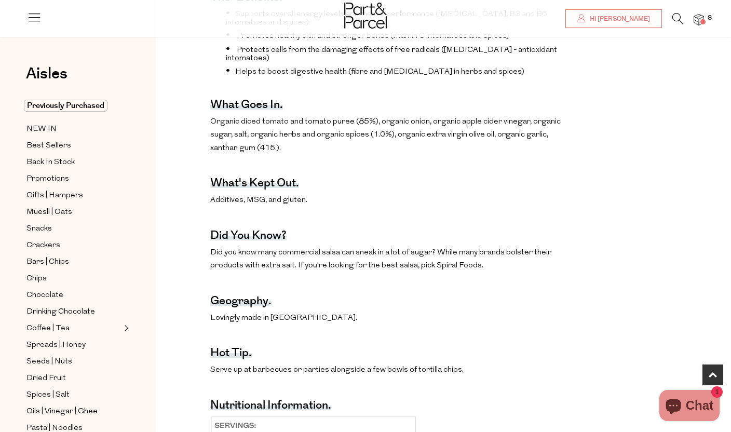
scroll to position [321, 0]
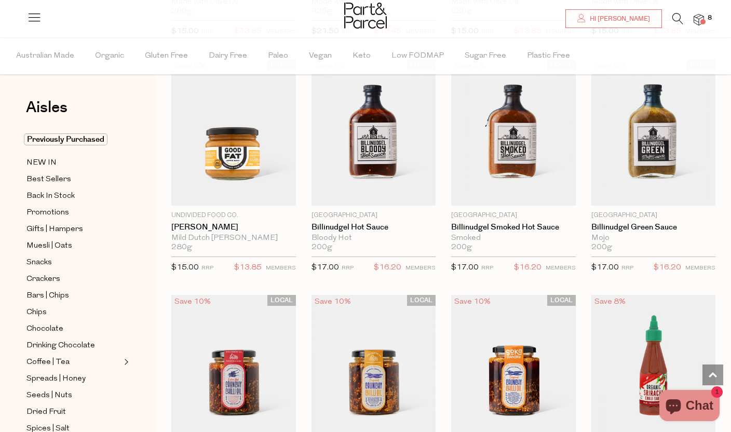
scroll to position [1236, 0]
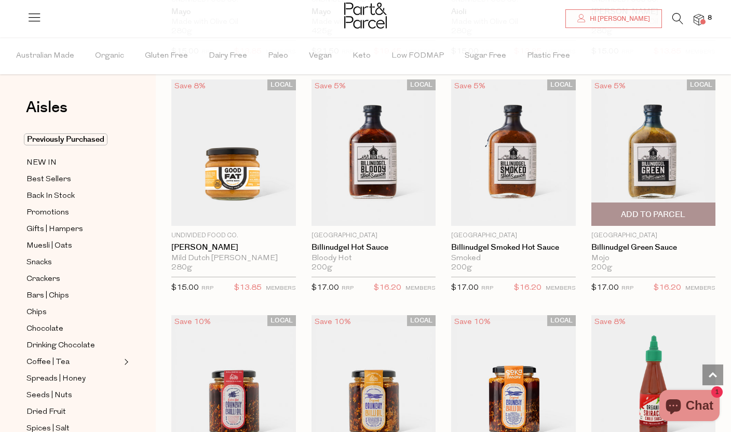
click at [670, 161] on img at bounding box center [653, 152] width 125 height 147
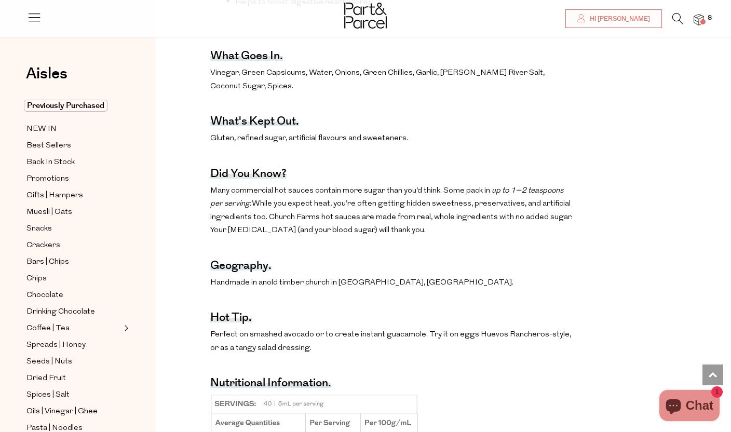
scroll to position [453, 0]
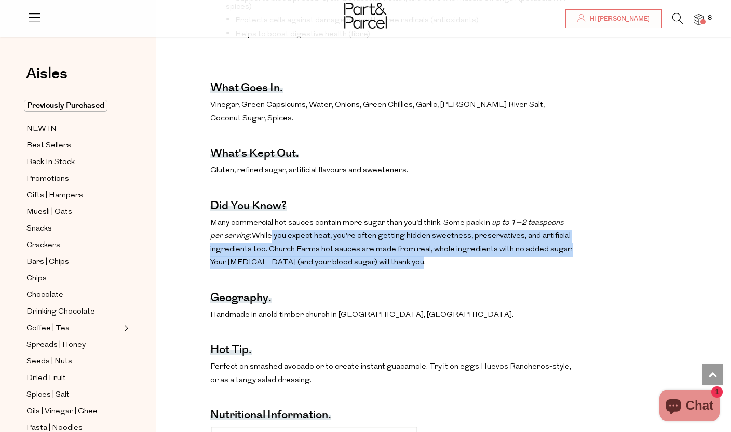
drag, startPoint x: 270, startPoint y: 223, endPoint x: 427, endPoint y: 255, distance: 160.5
click at [427, 255] on p "Many commercial hot sauces contain more sugar than you’d think. Some pack in up…" at bounding box center [391, 242] width 362 height 53
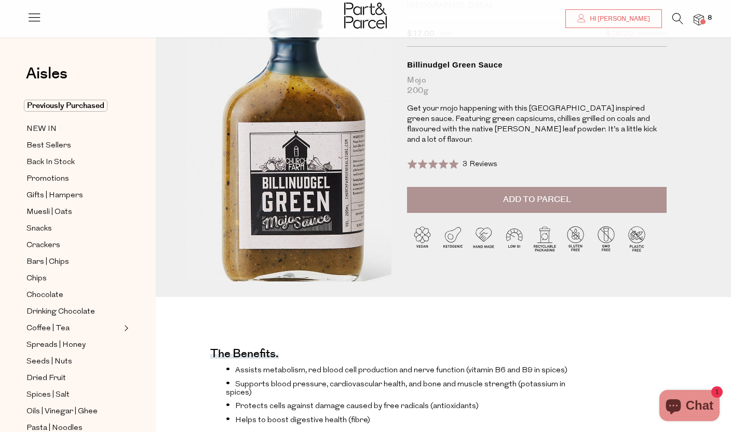
scroll to position [0, 0]
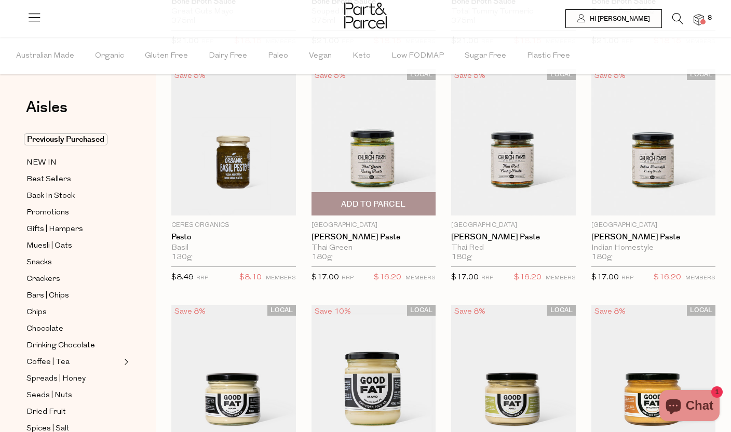
scroll to position [774, 0]
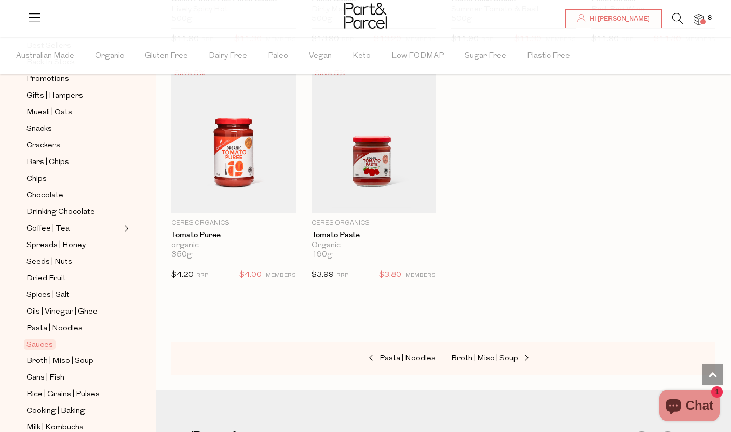
scroll to position [176, 0]
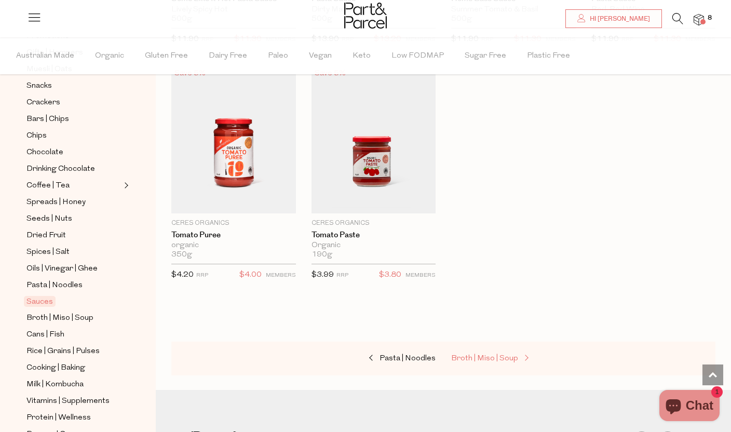
click at [468, 354] on span "Broth | Miso | Soup" at bounding box center [484, 358] width 67 height 8
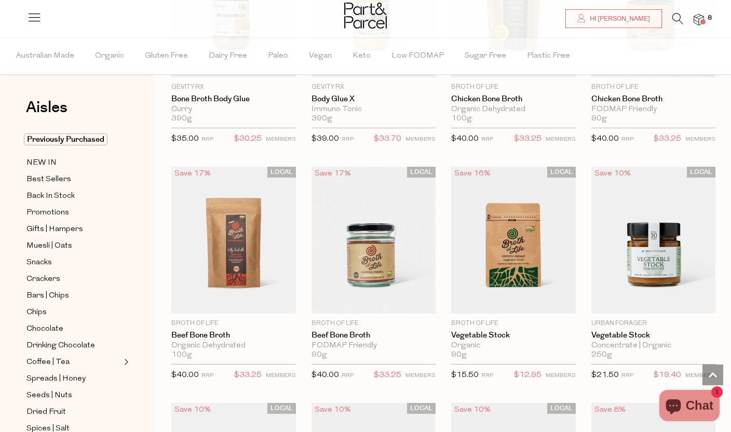
scroll to position [1150, 0]
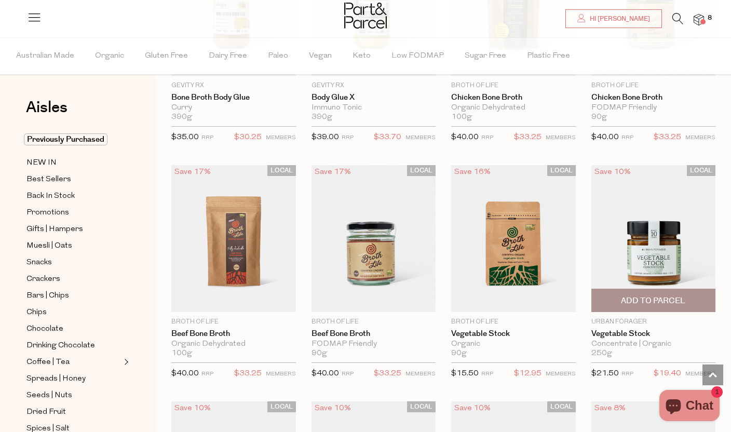
click at [668, 259] on img at bounding box center [653, 238] width 125 height 147
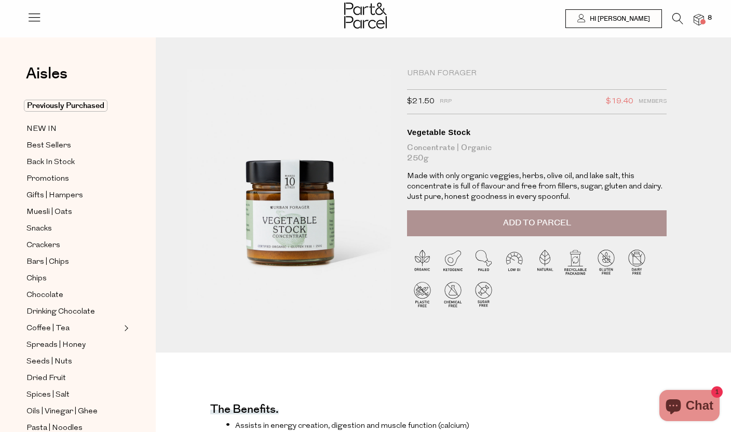
click at [486, 233] on button "Add to Parcel" at bounding box center [536, 223] width 259 height 26
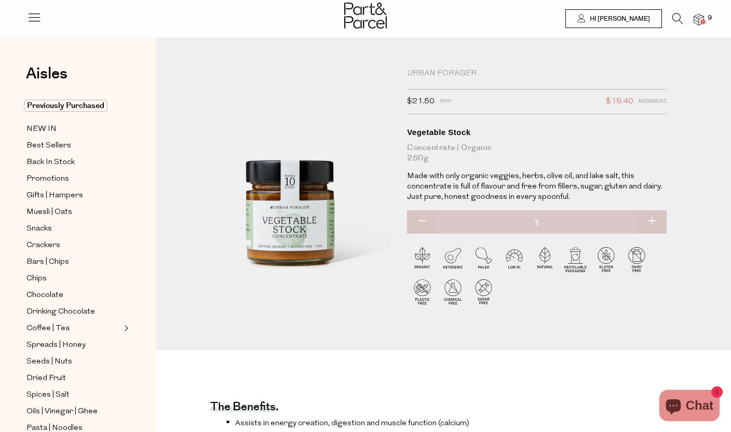
click at [703, 20] on span at bounding box center [702, 21] width 5 height 5
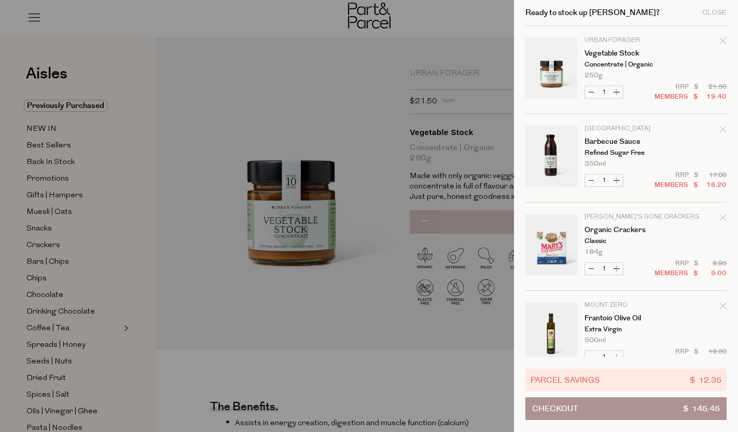
click at [703, 20] on div "Ready to stock up David? Close" at bounding box center [626, 13] width 201 height 26
click at [708, 14] on div "Close" at bounding box center [715, 12] width 24 height 7
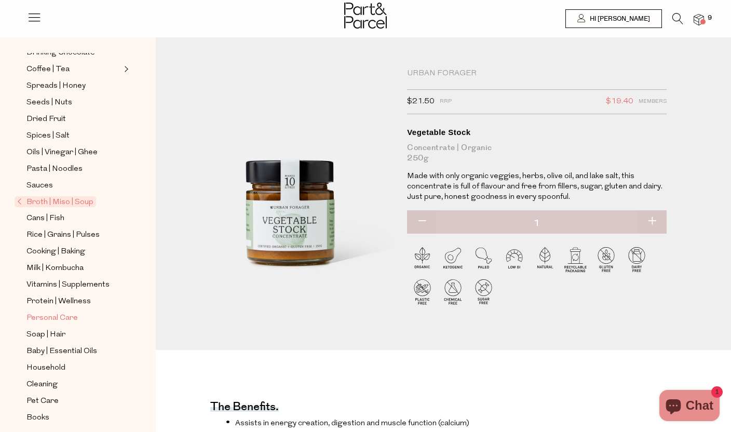
scroll to position [268, 0]
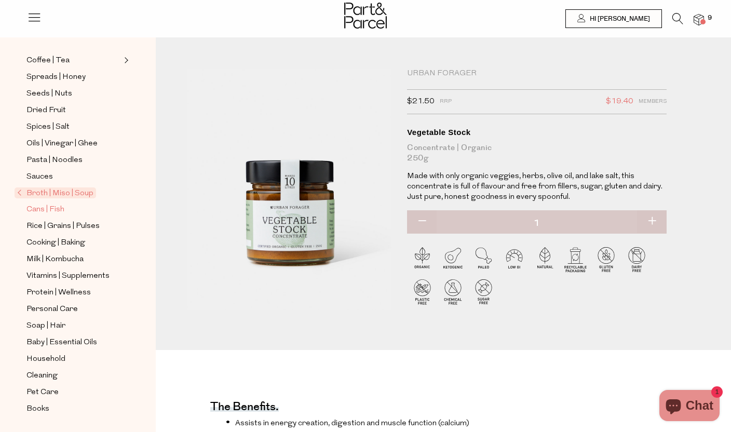
click at [56, 215] on span "Cans | Fish" at bounding box center [45, 209] width 38 height 12
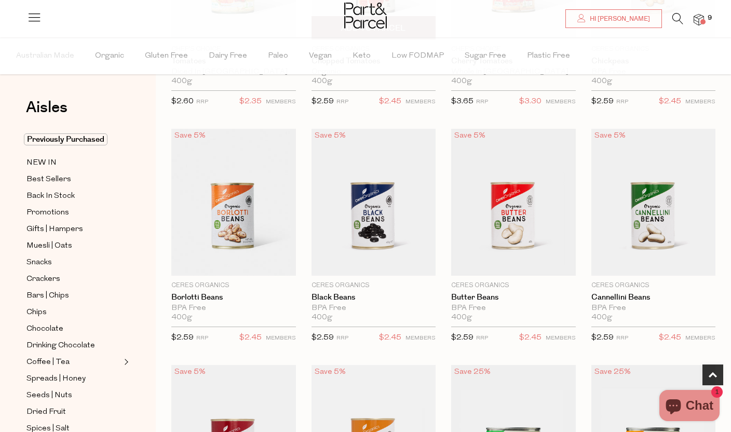
scroll to position [271, 0]
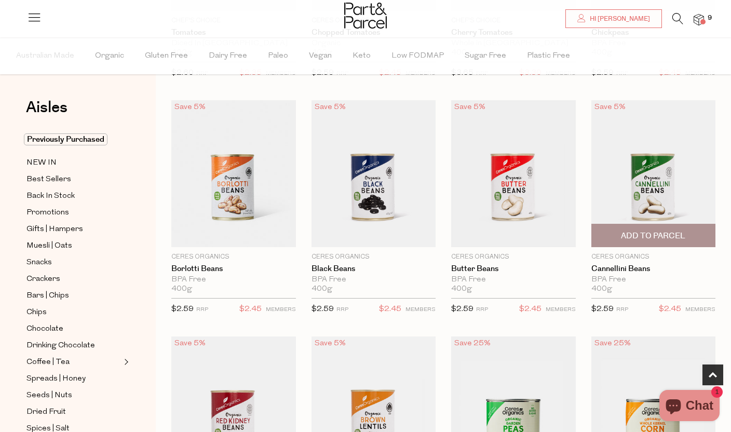
click at [671, 234] on span "Add To Parcel" at bounding box center [653, 235] width 64 height 11
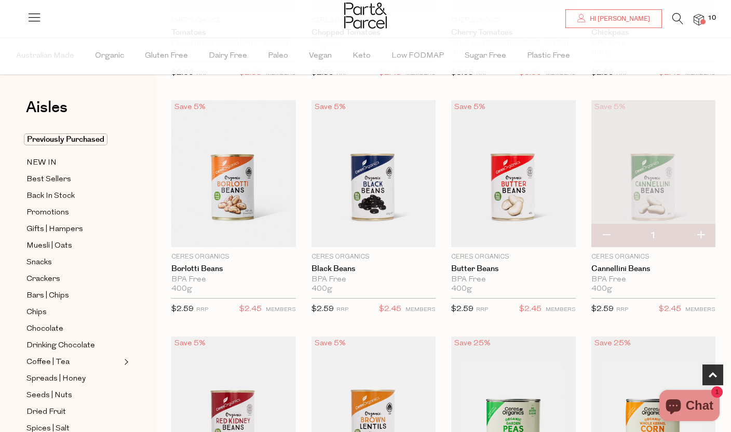
click at [701, 236] on button "button" at bounding box center [701, 235] width 30 height 23
type input "2"
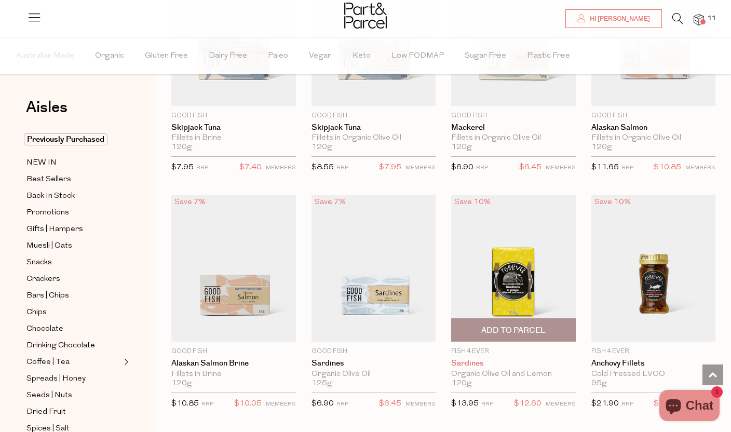
scroll to position [1125, 0]
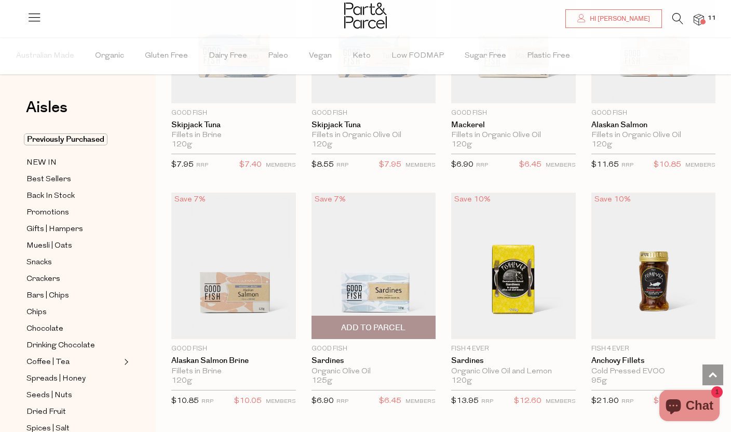
click at [391, 325] on span "Add To Parcel" at bounding box center [373, 327] width 64 height 11
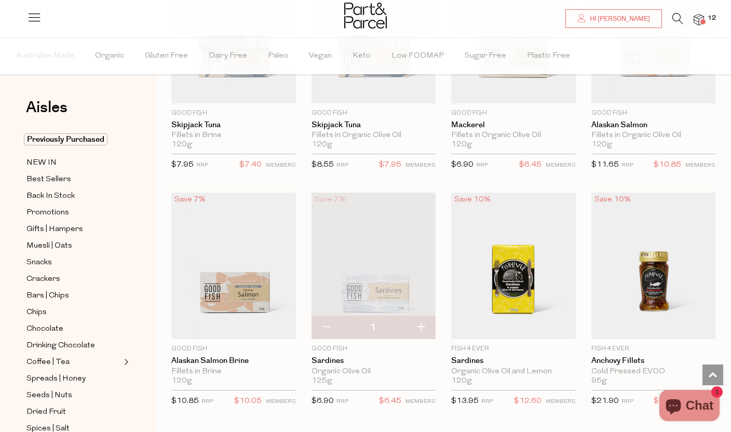
click at [420, 325] on button "button" at bounding box center [421, 327] width 30 height 23
type input "2"
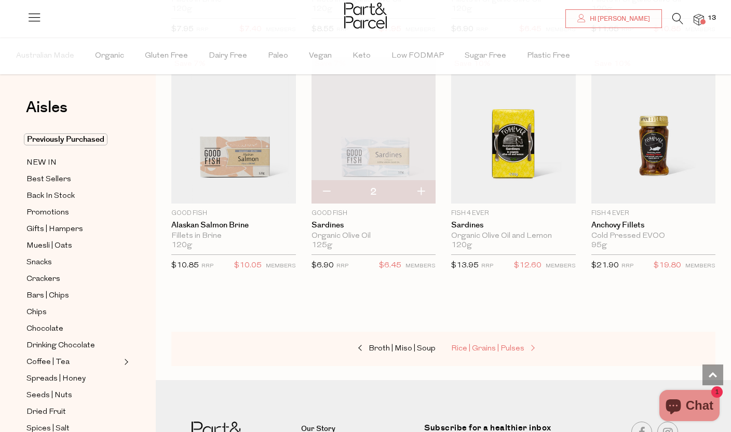
click at [480, 352] on link "Rice | Grains | Pulses" at bounding box center [503, 348] width 104 height 13
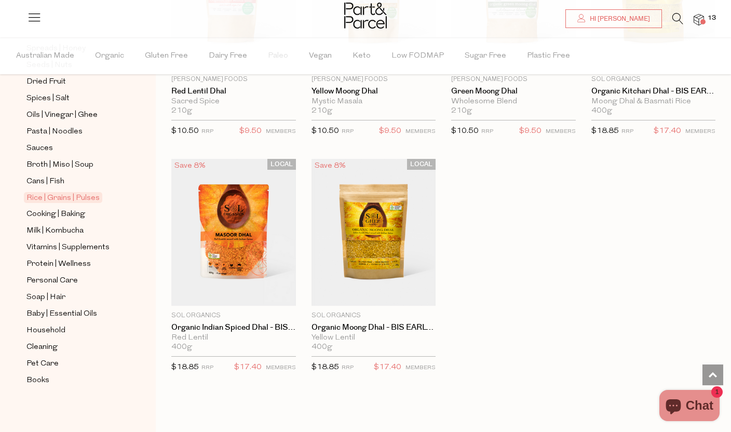
scroll to position [2127, 0]
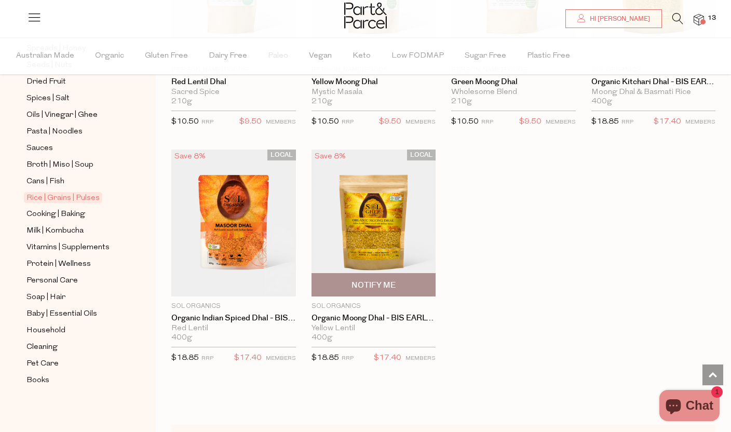
click at [381, 251] on img at bounding box center [373, 222] width 125 height 147
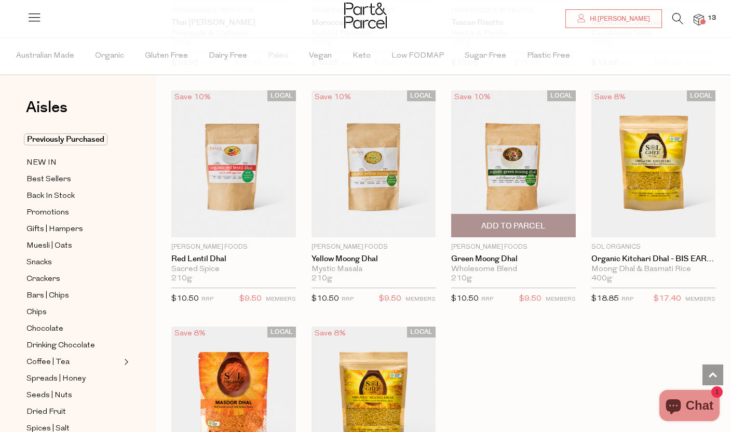
scroll to position [1937, 0]
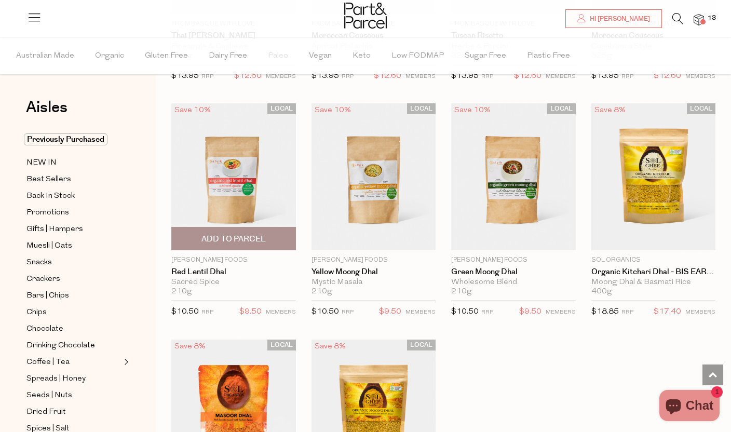
click at [239, 202] on img at bounding box center [233, 176] width 125 height 147
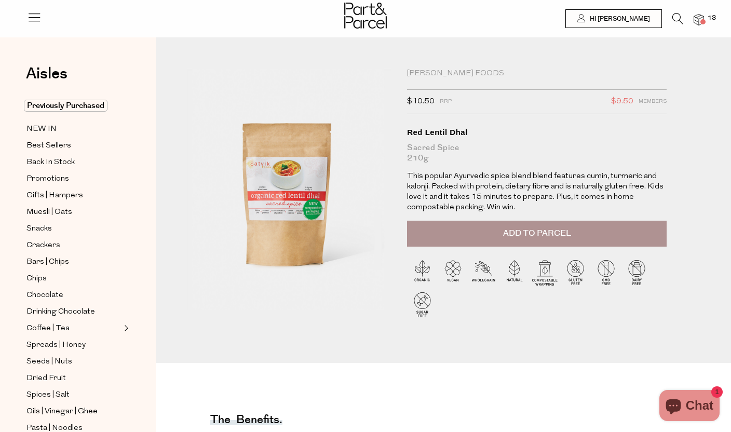
click at [438, 232] on button "Add to Parcel" at bounding box center [536, 234] width 259 height 26
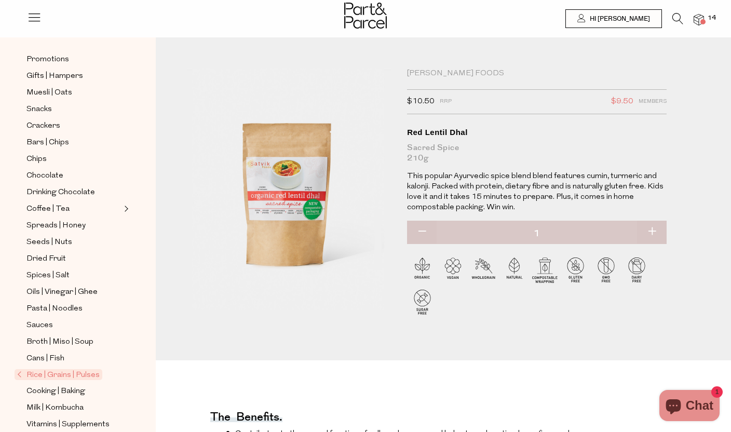
scroll to position [268, 0]
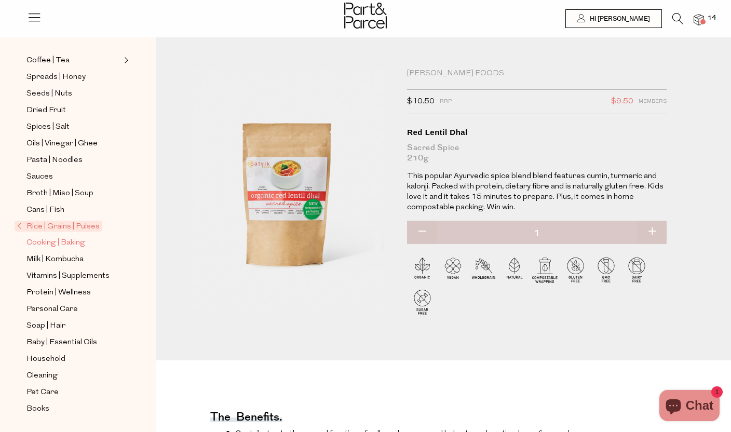
click at [80, 243] on span "Cooking | Baking" at bounding box center [55, 243] width 59 height 12
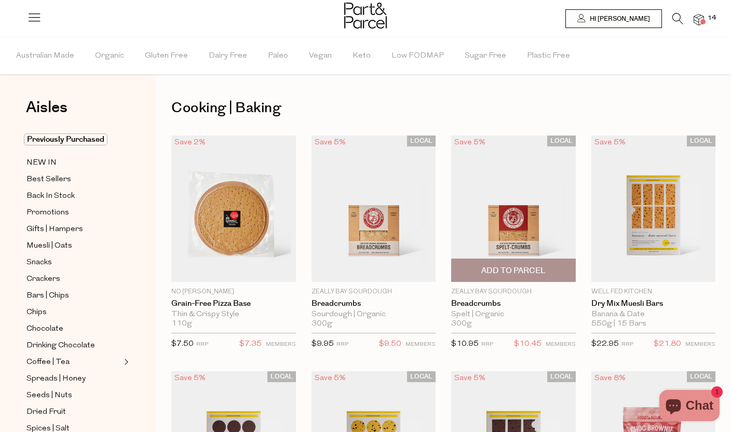
click at [504, 225] on img at bounding box center [513, 208] width 125 height 147
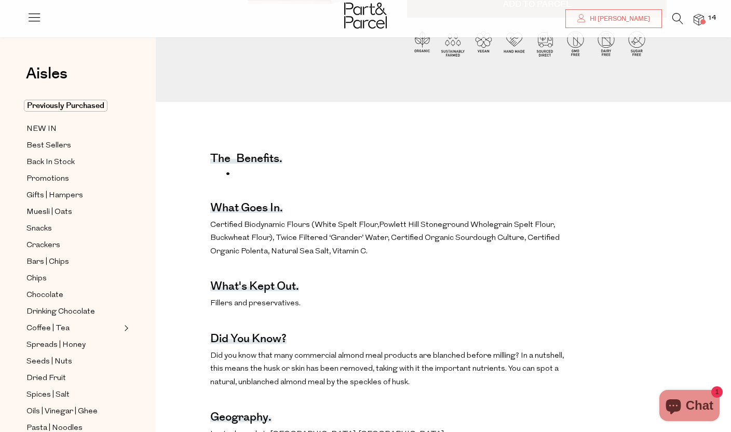
scroll to position [276, 0]
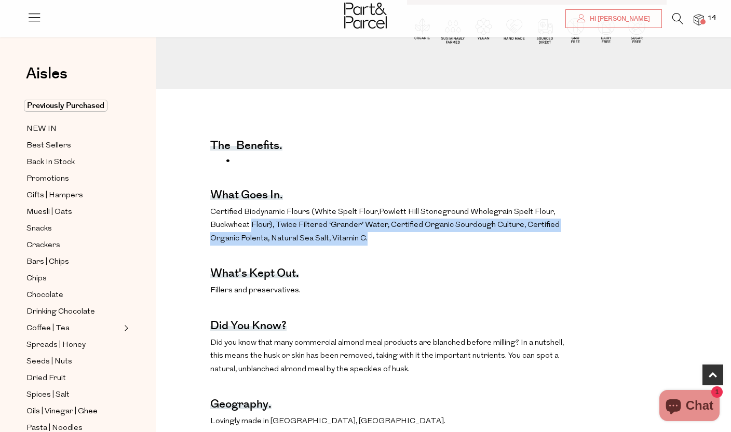
drag, startPoint x: 251, startPoint y: 228, endPoint x: 513, endPoint y: 235, distance: 261.7
click at [513, 235] on p "Certified Biodynamic Flours (White Spelt Flour, Powlett Hill Stoneground Wholeg…" at bounding box center [391, 226] width 362 height 40
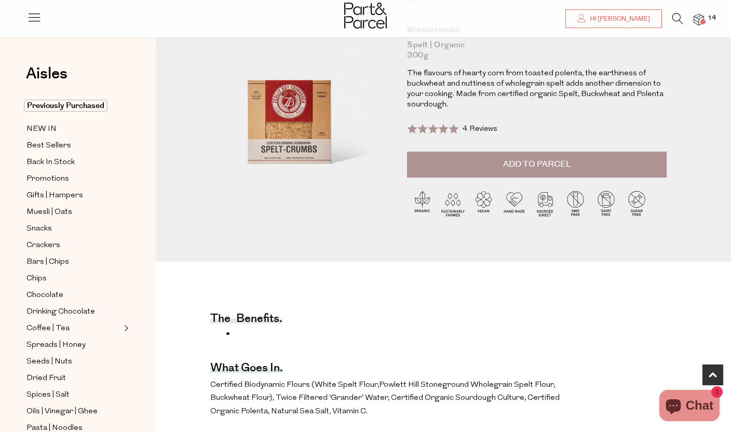
scroll to position [0, 0]
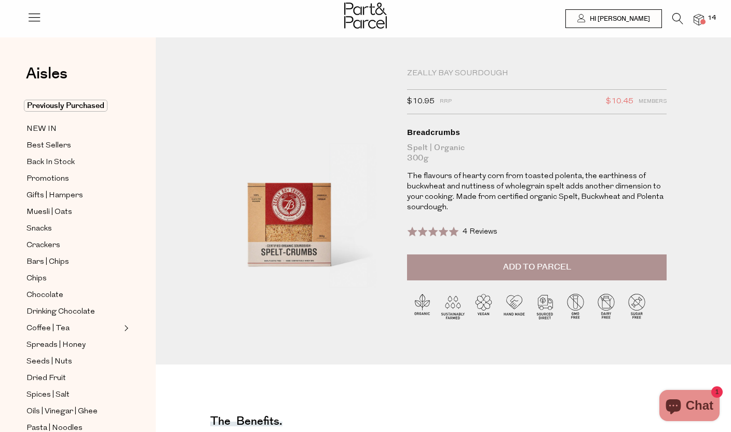
click at [434, 269] on button "Add to Parcel" at bounding box center [536, 267] width 259 height 26
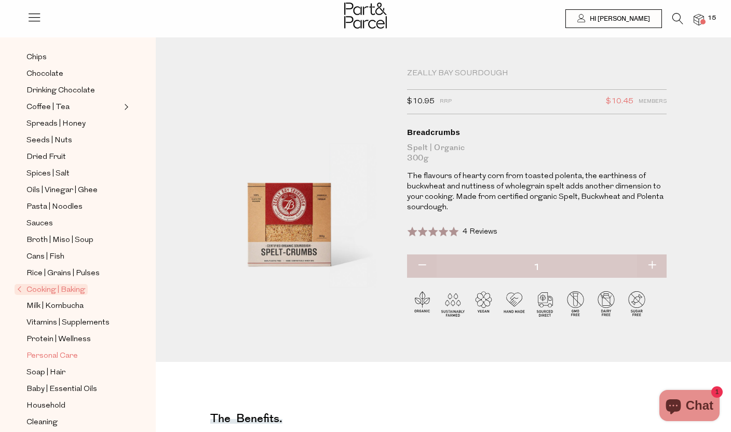
scroll to position [268, 0]
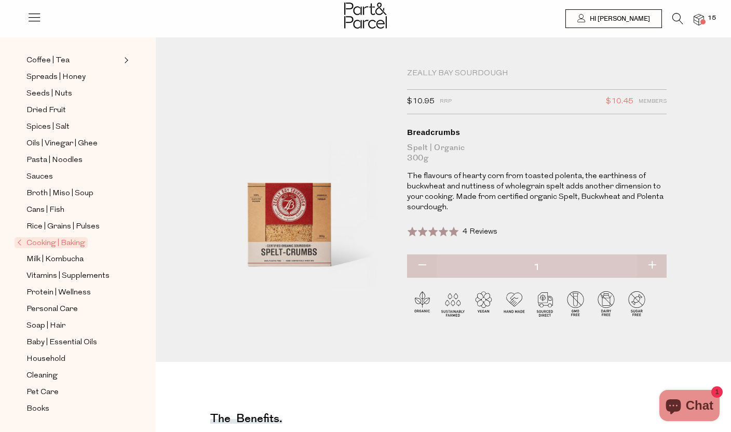
click at [58, 239] on span "Cooking | Baking" at bounding box center [51, 242] width 73 height 11
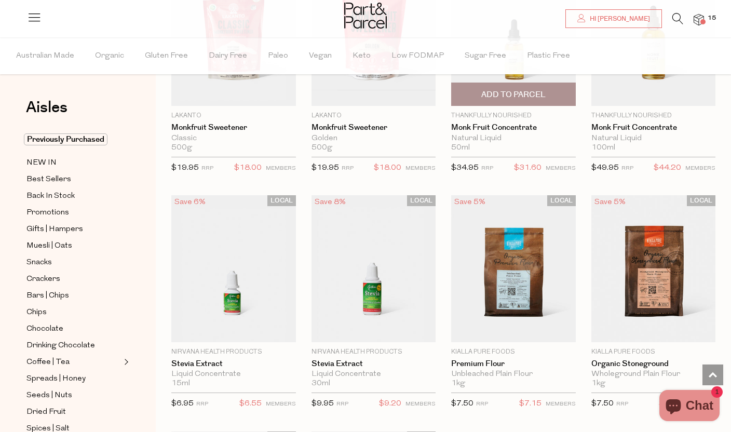
scroll to position [2618, 0]
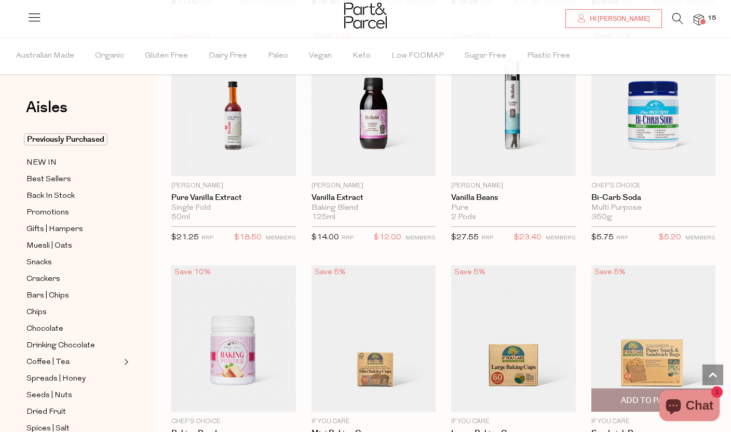
scroll to position [4574, 0]
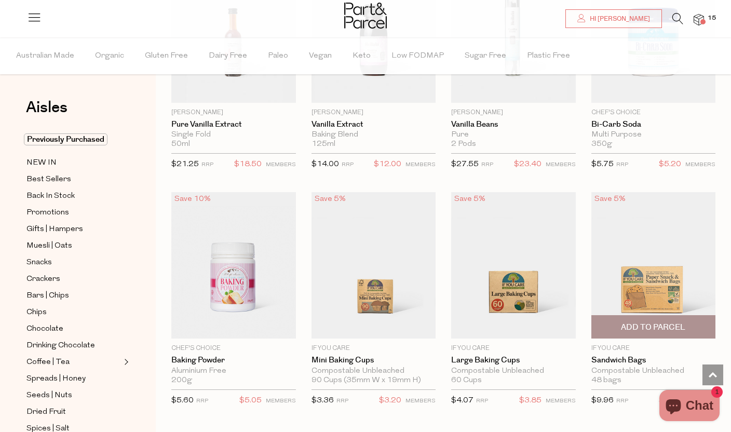
click at [624, 322] on span "Add To Parcel" at bounding box center [653, 327] width 64 height 11
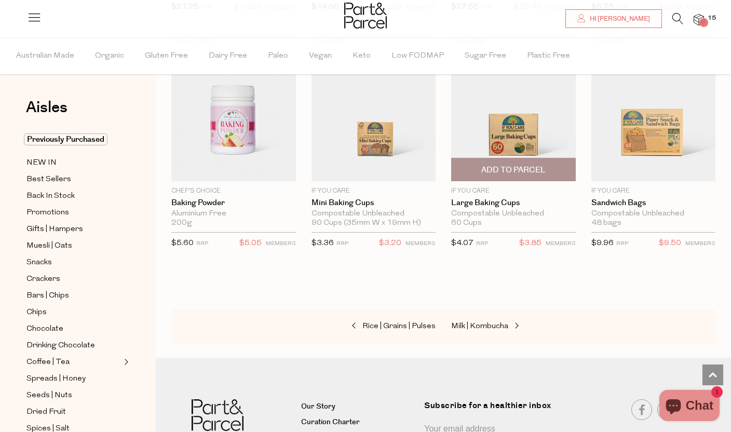
scroll to position [4926, 0]
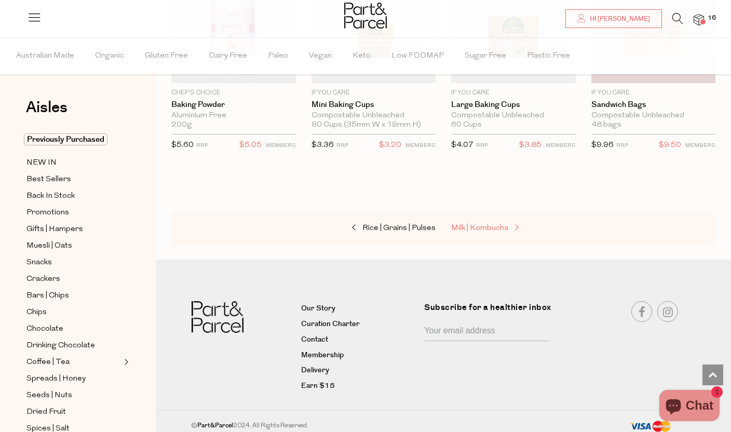
click at [483, 224] on span "Milk | Kombucha" at bounding box center [479, 228] width 57 height 8
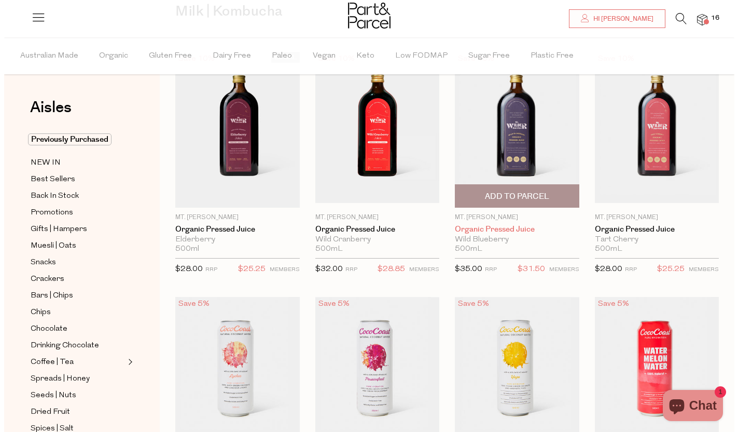
scroll to position [34, 0]
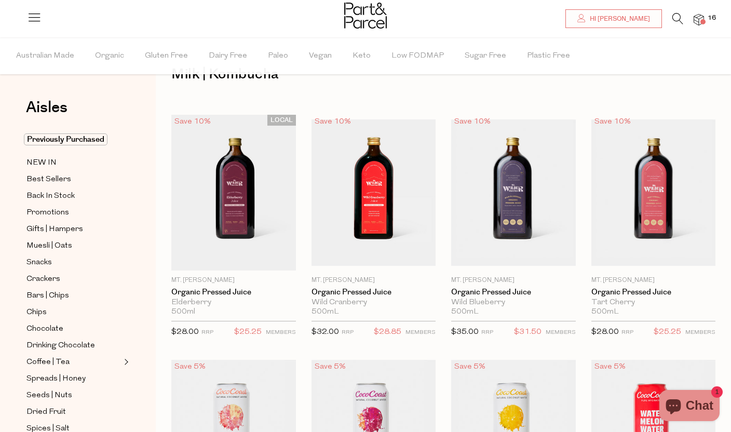
click at [706, 18] on span "16" at bounding box center [711, 17] width 13 height 9
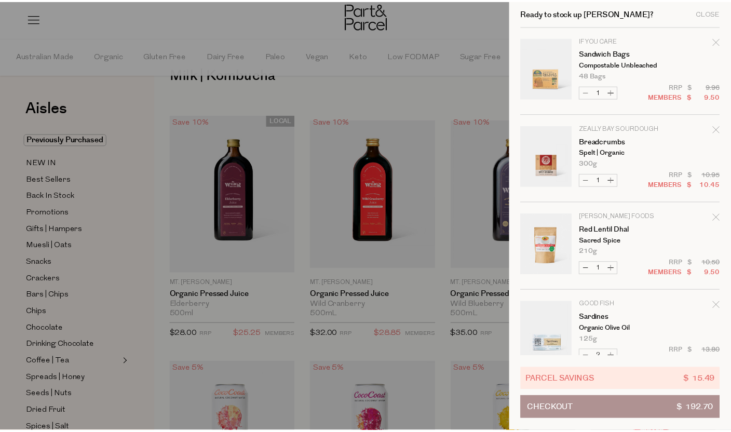
scroll to position [312, 0]
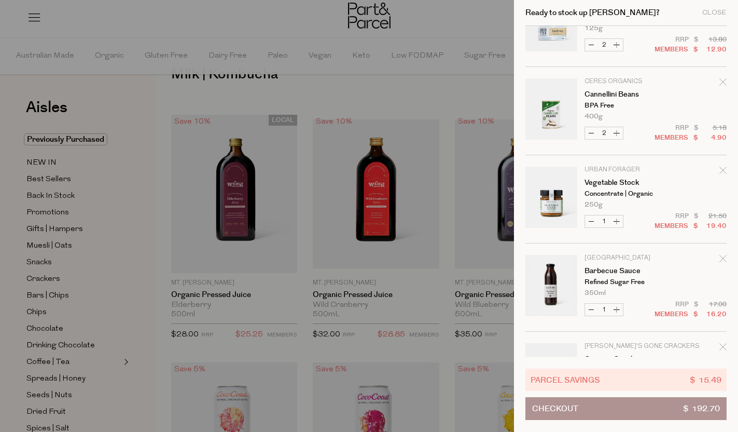
click at [475, 98] on div at bounding box center [369, 216] width 738 height 432
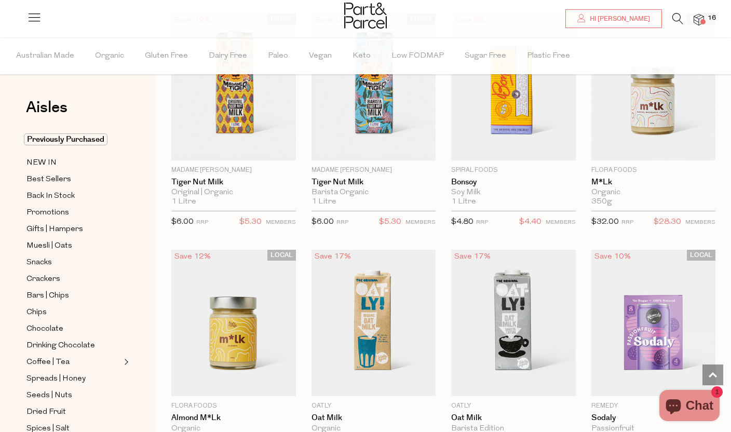
scroll to position [921, 0]
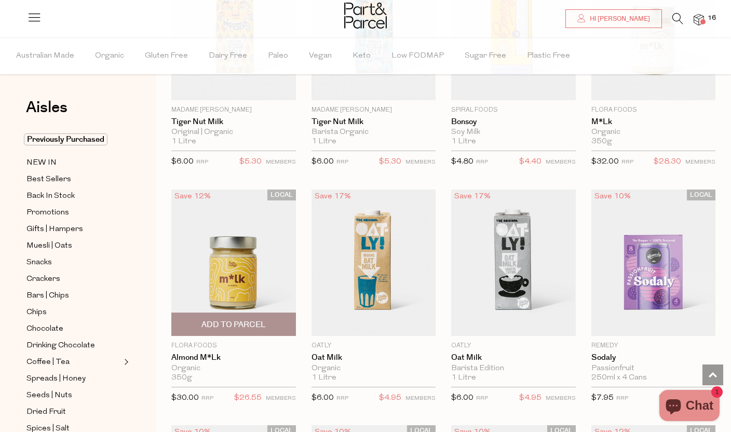
click at [248, 285] on img at bounding box center [233, 262] width 125 height 147
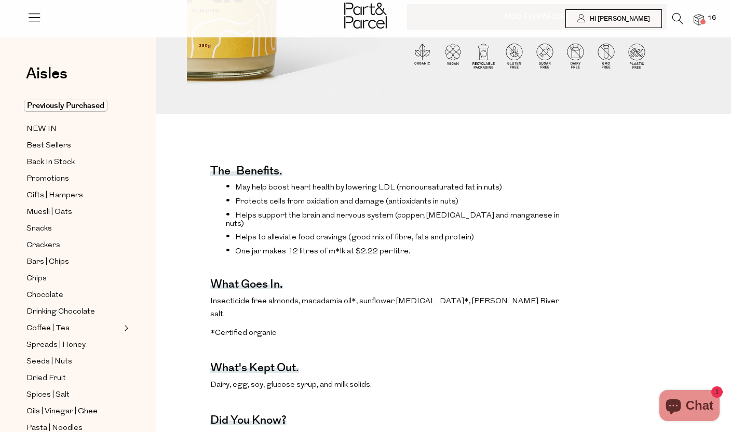
scroll to position [307, 0]
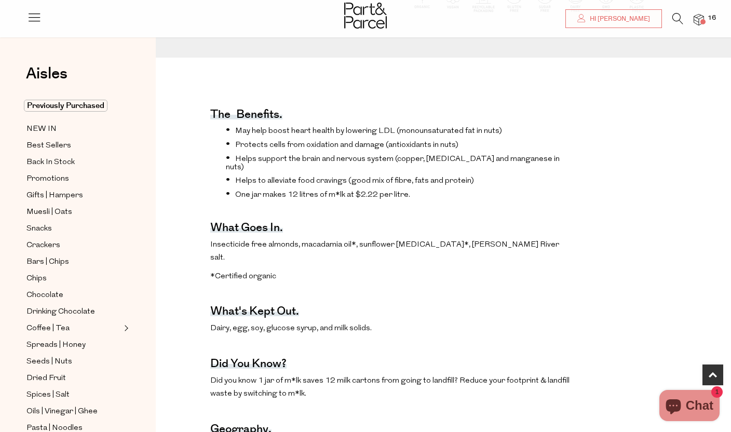
drag, startPoint x: 235, startPoint y: 184, endPoint x: 422, endPoint y: 182, distance: 186.8
click at [422, 189] on li "One jar makes 12 litres of m*lk at $2.22 per litre." at bounding box center [399, 194] width 347 height 10
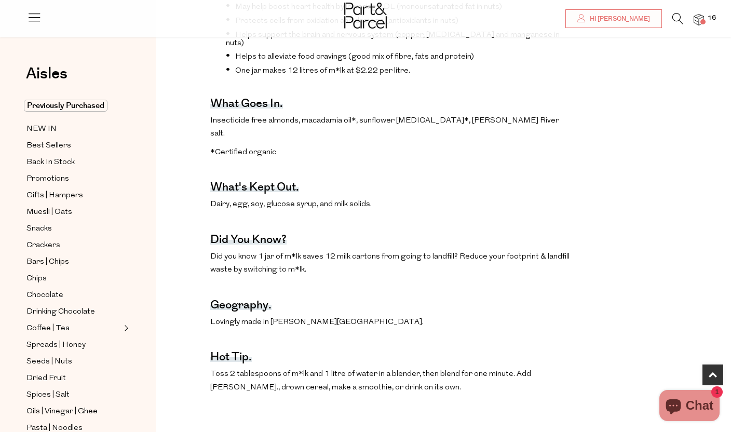
scroll to position [437, 0]
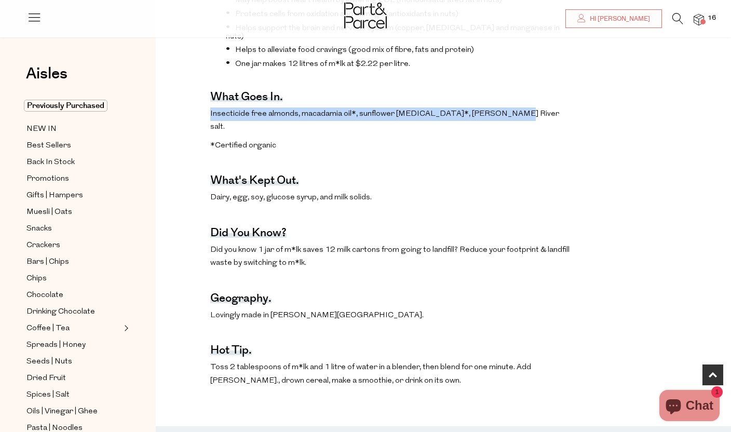
drag, startPoint x: 207, startPoint y: 108, endPoint x: 515, endPoint y: 100, distance: 307.8
click at [515, 100] on div "The benefits. May help boost heart health by lowering LDL (monounsaturated fat …" at bounding box center [442, 173] width 559 height 437
click at [515, 107] on p "Insecticide free almonds, macadamia oil*, sunflower lecithin*, Murray River sal…" at bounding box center [391, 120] width 362 height 26
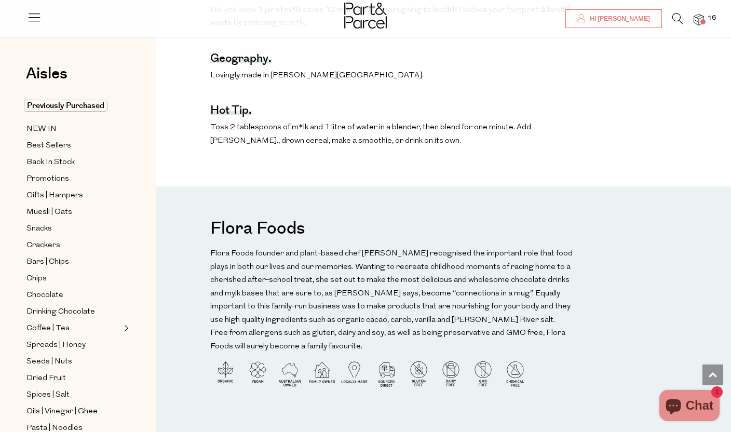
scroll to position [654, 0]
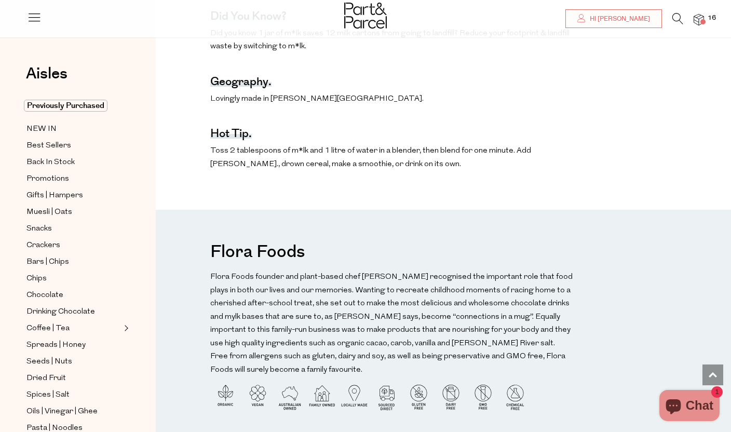
drag, startPoint x: 432, startPoint y: 239, endPoint x: 432, endPoint y: 211, distance: 28.0
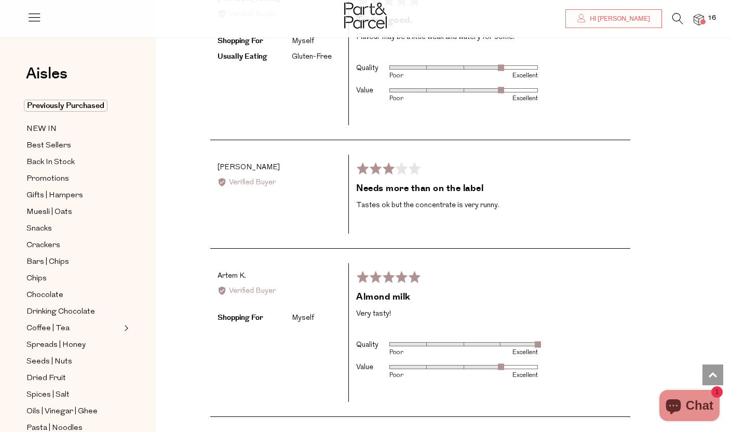
scroll to position [1356, 0]
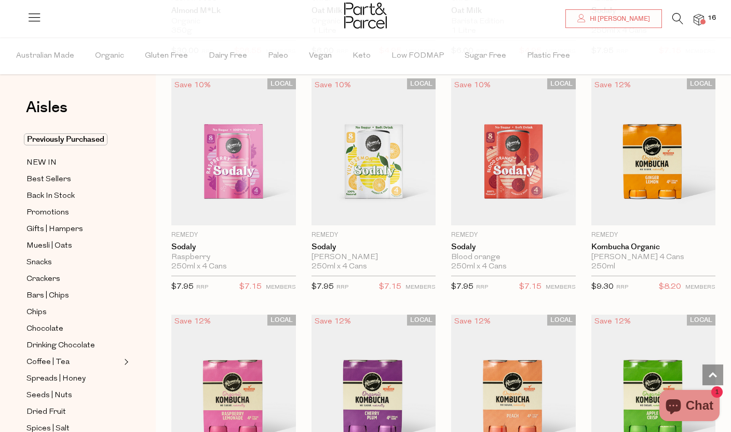
scroll to position [1204, 0]
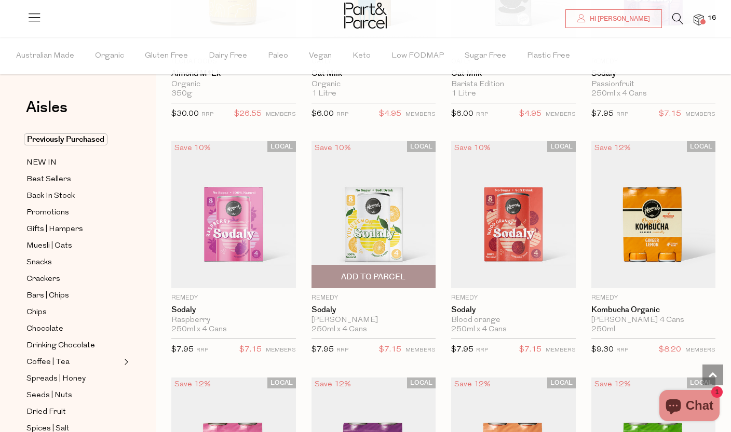
click at [369, 232] on img at bounding box center [373, 214] width 125 height 147
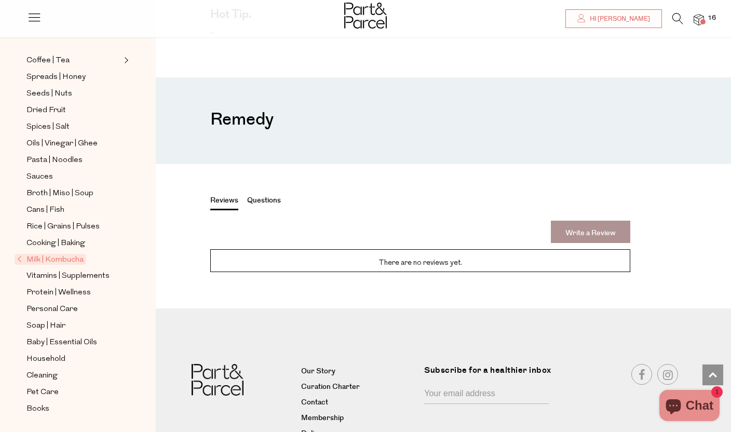
scroll to position [764, 0]
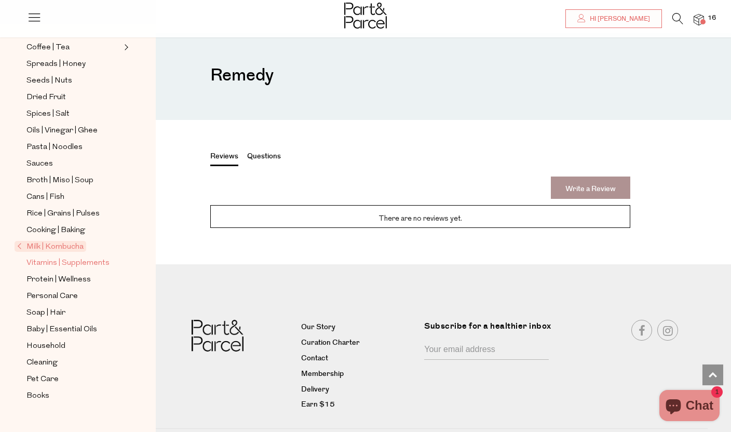
click at [73, 266] on span "Vitamins | Supplements" at bounding box center [67, 263] width 83 height 12
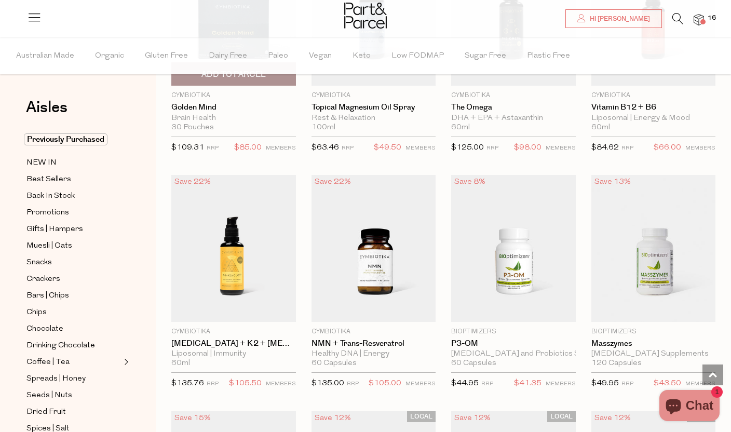
scroll to position [998, 0]
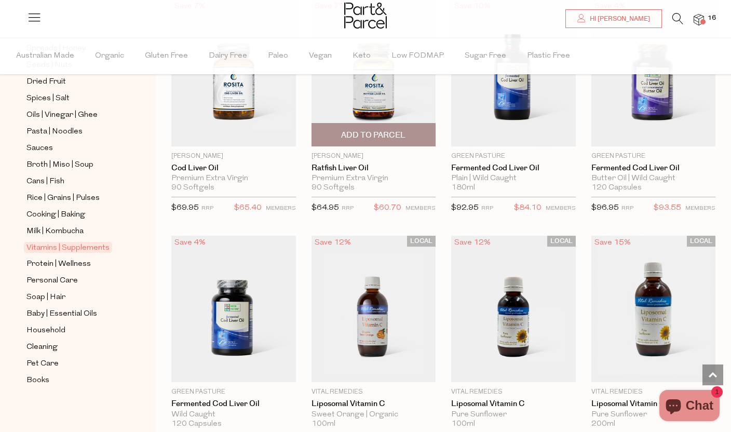
scroll to position [3119, 0]
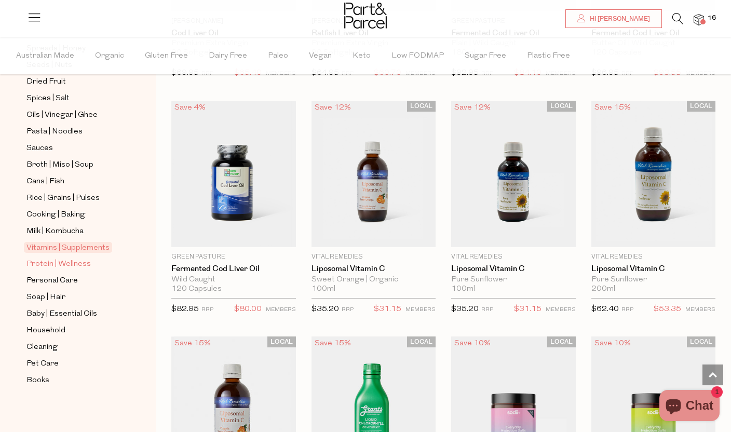
click at [59, 268] on span "Protein | Wellness" at bounding box center [58, 264] width 64 height 12
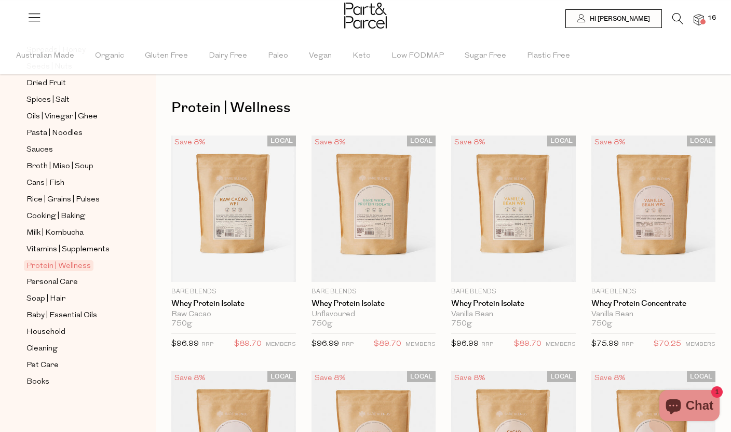
scroll to position [328, 0]
click at [61, 284] on span "Personal Care" at bounding box center [51, 283] width 51 height 12
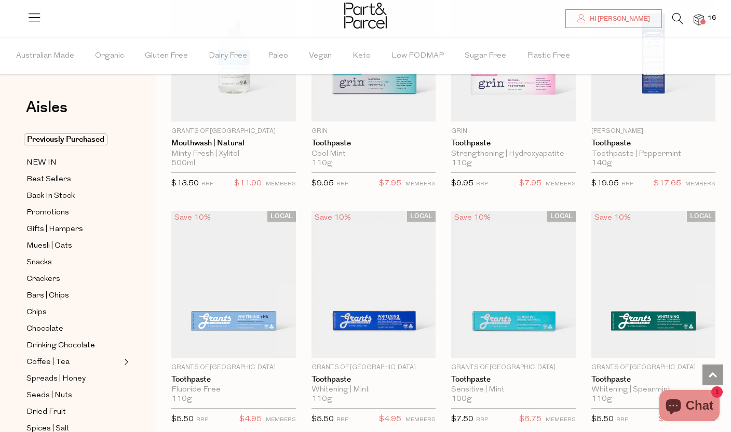
scroll to position [1678, 0]
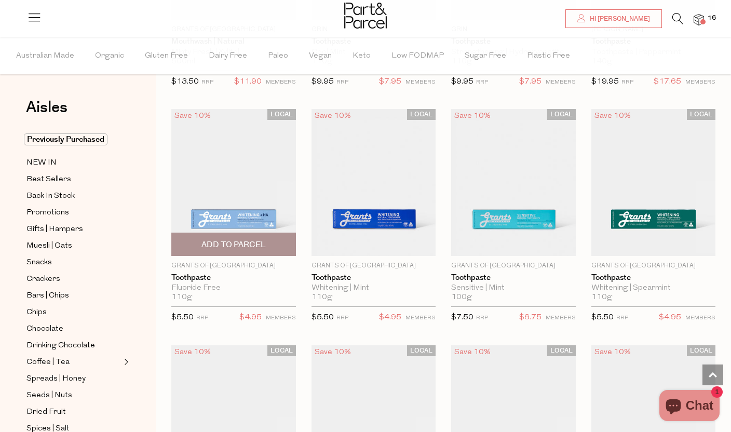
click at [267, 250] on span "Add To Parcel" at bounding box center [233, 244] width 118 height 22
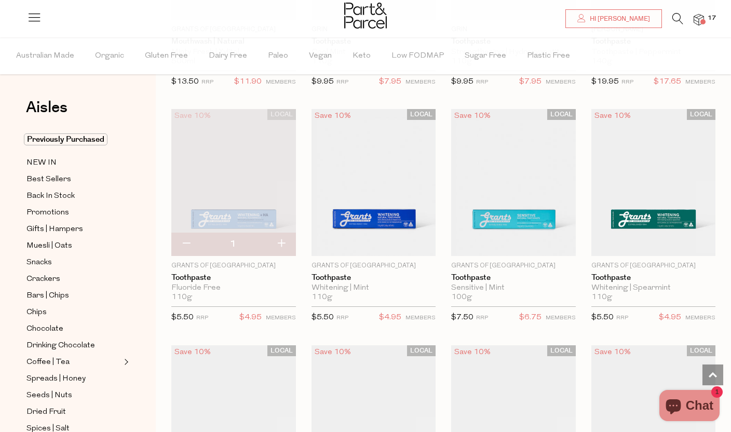
click at [283, 243] on button "button" at bounding box center [281, 243] width 30 height 23
type input "2"
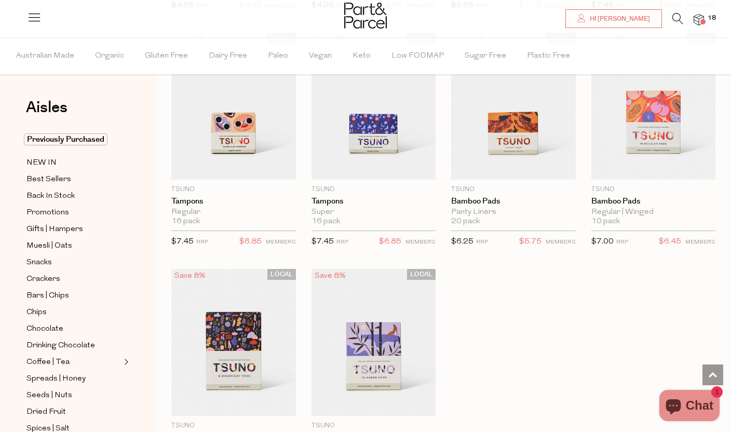
scroll to position [2712, 0]
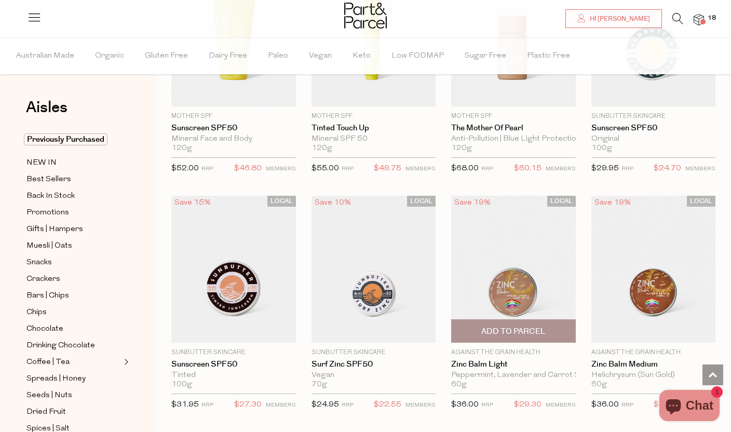
scroll to position [3605, 0]
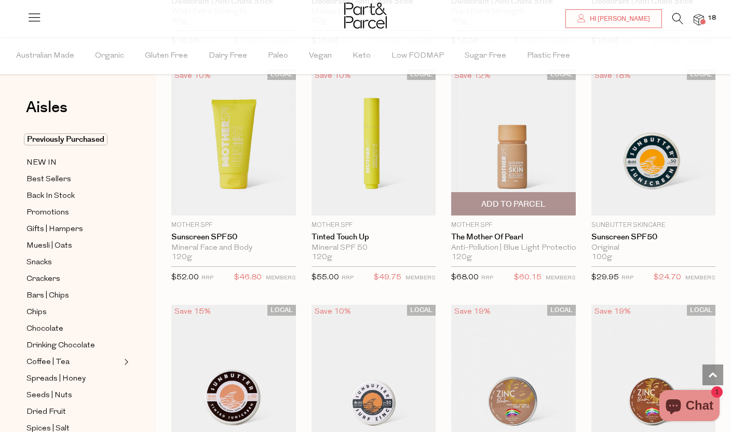
click at [524, 136] on img at bounding box center [513, 142] width 125 height 147
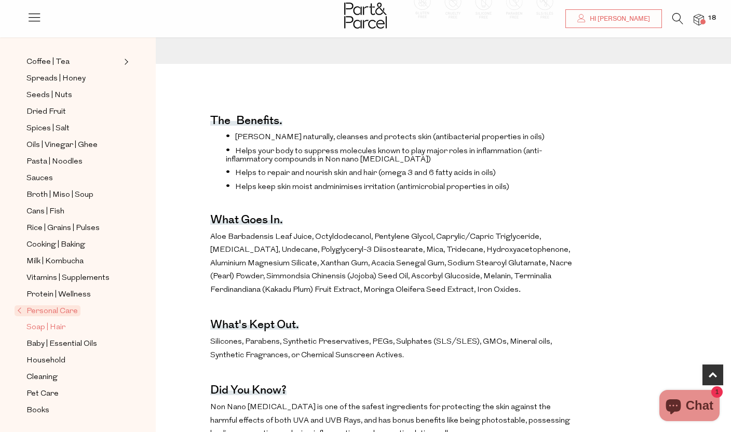
scroll to position [266, 0]
click at [48, 326] on span "Soap | Hair" at bounding box center [45, 328] width 39 height 12
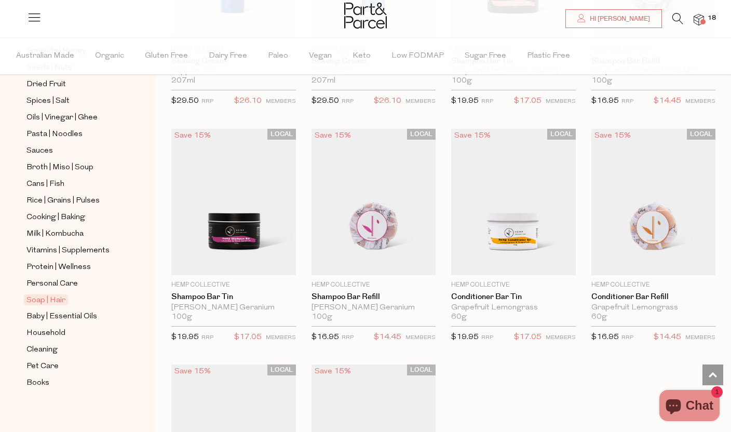
scroll to position [327, 0]
click at [59, 336] on span "Household" at bounding box center [45, 333] width 39 height 12
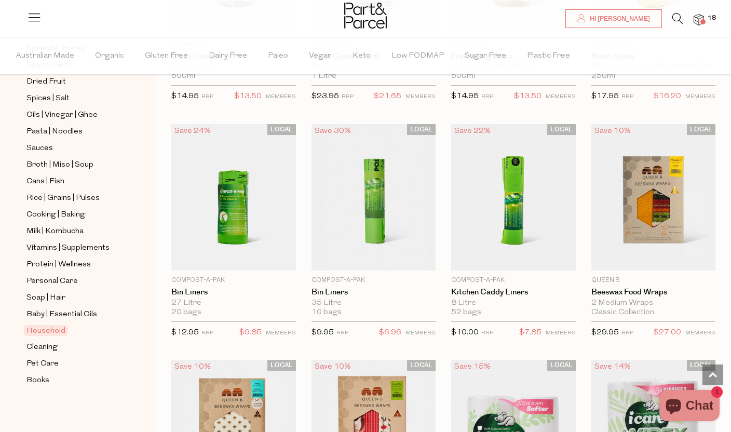
scroll to position [4260, 0]
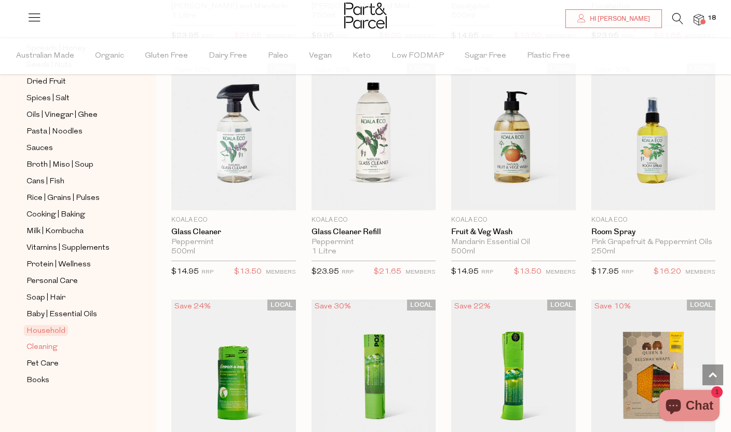
click at [29, 351] on span "Cleaning" at bounding box center [41, 347] width 31 height 12
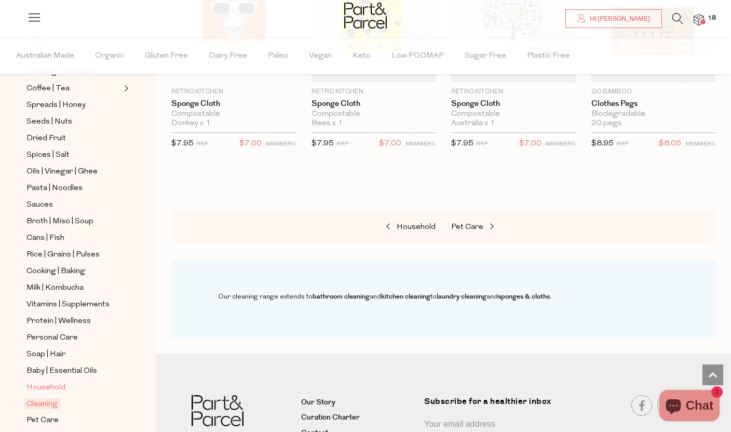
scroll to position [289, 0]
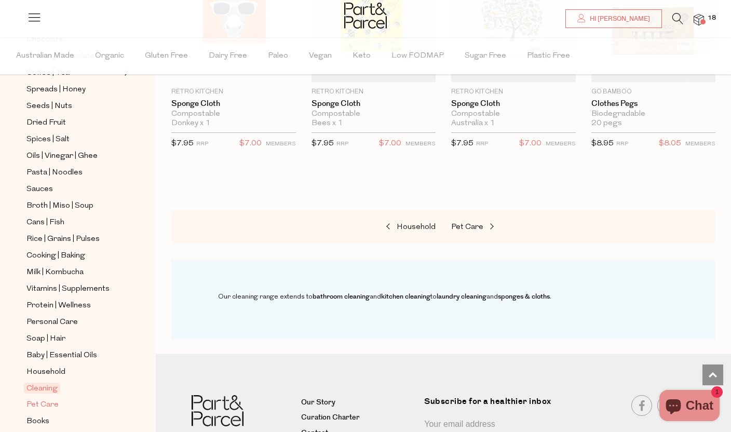
click at [48, 403] on span "Pet Care" at bounding box center [42, 405] width 32 height 12
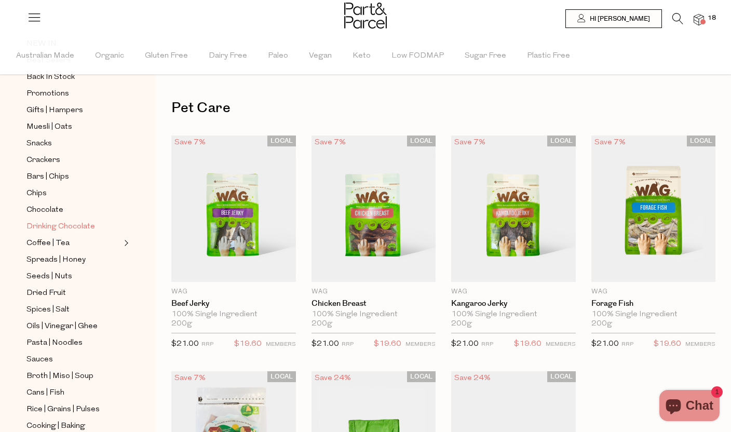
scroll to position [330, 0]
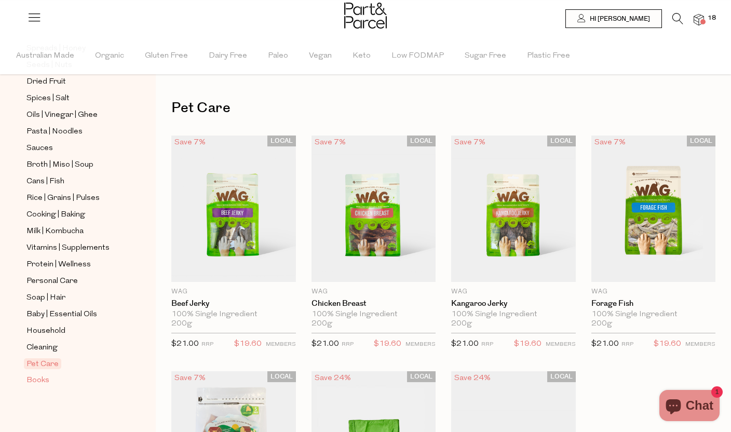
click at [46, 378] on span "Books" at bounding box center [37, 380] width 23 height 12
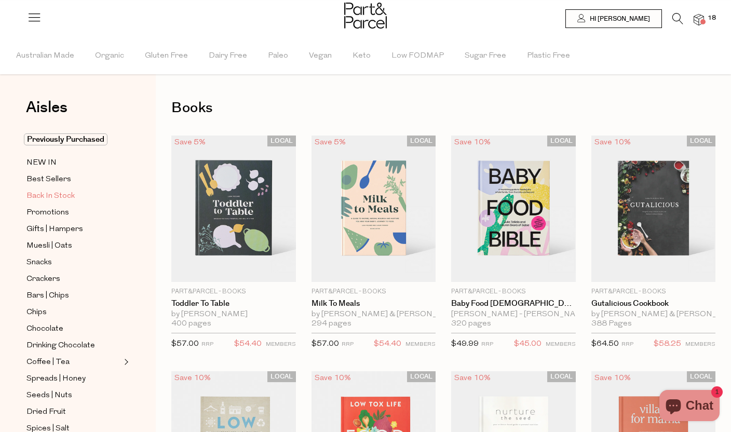
click at [46, 196] on span "Back In Stock" at bounding box center [50, 196] width 48 height 12
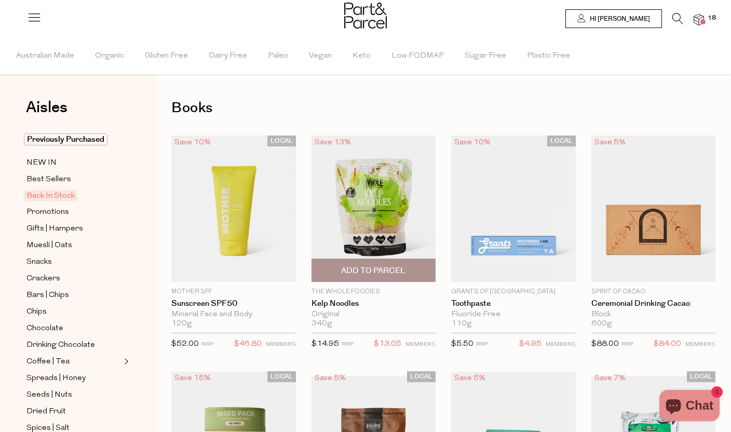
type input "2"
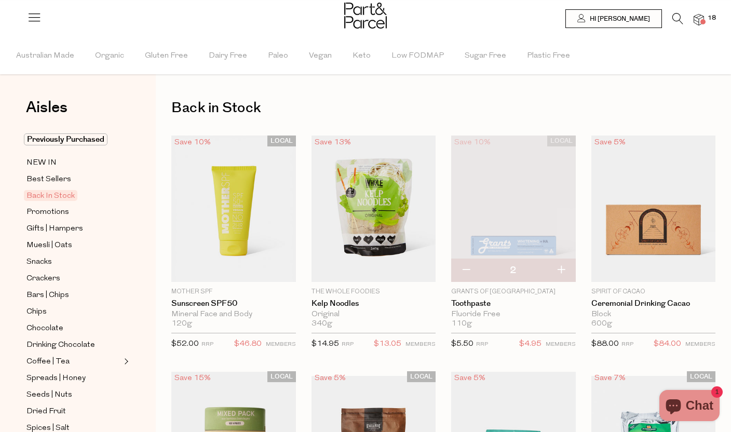
click at [675, 19] on icon at bounding box center [677, 18] width 11 height 11
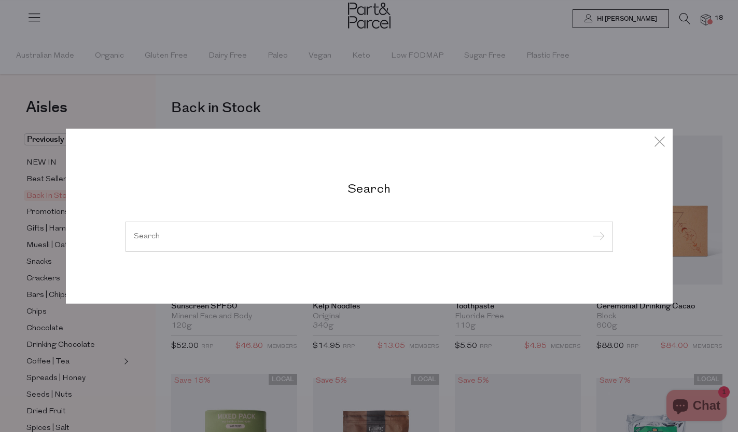
click at [280, 236] on input "search" at bounding box center [369, 236] width 471 height 8
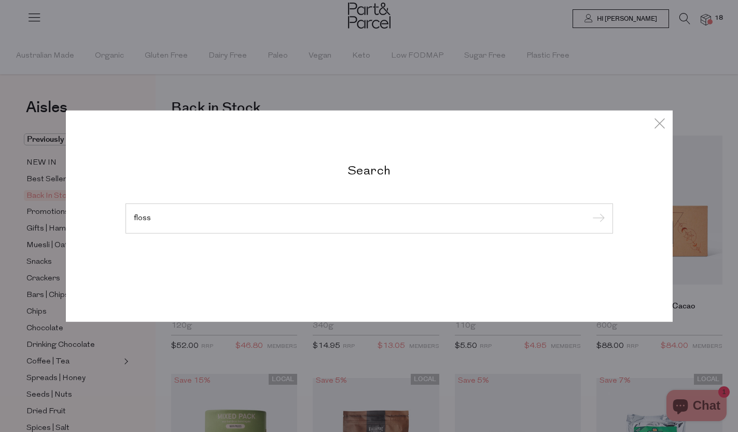
type input "floss"
click at [590, 211] on input "submit" at bounding box center [598, 219] width 16 height 16
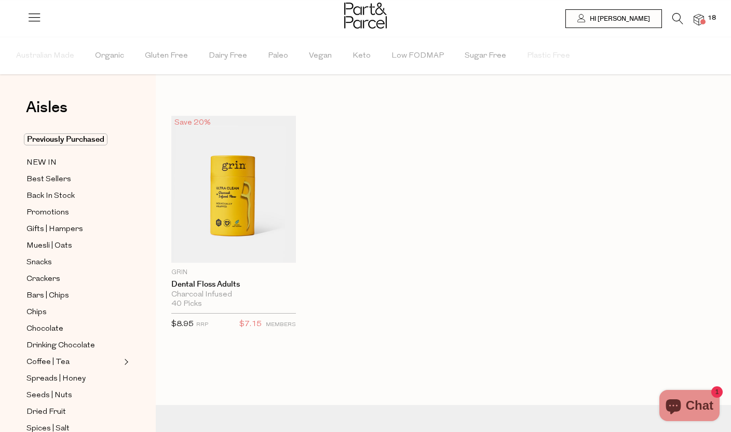
click at [700, 22] on span at bounding box center [702, 21] width 5 height 5
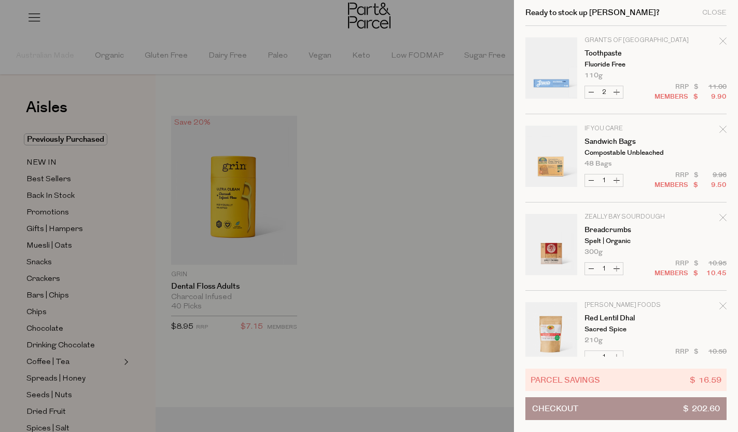
click at [428, 227] on div at bounding box center [369, 216] width 738 height 432
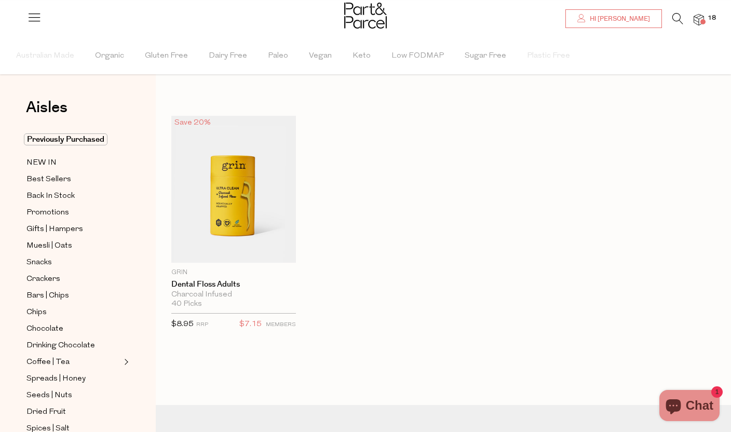
click at [636, 19] on span "Hi [PERSON_NAME]" at bounding box center [618, 19] width 63 height 9
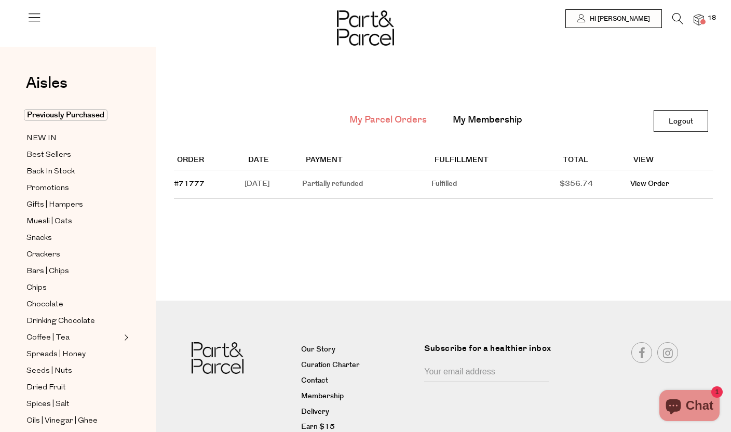
click at [683, 418] on button "Chat 1" at bounding box center [689, 405] width 60 height 31
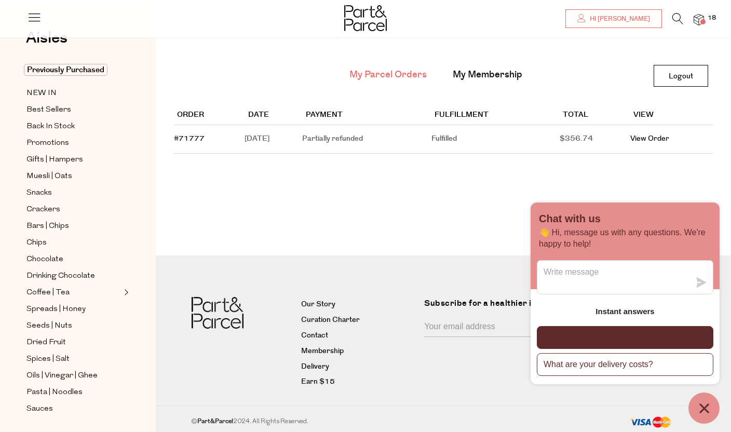
scroll to position [47, 0]
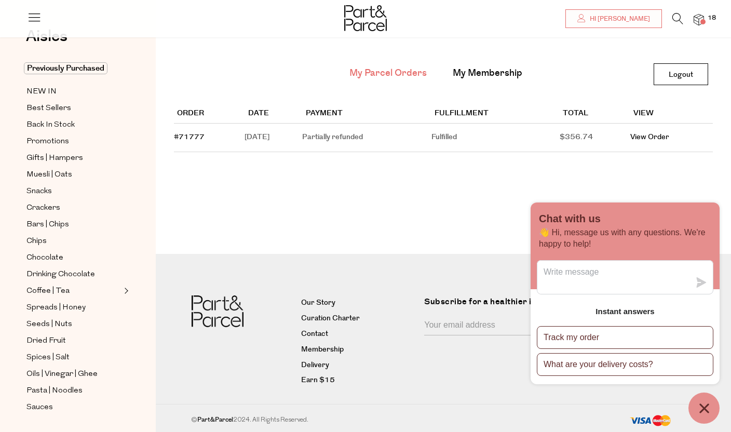
click at [415, 210] on div "My Parcel Orders My Membership Logout Logout Order Date Payment Fulfillment Tot…" at bounding box center [443, 187] width 575 height 375
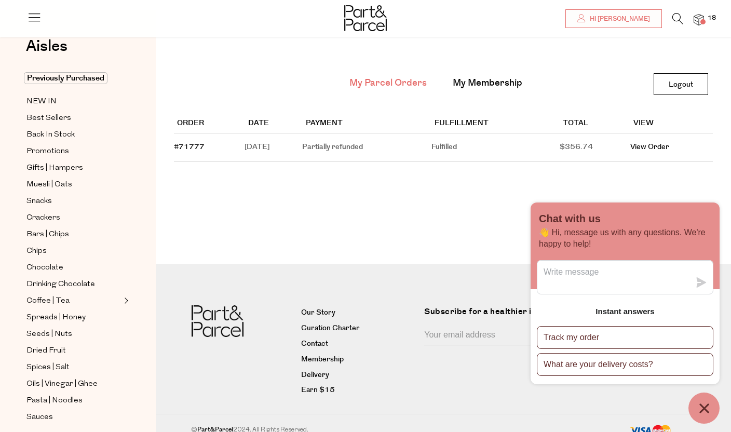
click at [695, 12] on div at bounding box center [365, 15] width 731 height 31
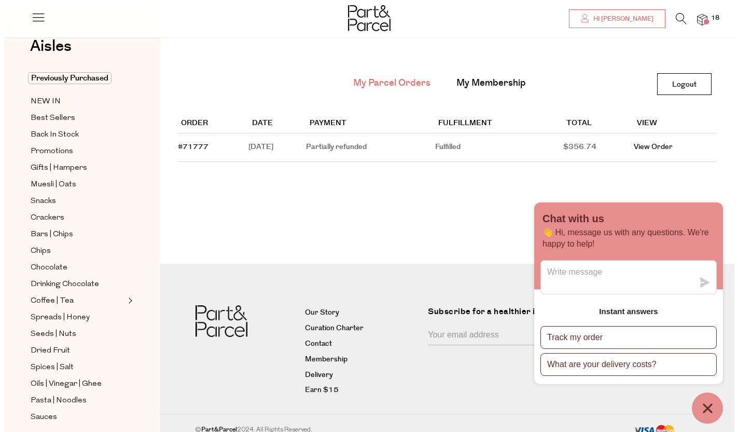
scroll to position [36, 0]
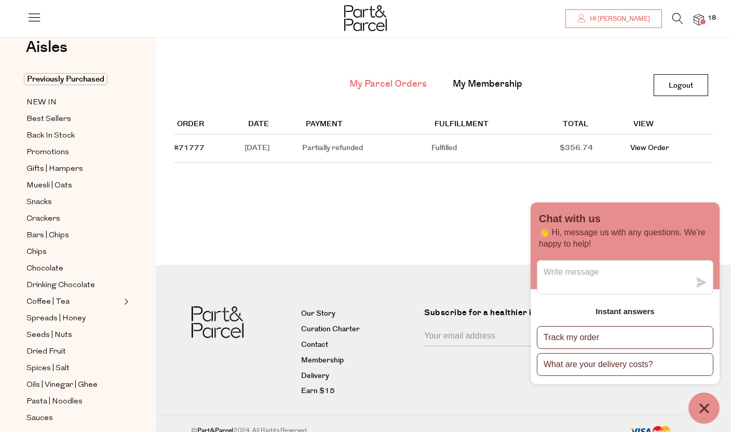
click at [623, 224] on div "Chat with us" at bounding box center [625, 220] width 172 height 14
click at [626, 190] on main "My Parcel Orders My Membership Logout Logout Order Date Payment Fulfillment Tot…" at bounding box center [443, 109] width 575 height 167
click at [706, 415] on icon "Chat window" at bounding box center [704, 408] width 16 height 16
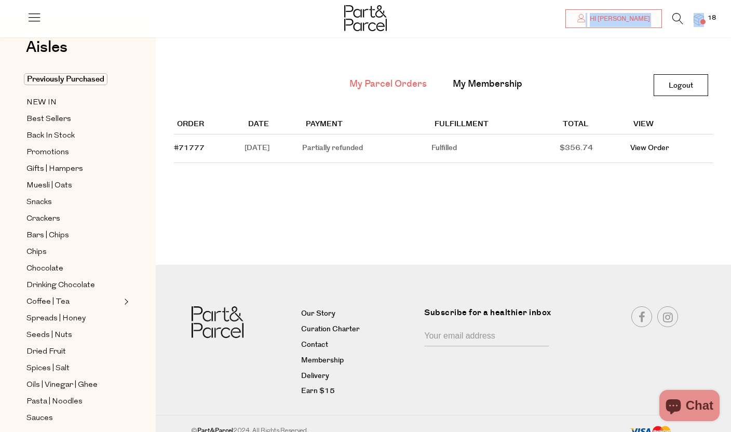
click at [701, 25] on div "Hi [PERSON_NAME] 18" at bounding box center [365, 15] width 677 height 31
click at [696, 21] on img at bounding box center [698, 20] width 10 height 12
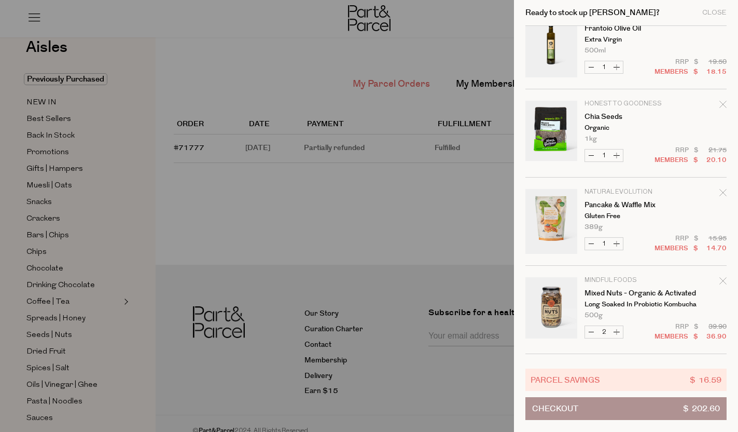
scroll to position [905, 0]
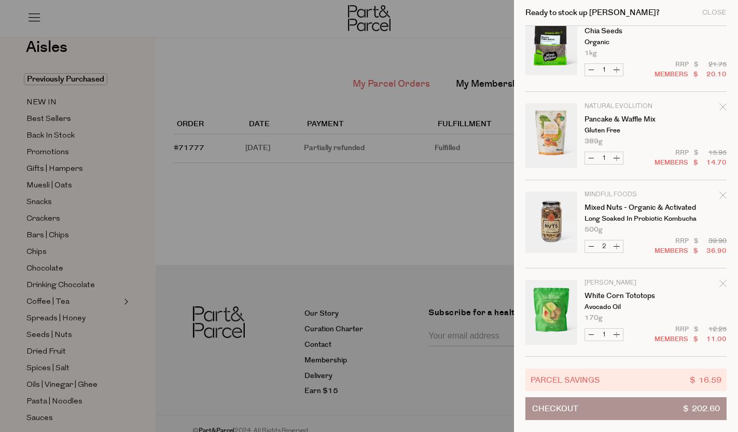
click at [604, 415] on button "Checkout $ 202.60" at bounding box center [626, 408] width 201 height 23
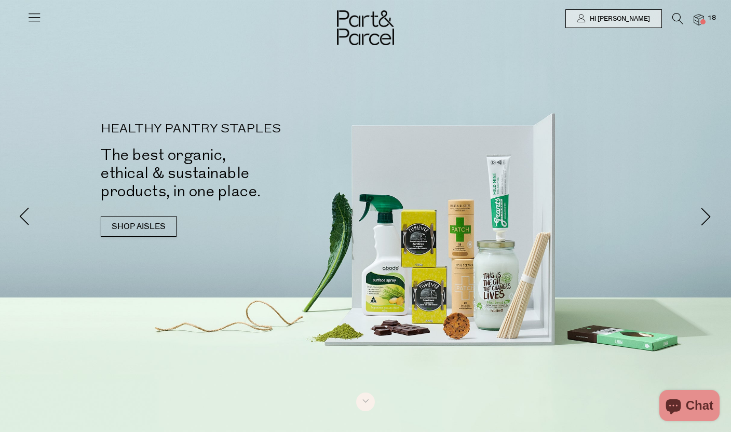
click at [681, 23] on icon at bounding box center [677, 18] width 11 height 11
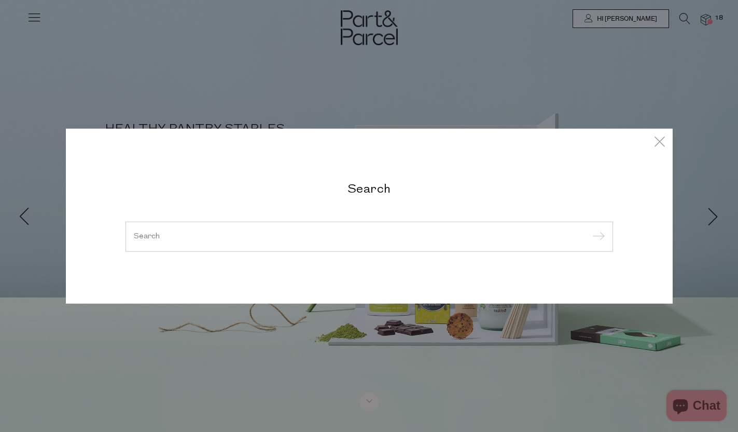
click at [318, 242] on div at bounding box center [370, 237] width 488 height 30
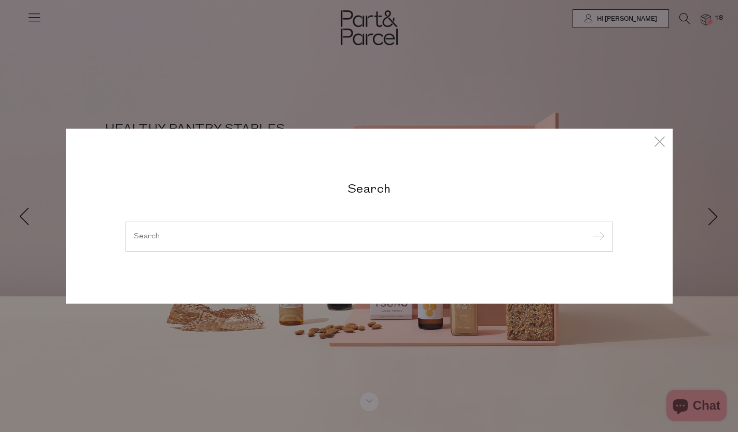
click at [318, 242] on div at bounding box center [370, 237] width 488 height 30
click at [320, 239] on input "search" at bounding box center [369, 236] width 471 height 8
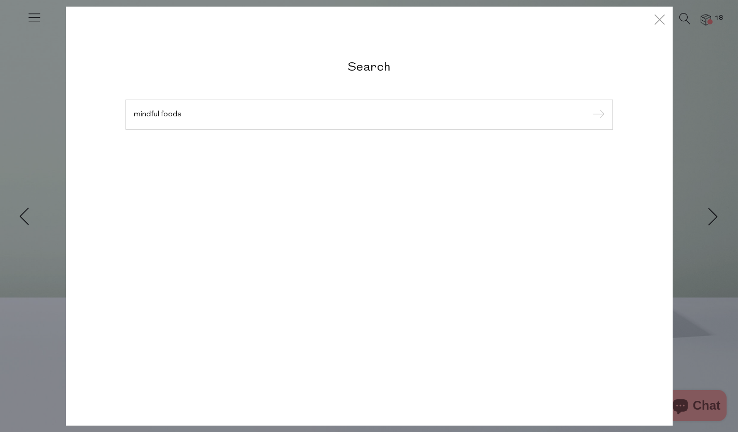
type input "mindful foods"
click at [590, 107] on input "submit" at bounding box center [598, 115] width 16 height 16
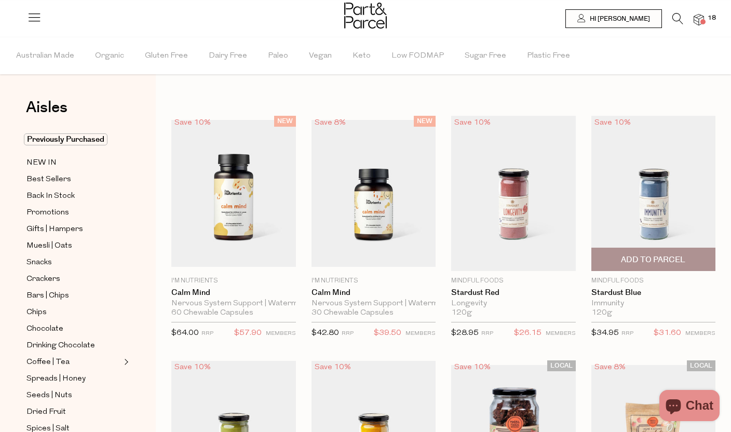
type input "2"
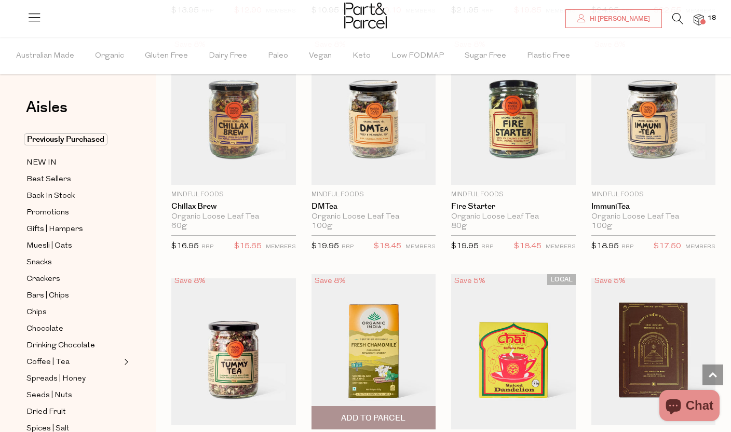
scroll to position [1510, 0]
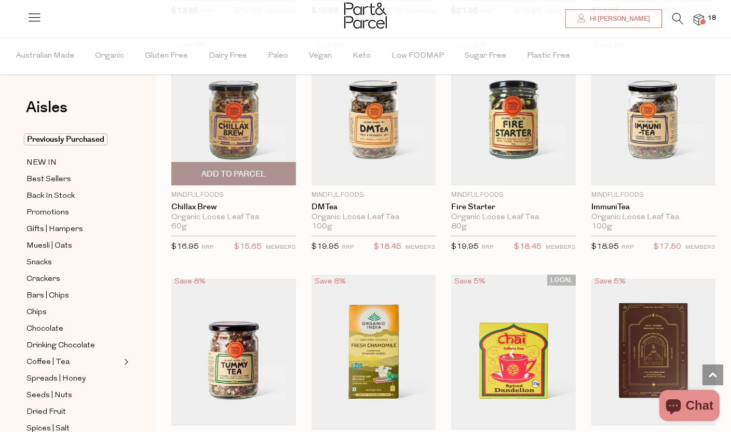
click at [235, 122] on img at bounding box center [233, 111] width 125 height 147
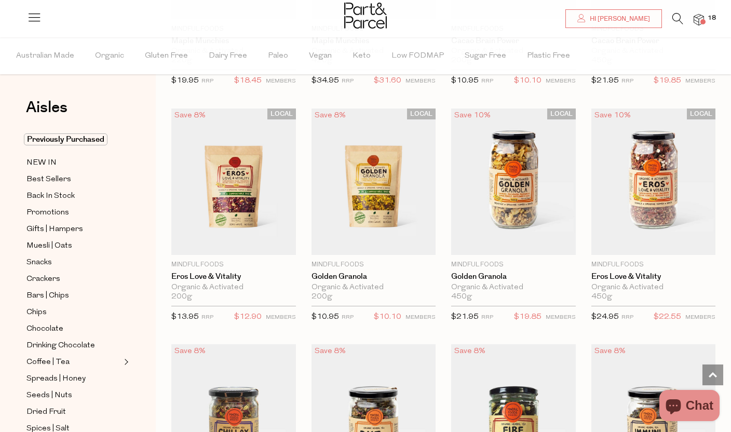
scroll to position [1703, 0]
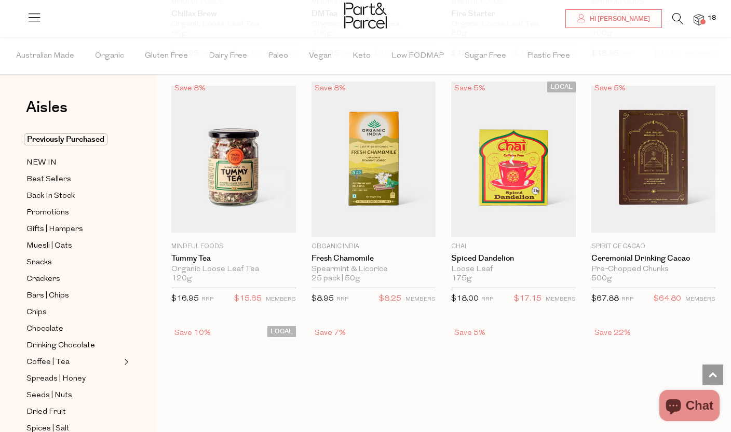
type input "2"
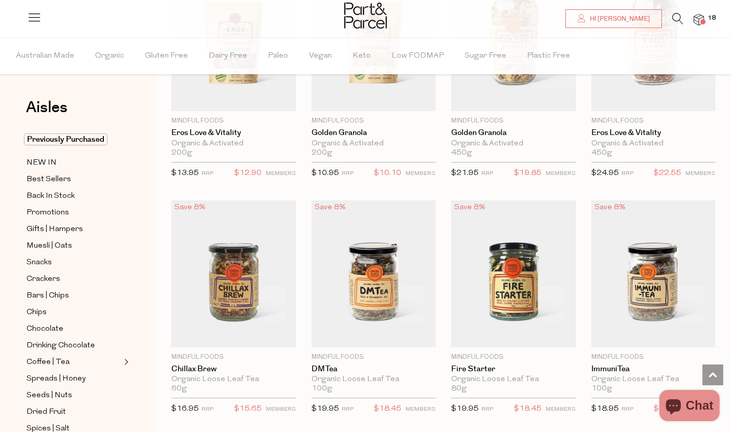
scroll to position [1388, 0]
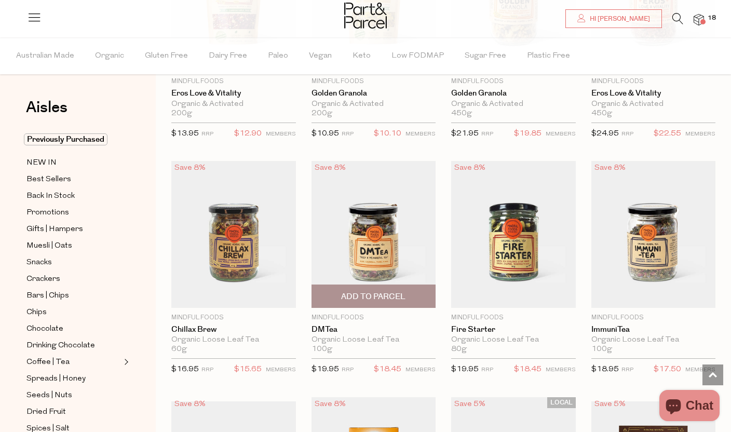
click at [403, 253] on img at bounding box center [373, 234] width 125 height 147
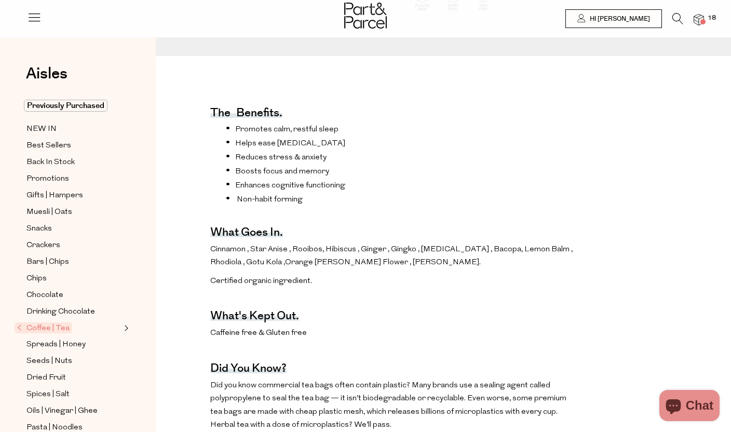
scroll to position [311, 0]
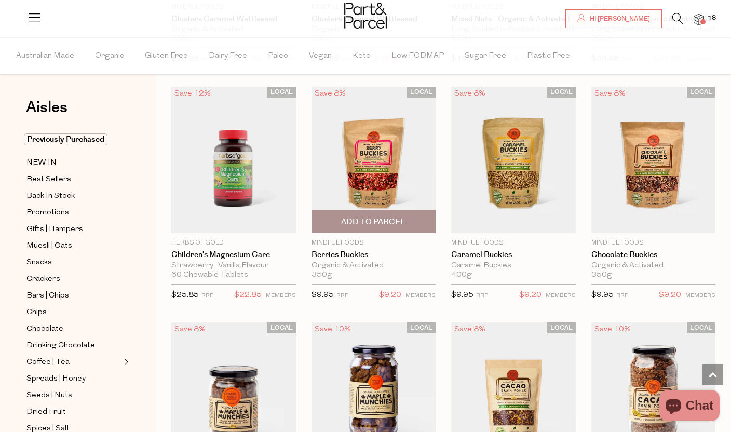
type input "2"
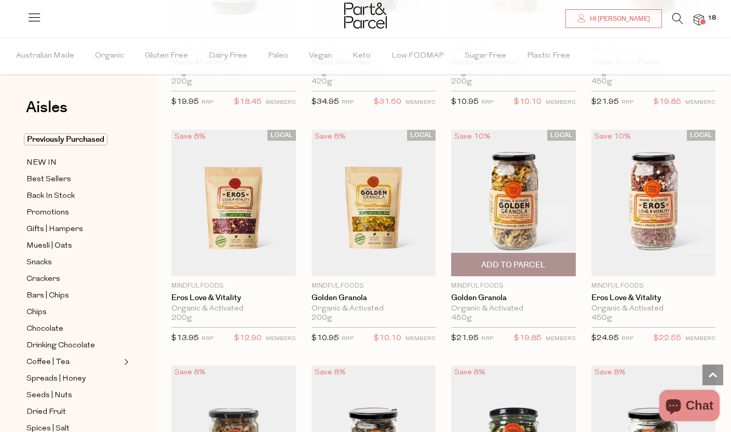
scroll to position [1243, 0]
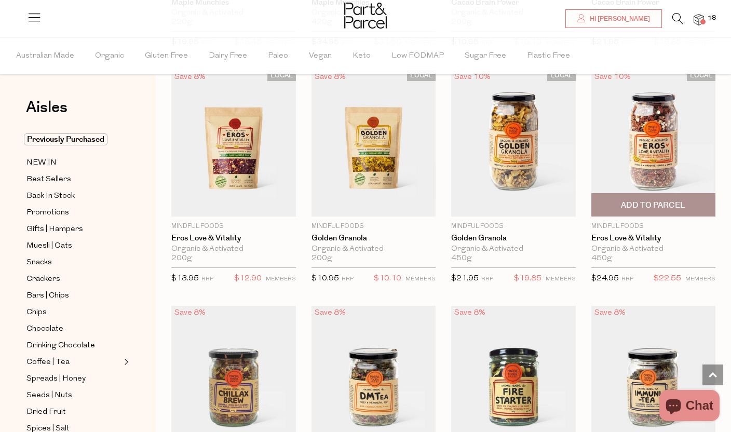
click at [656, 164] on img at bounding box center [653, 143] width 125 height 147
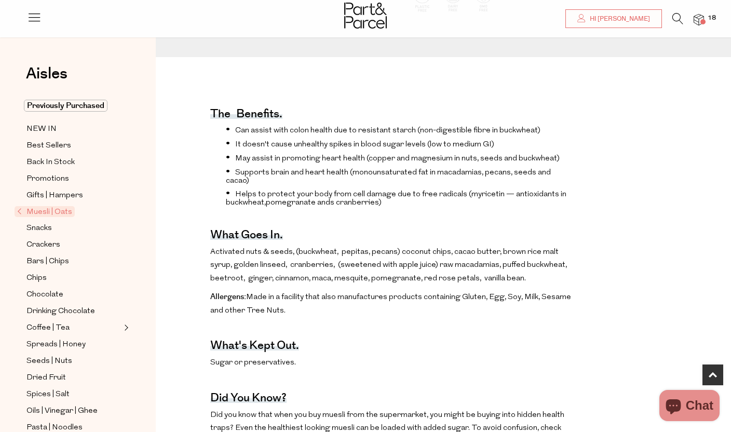
scroll to position [341, 0]
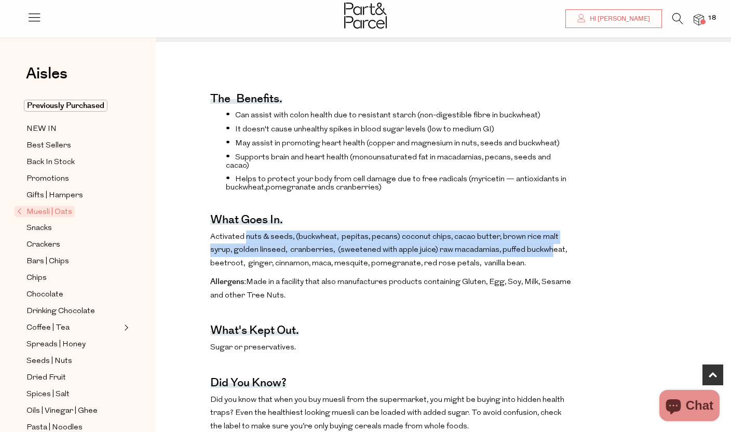
drag, startPoint x: 246, startPoint y: 227, endPoint x: 548, endPoint y: 247, distance: 302.7
click at [548, 247] on p "Activated nuts & seeds, (buckwheat, pepitas, pecans) coconut chips, cacao butte…" at bounding box center [391, 250] width 362 height 40
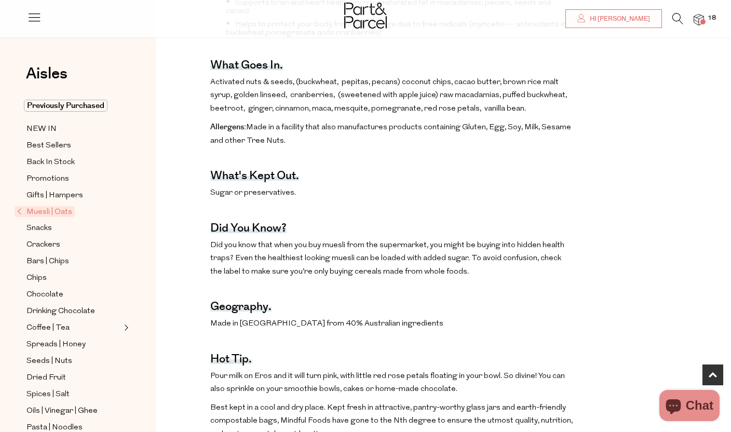
scroll to position [630, 0]
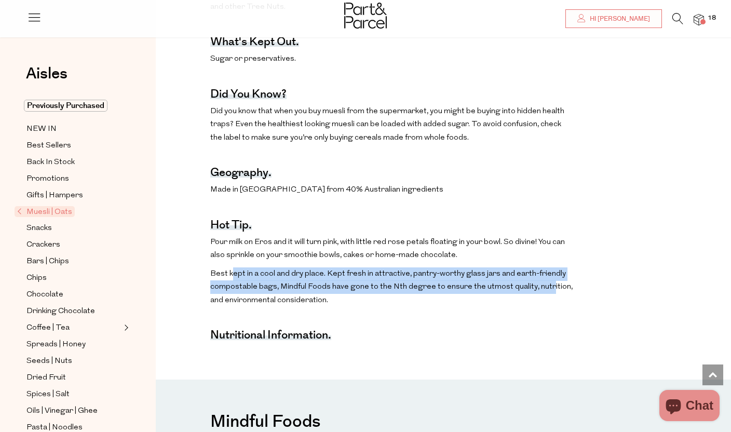
drag, startPoint x: 230, startPoint y: 267, endPoint x: 542, endPoint y: 272, distance: 311.4
click at [542, 272] on p "Best kept in a cool and dry place. Kept fresh in attractive, pantry-worthy glas…" at bounding box center [391, 287] width 362 height 40
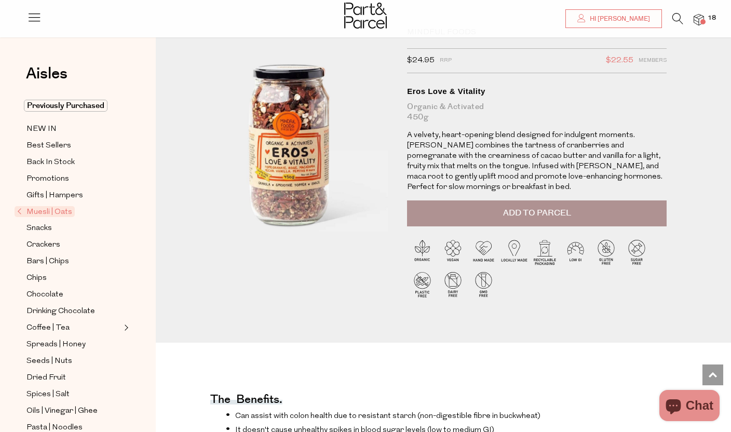
scroll to position [0, 0]
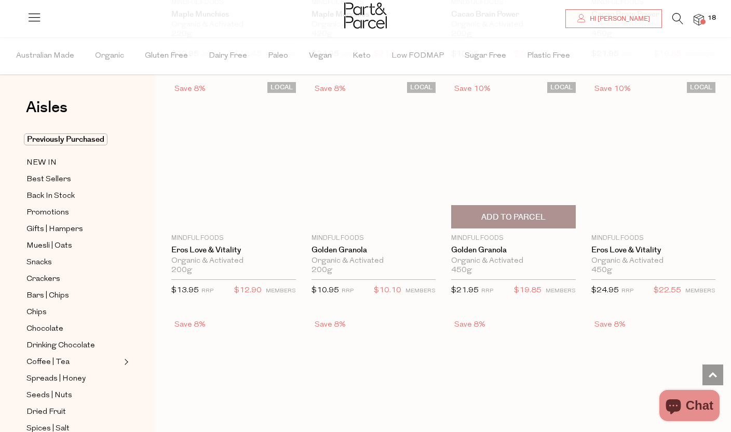
type input "2"
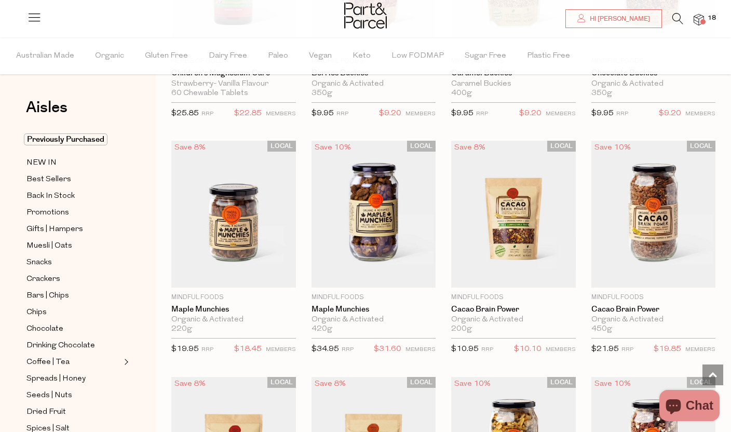
scroll to position [817, 0]
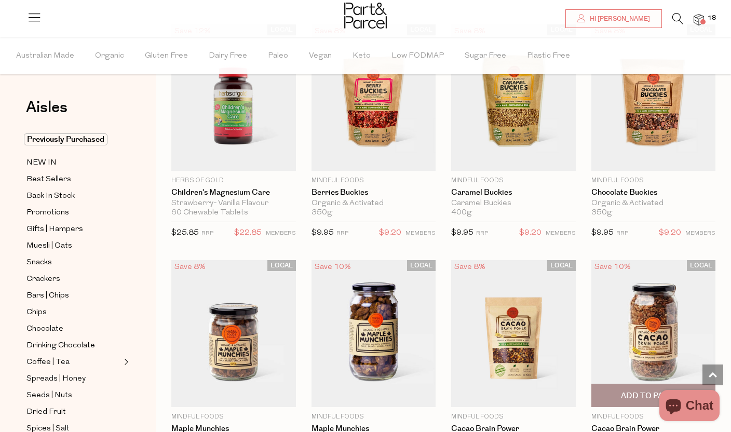
click at [633, 326] on img at bounding box center [653, 333] width 125 height 147
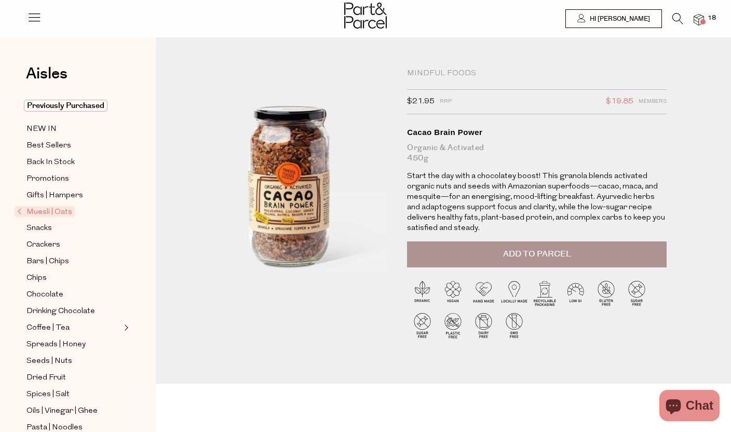
click at [62, 211] on span "Muesli | Oats" at bounding box center [45, 211] width 60 height 11
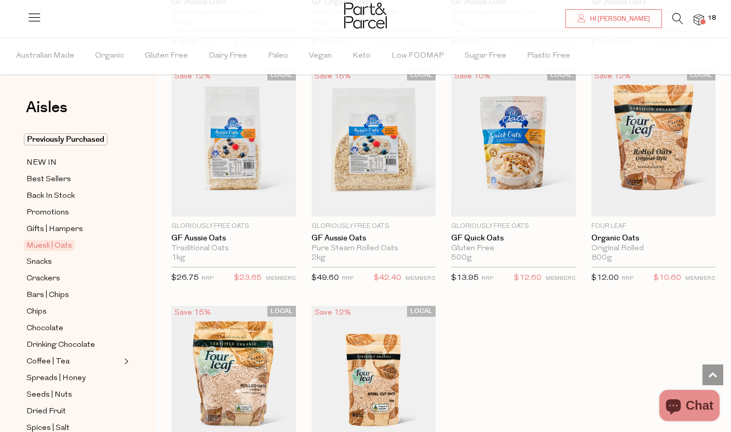
scroll to position [2798, 0]
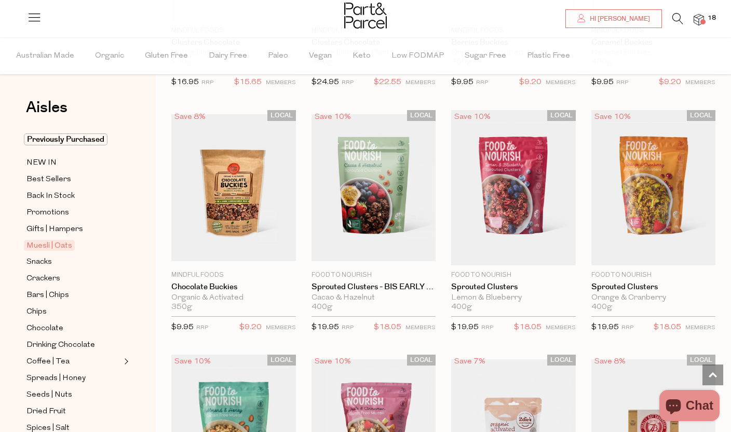
scroll to position [1206, 0]
click at [699, 17] on img at bounding box center [698, 20] width 10 height 12
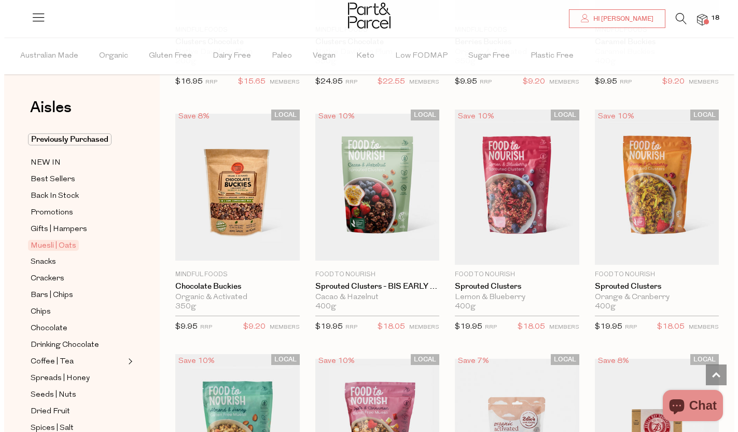
scroll to position [1214, 0]
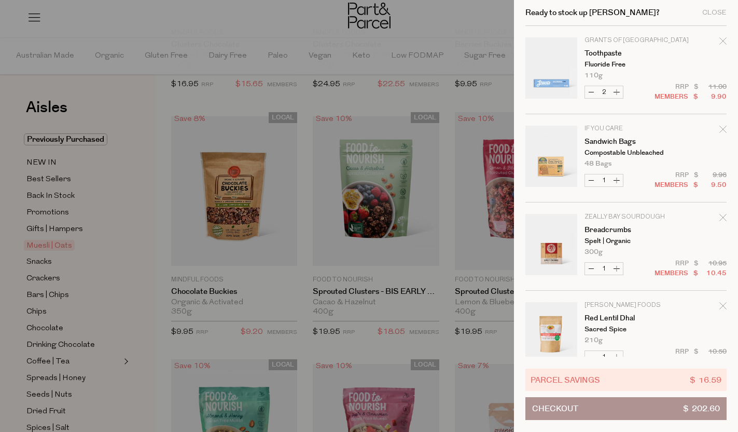
click at [587, 403] on button "Checkout $ 202.60" at bounding box center [626, 408] width 201 height 23
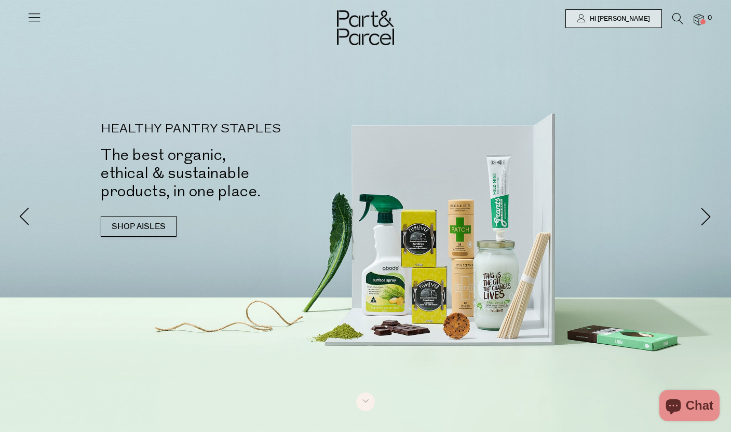
click at [673, 17] on icon at bounding box center [677, 18] width 11 height 11
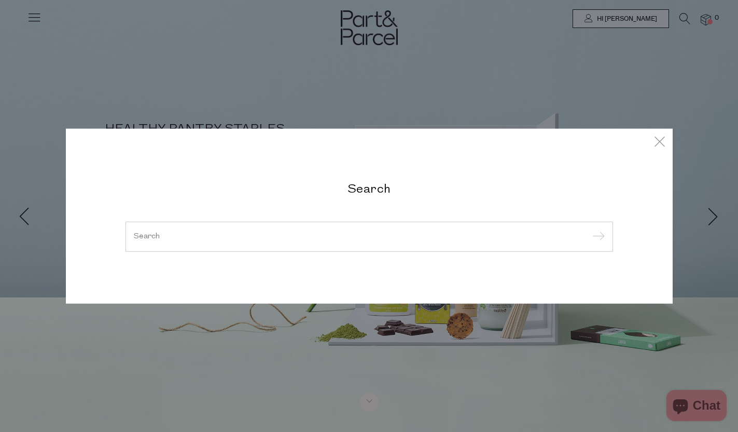
click at [338, 239] on input "search" at bounding box center [369, 236] width 471 height 8
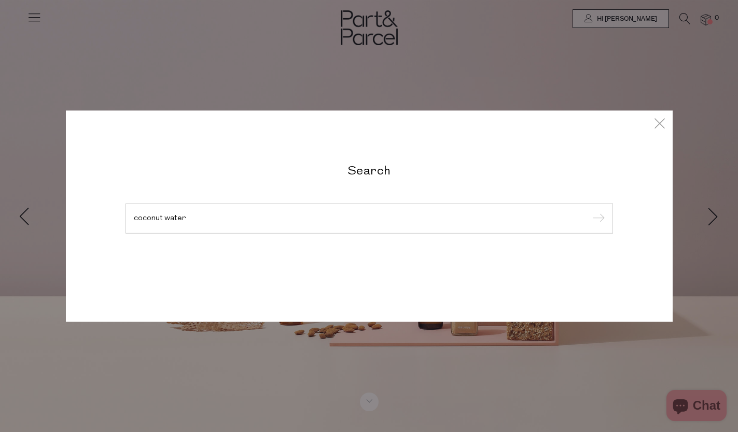
type input "coconut water"
click at [590, 211] on input "submit" at bounding box center [598, 219] width 16 height 16
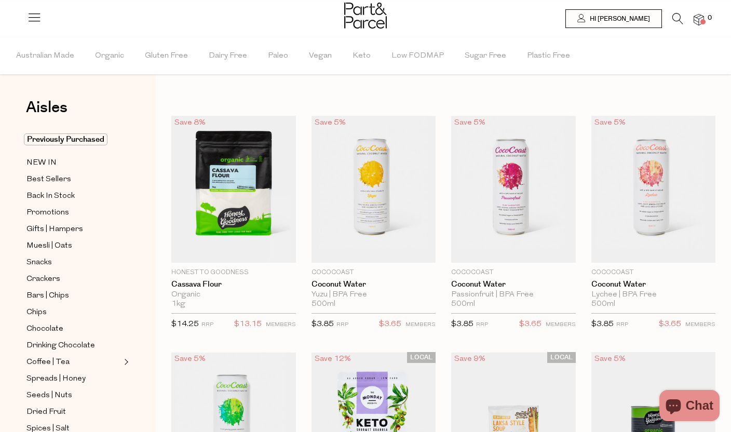
click at [676, 18] on icon at bounding box center [677, 18] width 11 height 11
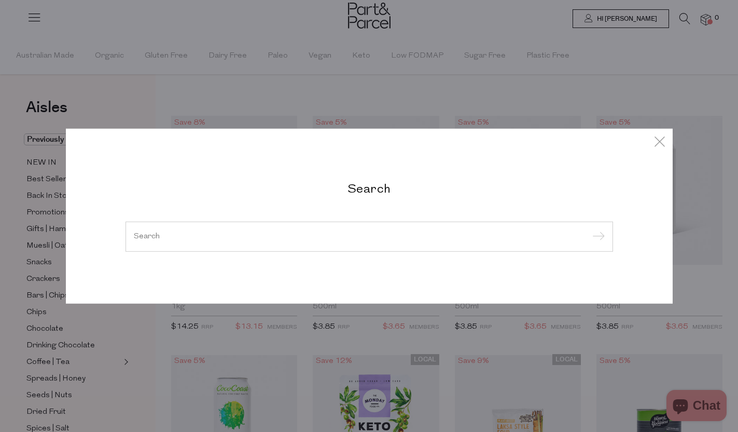
click at [292, 237] on input "search" at bounding box center [369, 236] width 471 height 8
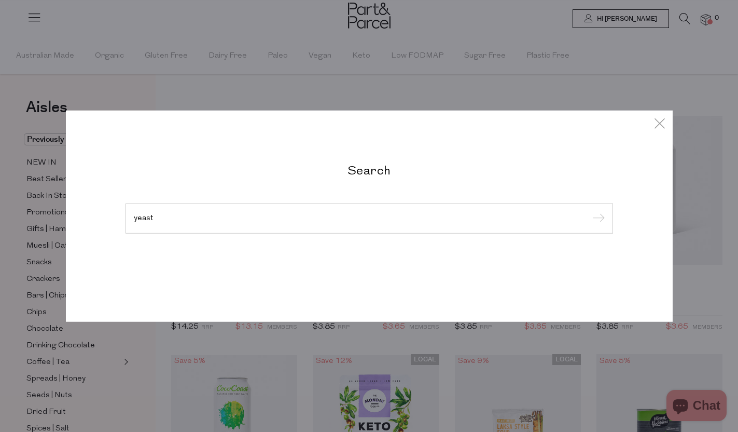
type input "yeast"
click at [590, 211] on input "submit" at bounding box center [598, 219] width 16 height 16
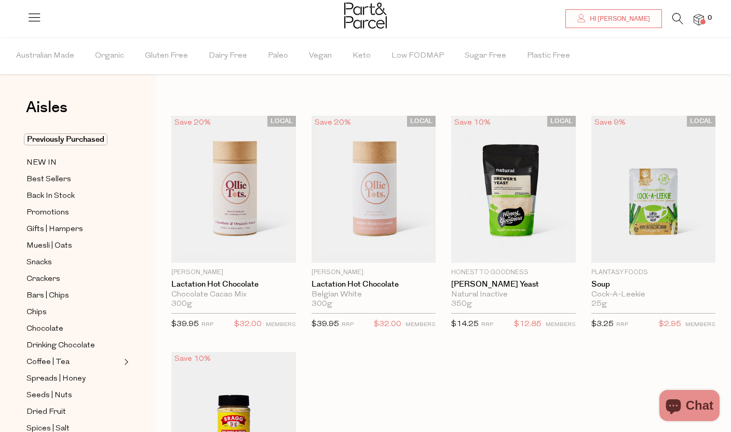
scroll to position [306, 0]
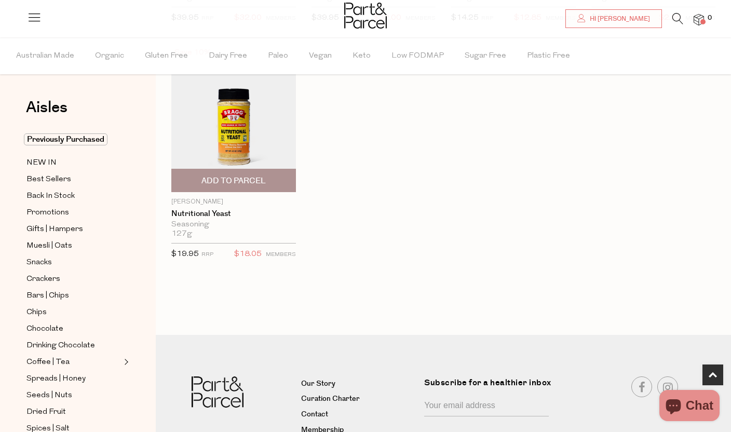
click at [225, 140] on img at bounding box center [233, 119] width 125 height 147
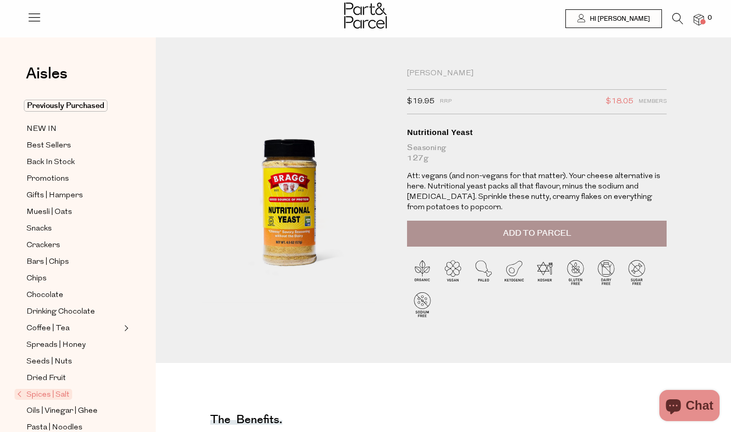
click at [296, 241] on img at bounding box center [289, 189] width 204 height 241
